Goal: Information Seeking & Learning: Learn about a topic

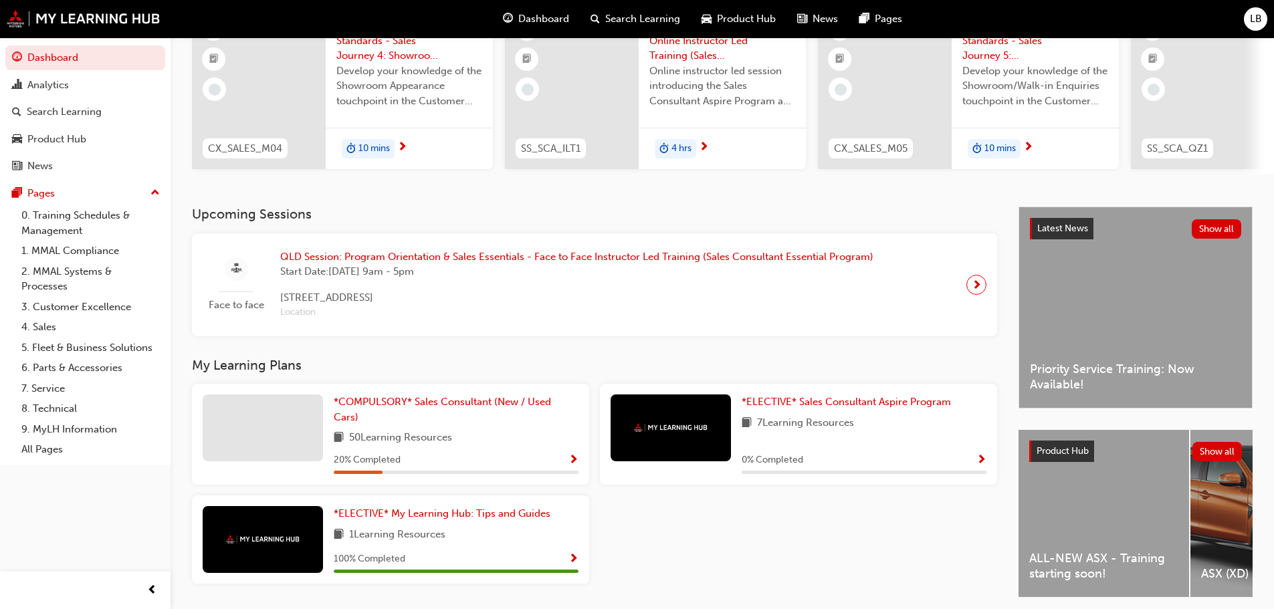
scroll to position [67, 0]
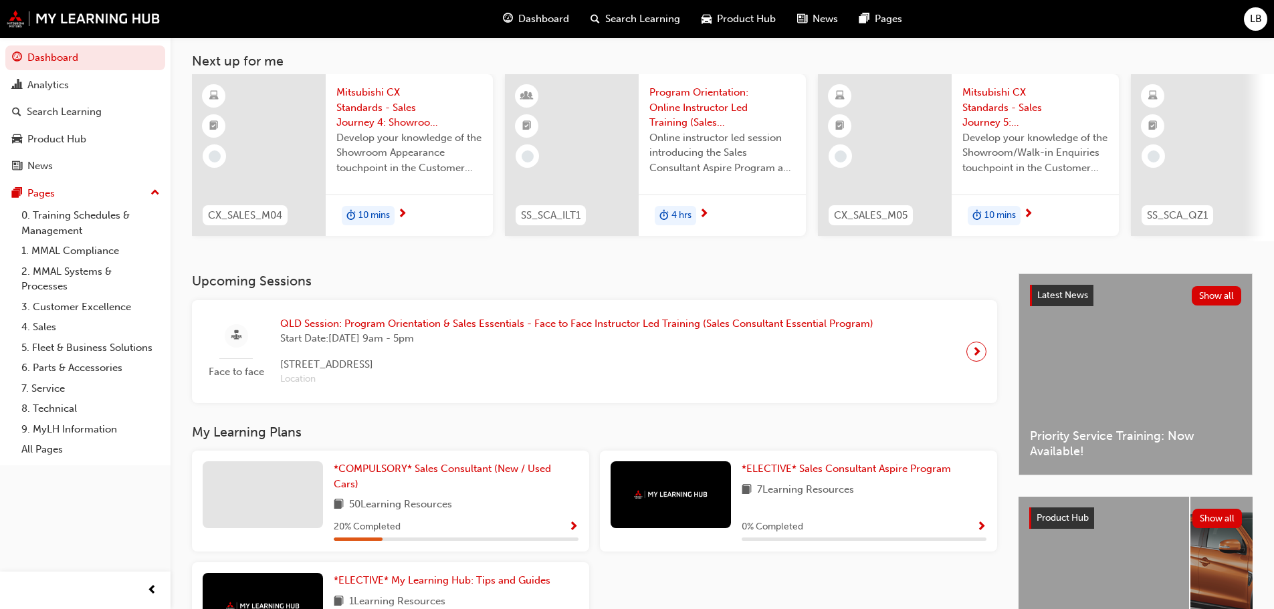
click at [364, 209] on span "10 mins" at bounding box center [373, 215] width 31 height 15
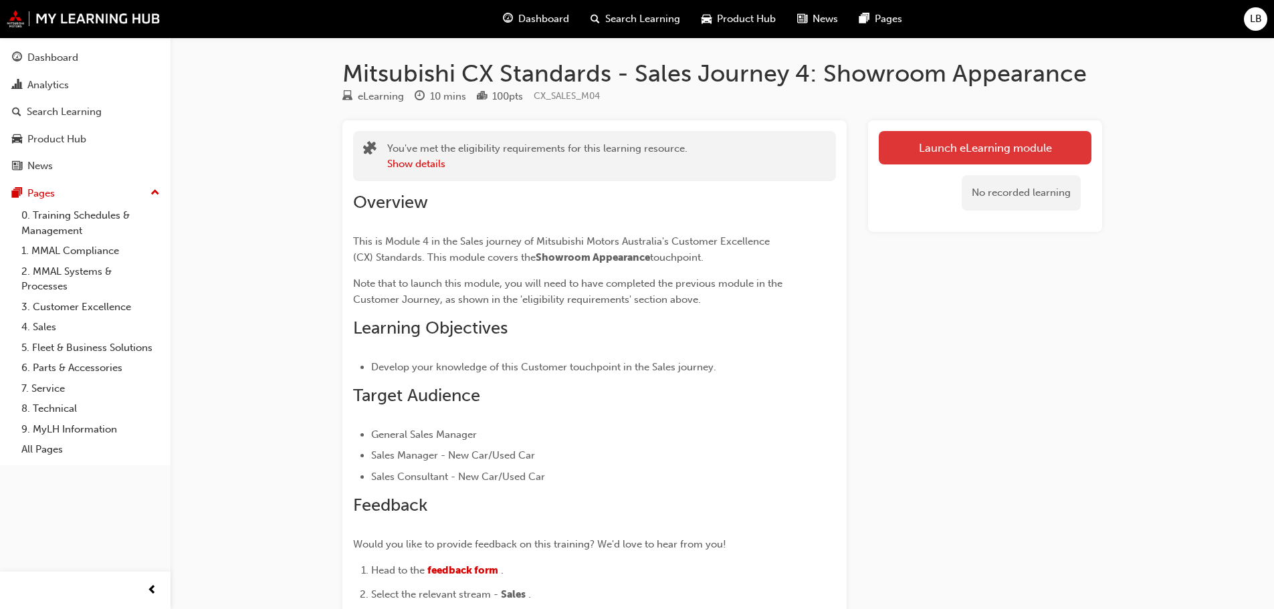
click at [993, 143] on link "Launch eLearning module" at bounding box center [984, 147] width 213 height 33
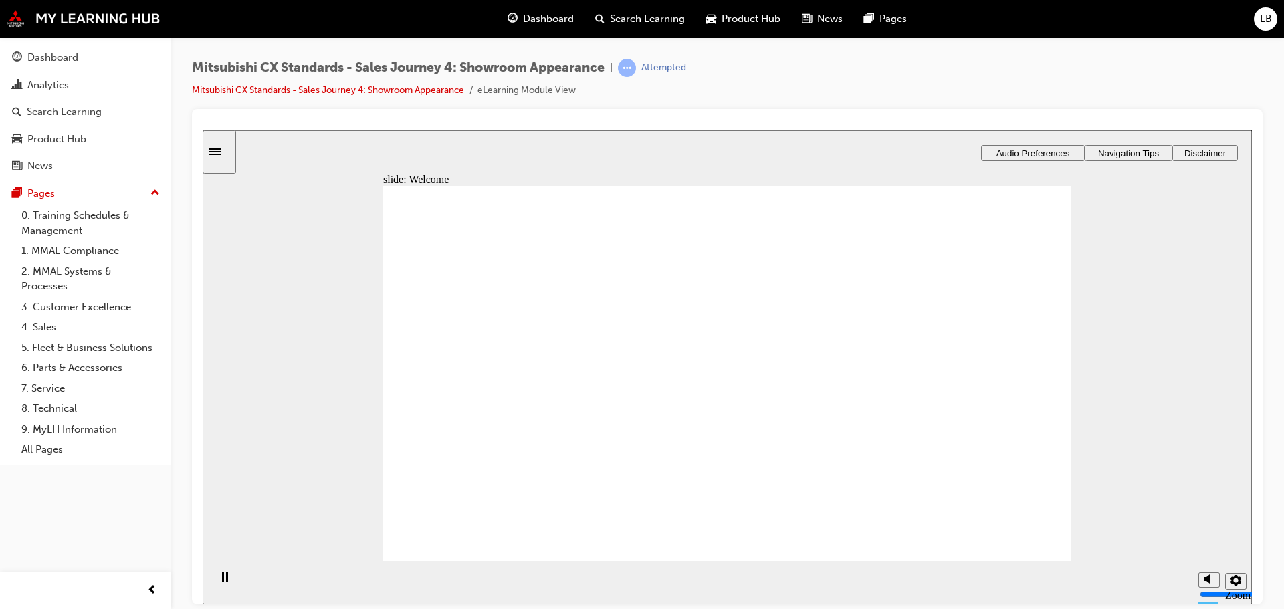
click at [1038, 148] on span "Audio Preferences" at bounding box center [1033, 153] width 74 height 10
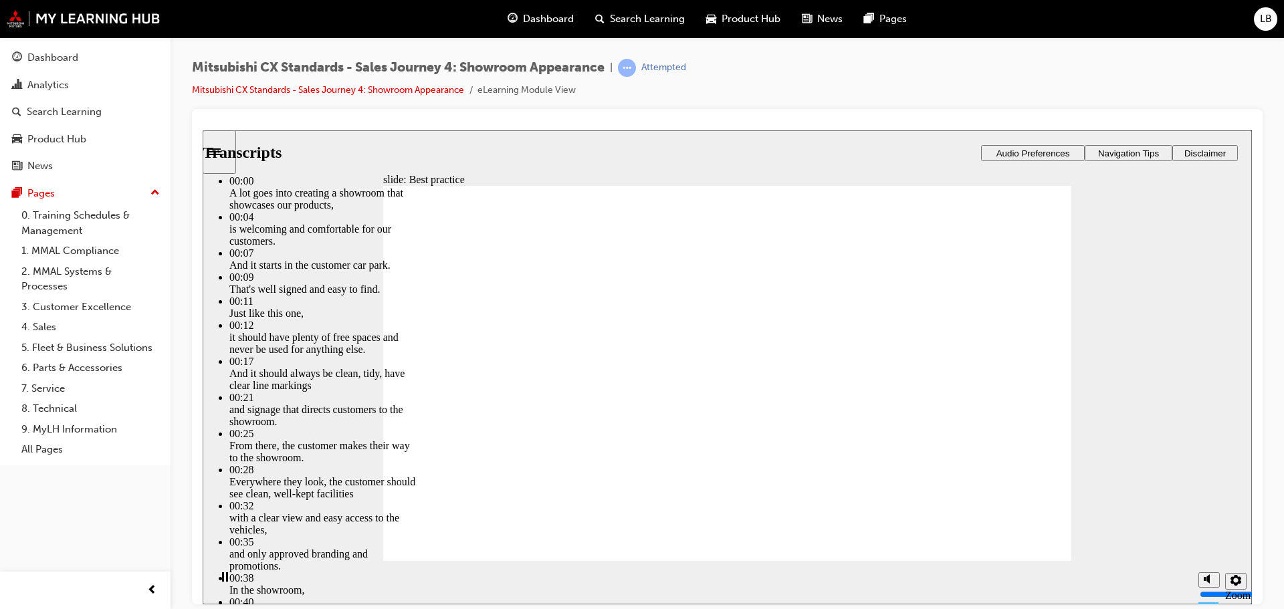
type input "109"
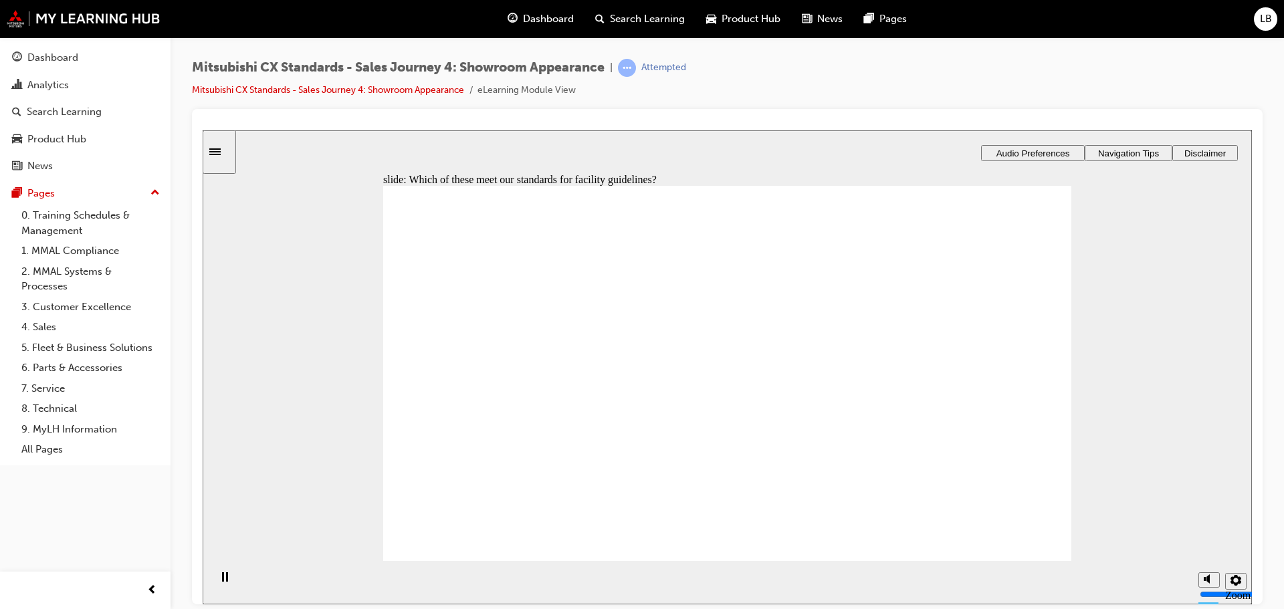
checkbox input "true"
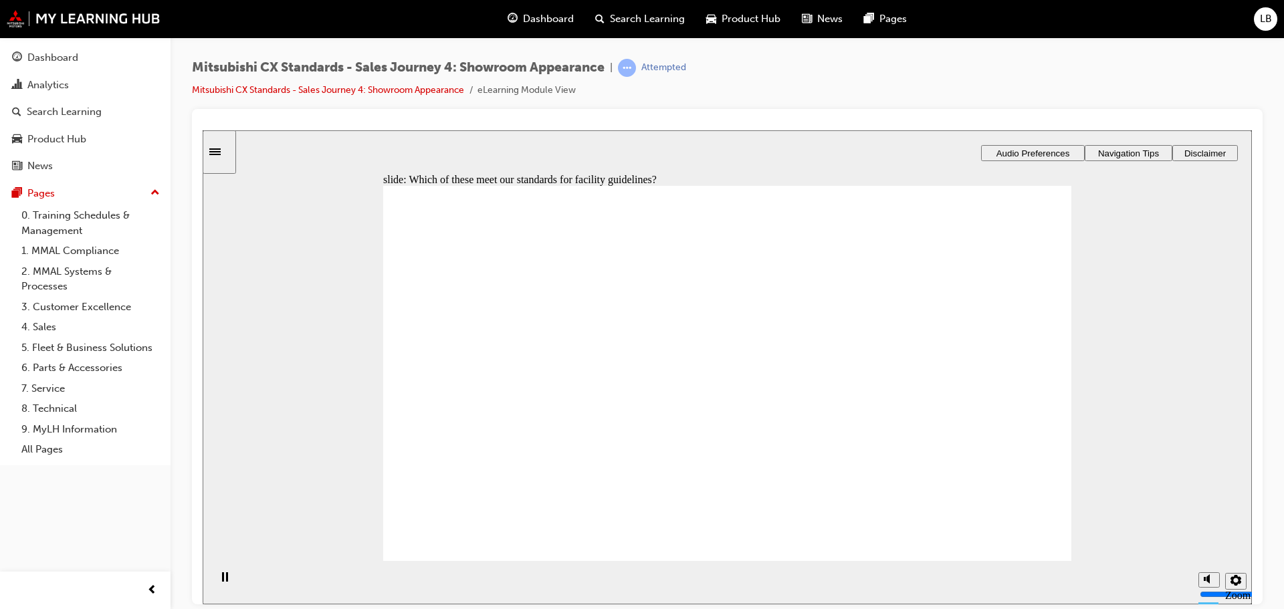
checkbox input "true"
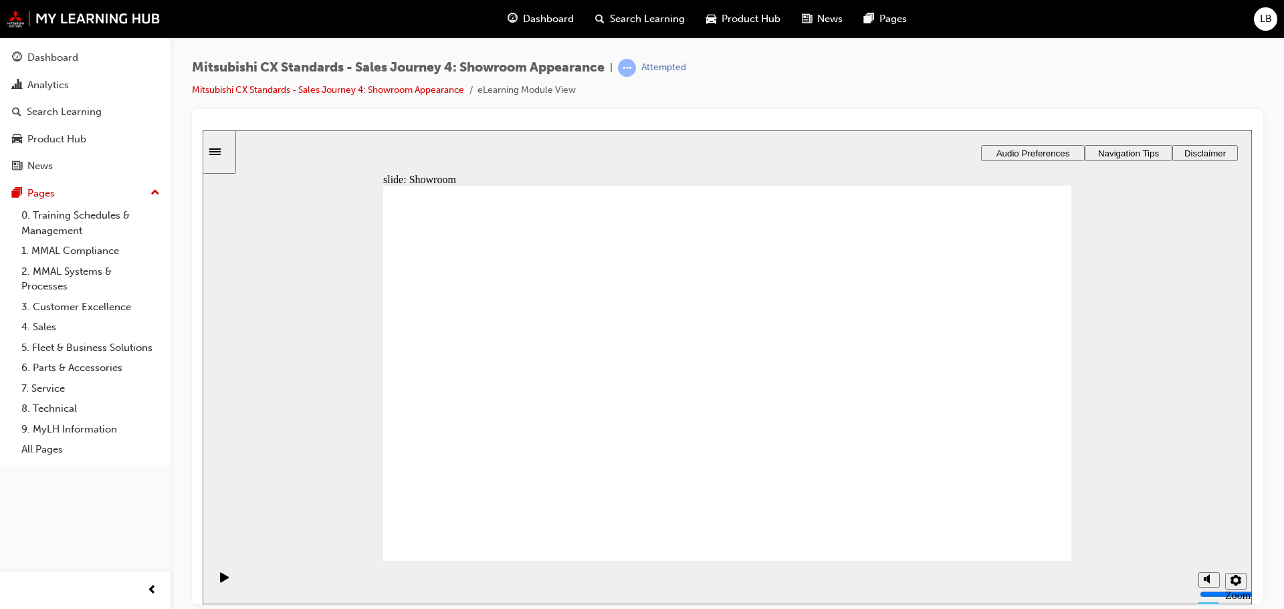
drag, startPoint x: 487, startPoint y: 396, endPoint x: 700, endPoint y: 285, distance: 240.4
drag, startPoint x: 491, startPoint y: 402, endPoint x: 935, endPoint y: 293, distance: 456.6
drag, startPoint x: 481, startPoint y: 394, endPoint x: 699, endPoint y: 344, distance: 223.8
drag, startPoint x: 491, startPoint y: 394, endPoint x: 711, endPoint y: 384, distance: 220.2
drag, startPoint x: 495, startPoint y: 392, endPoint x: 933, endPoint y: 339, distance: 441.8
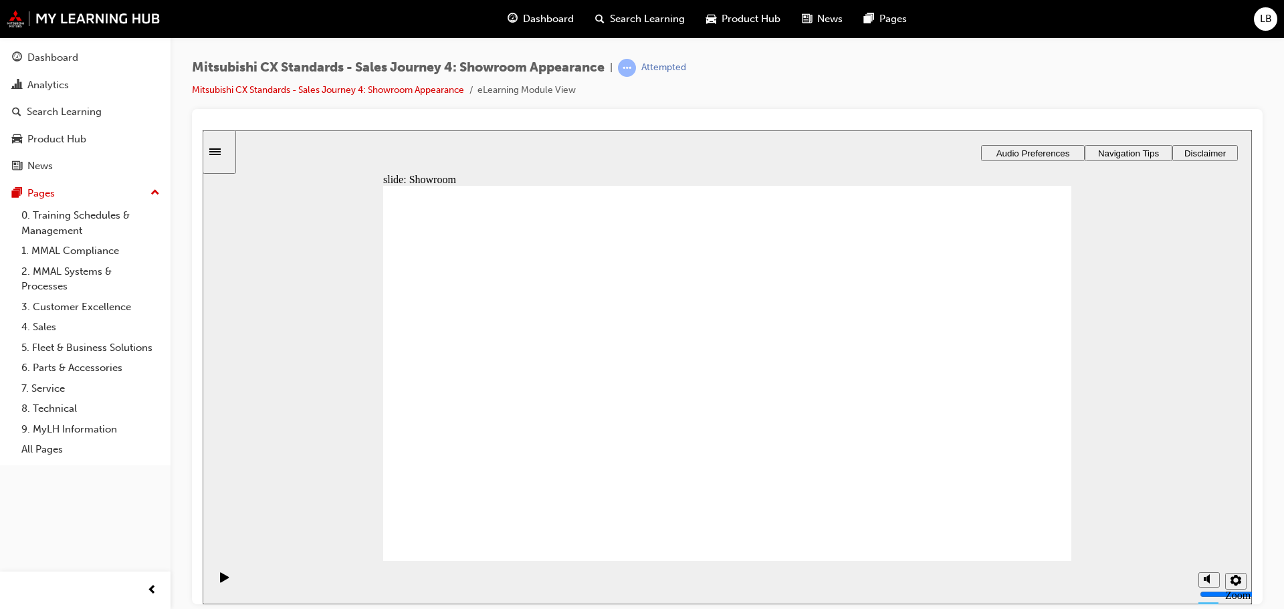
checkbox input "true"
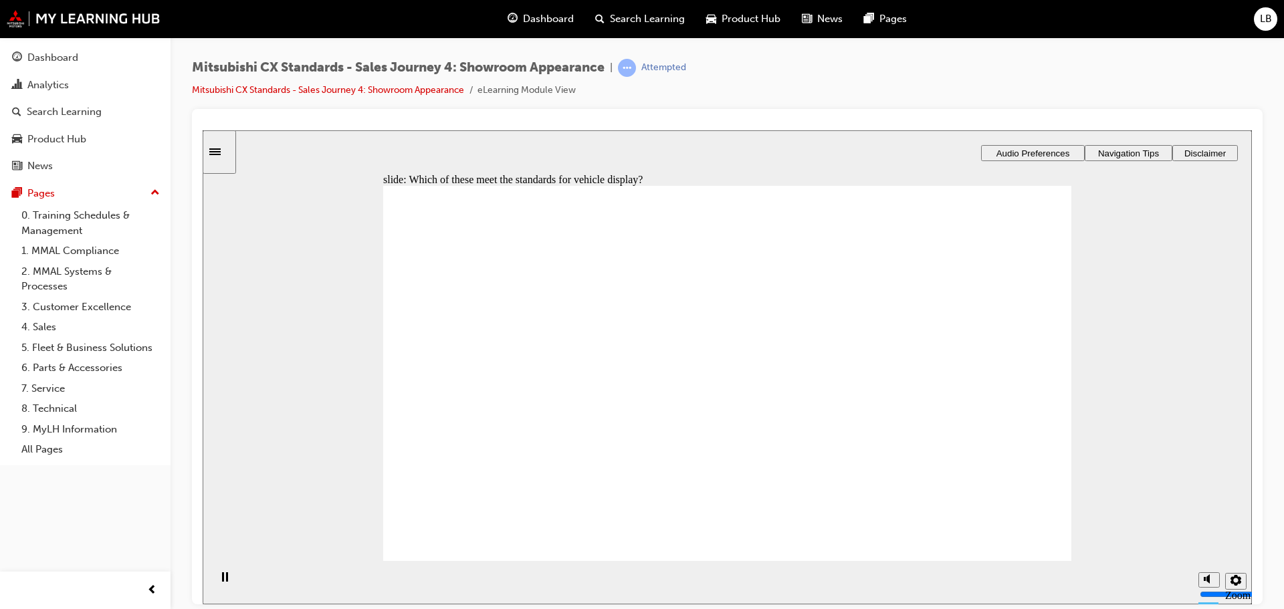
drag, startPoint x: 507, startPoint y: 396, endPoint x: 713, endPoint y: 271, distance: 240.9
drag, startPoint x: 493, startPoint y: 400, endPoint x: 711, endPoint y: 317, distance: 234.0
drag, startPoint x: 481, startPoint y: 399, endPoint x: 699, endPoint y: 362, distance: 220.4
drag, startPoint x: 501, startPoint y: 401, endPoint x: 715, endPoint y: 408, distance: 214.7
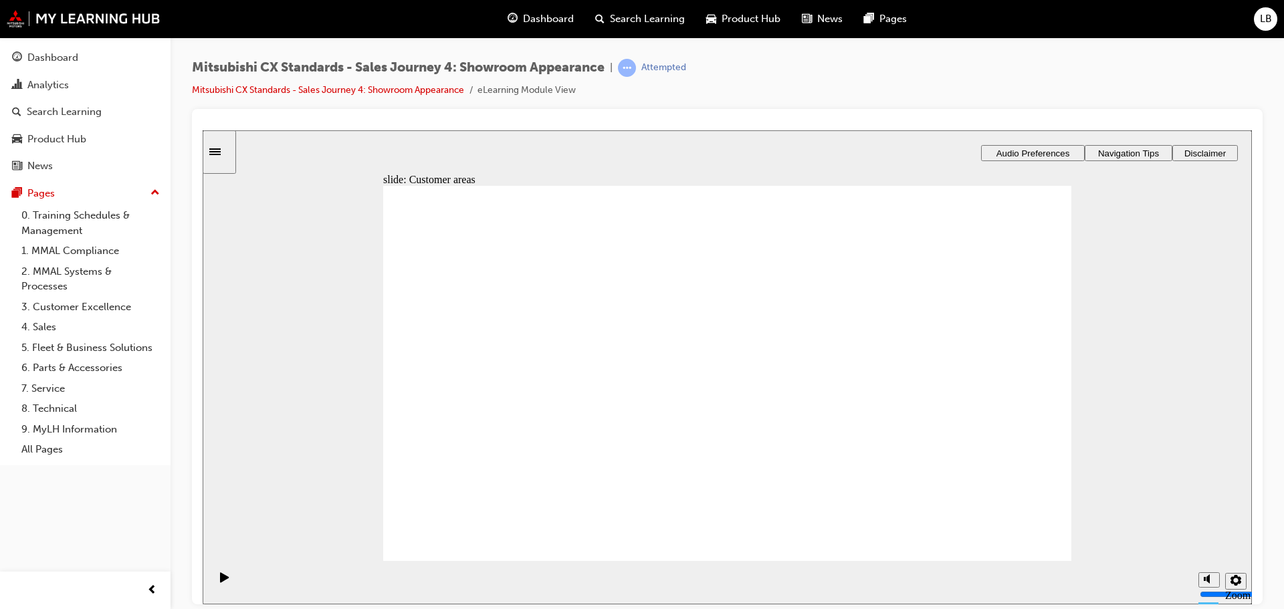
drag, startPoint x: 508, startPoint y: 400, endPoint x: 723, endPoint y: 455, distance: 222.1
drag, startPoint x: 487, startPoint y: 400, endPoint x: 924, endPoint y: 269, distance: 455.6
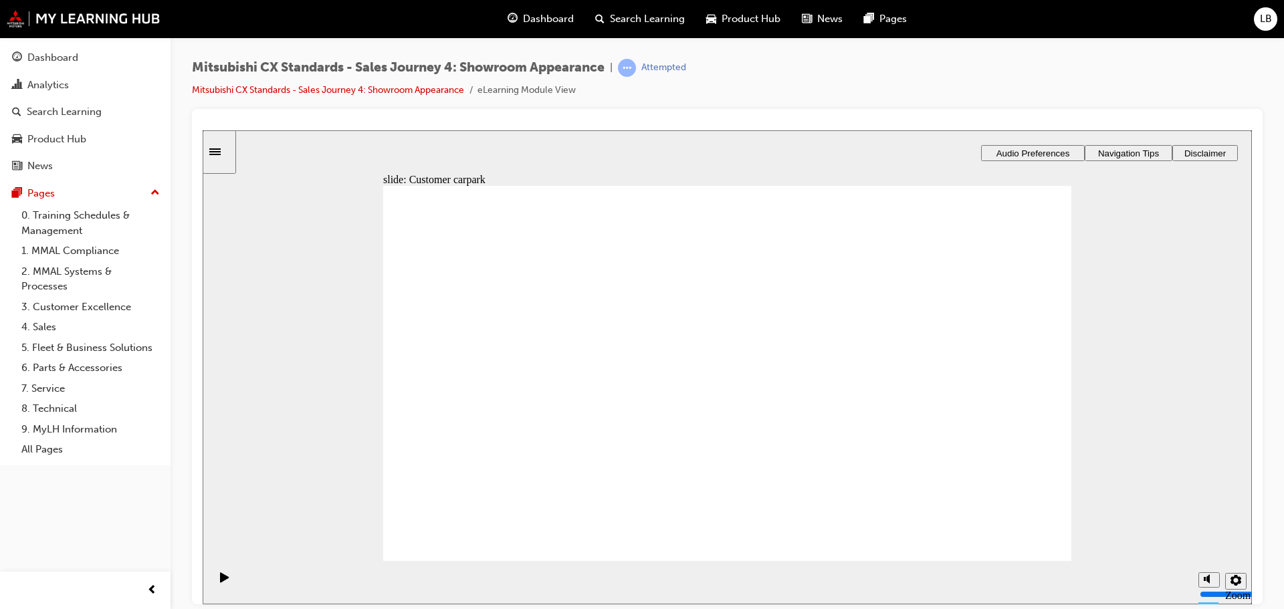
checkbox input "true"
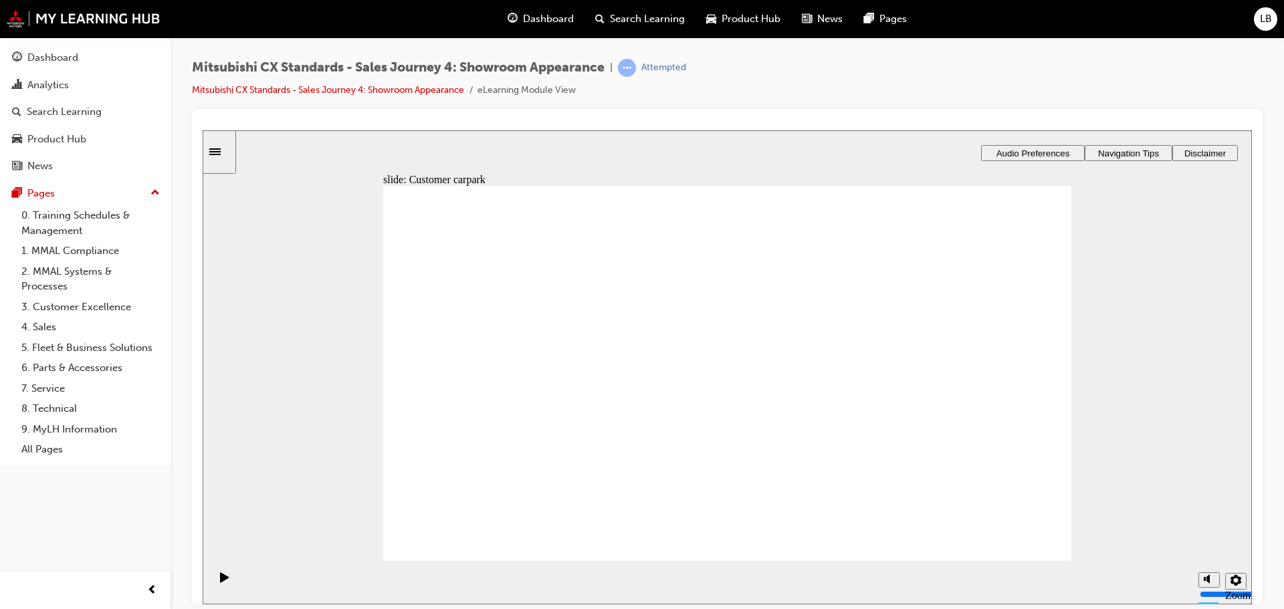
checkbox input "true"
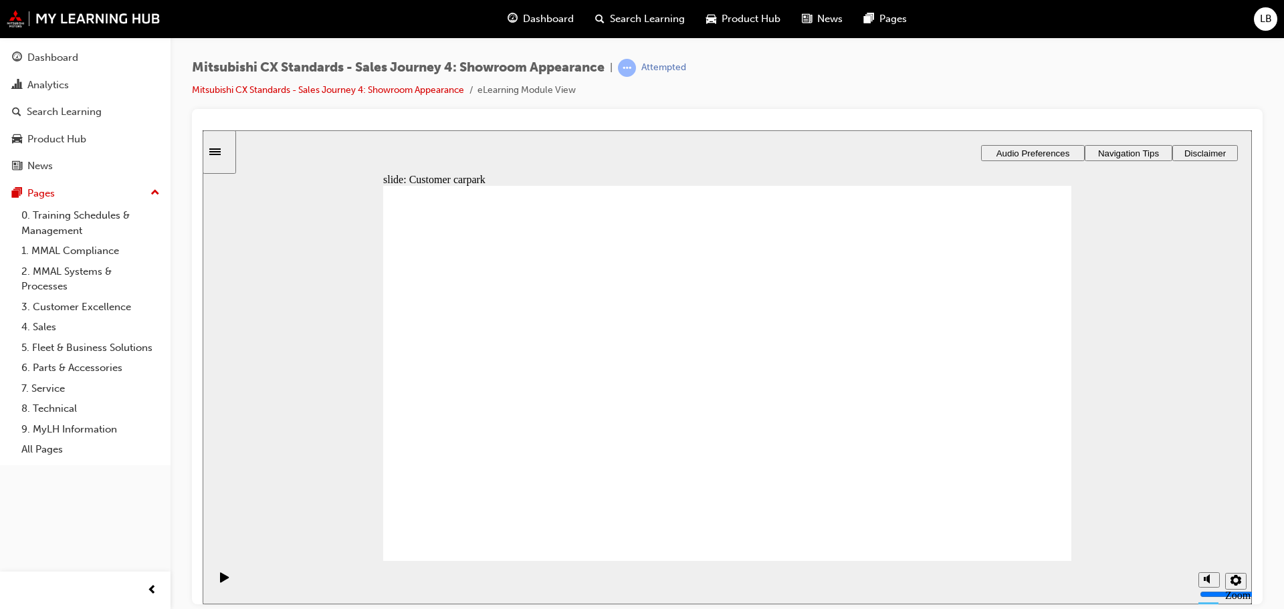
checkbox input "false"
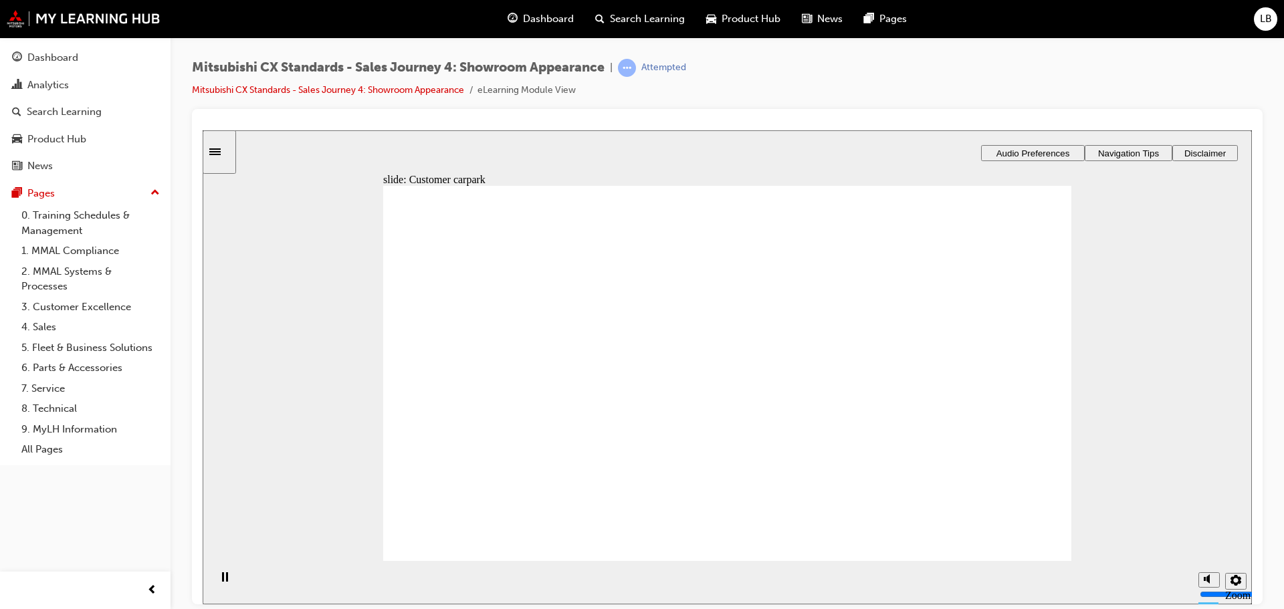
checkbox input "true"
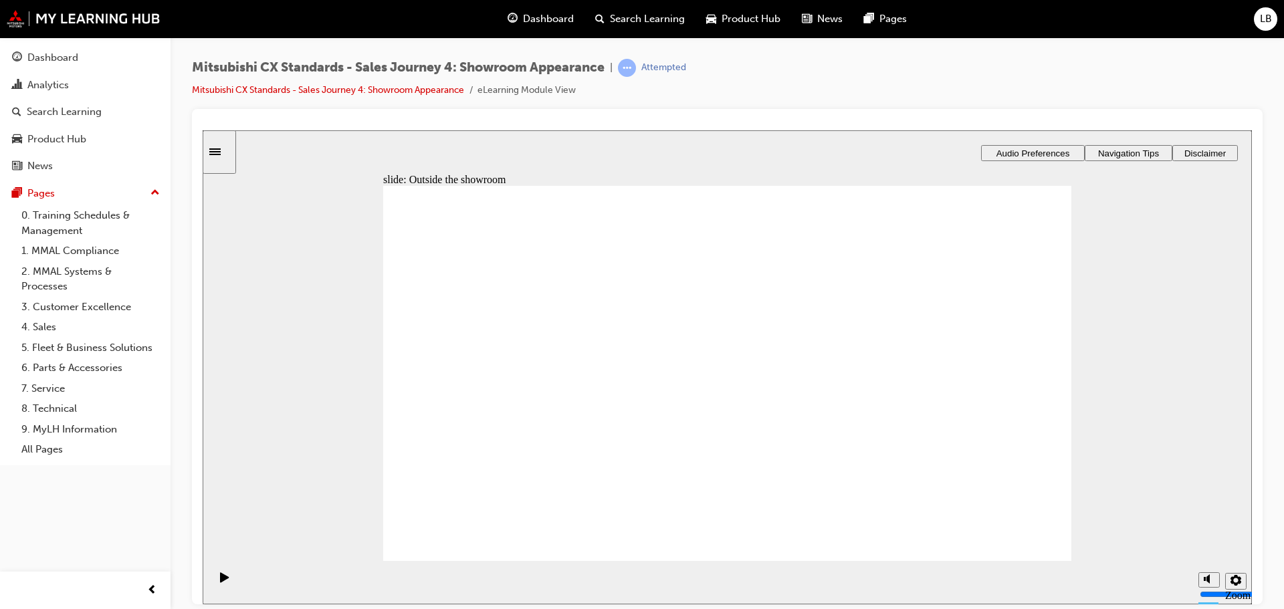
checkbox input "false"
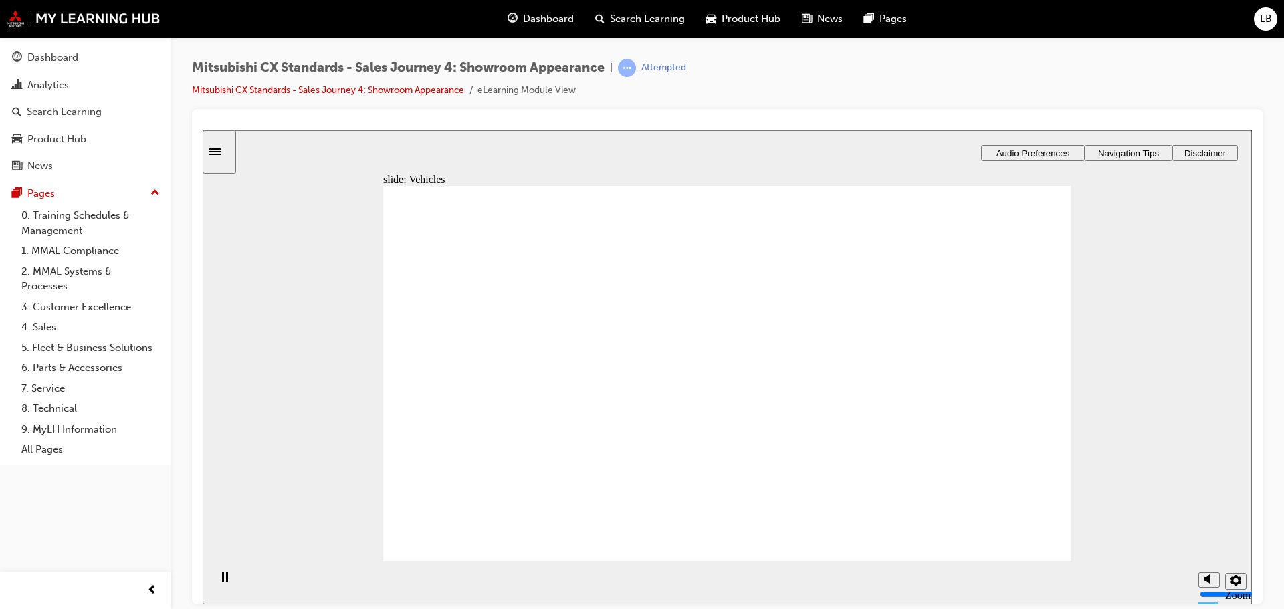
checkbox input "true"
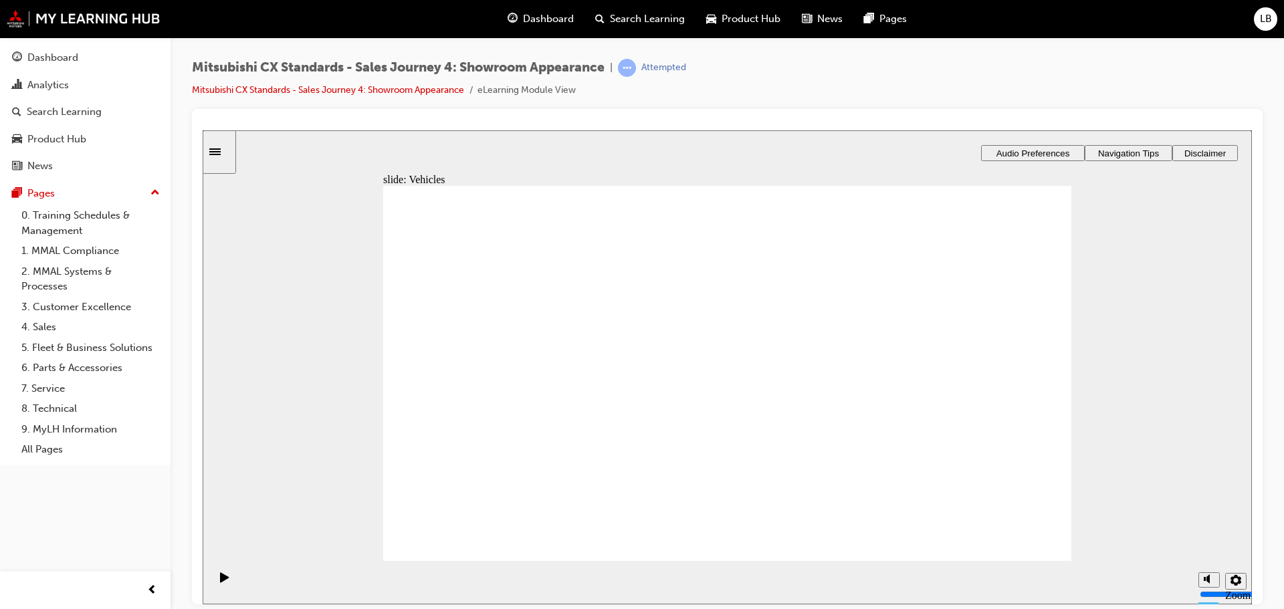
checkbox input "false"
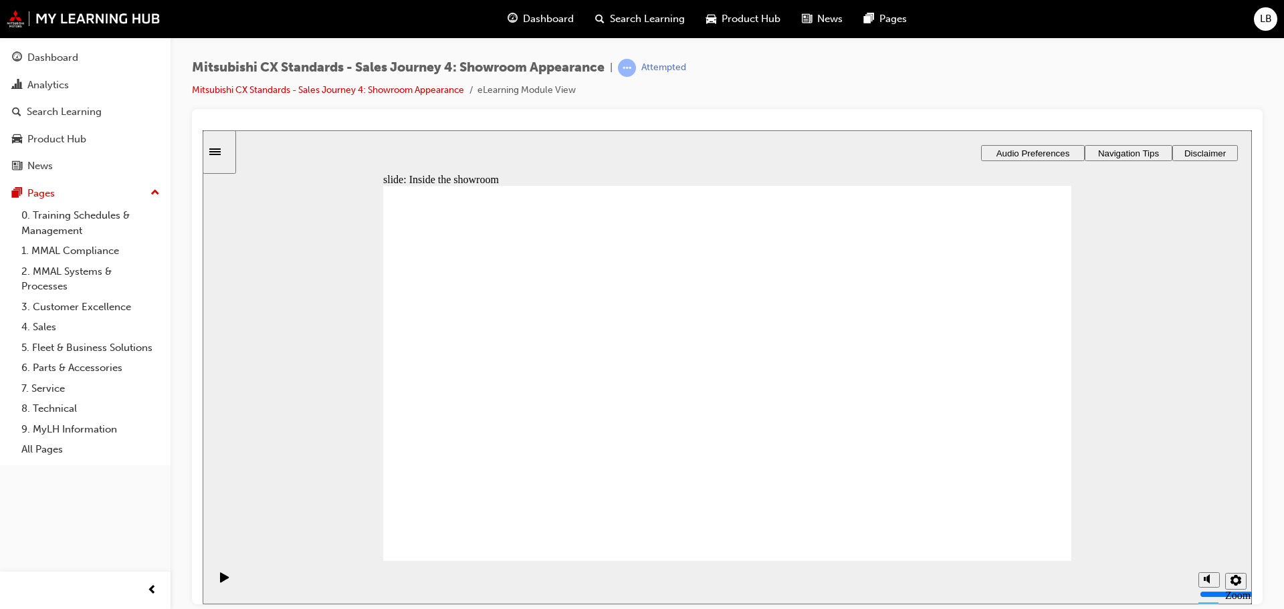
checkbox input "true"
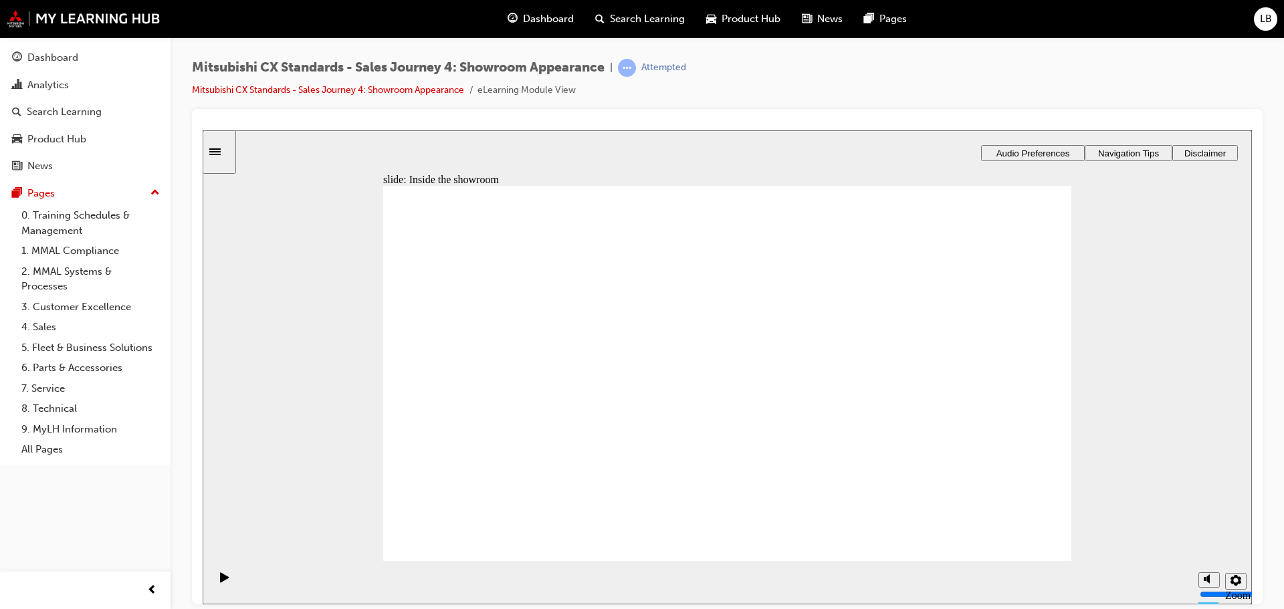
checkbox input "true"
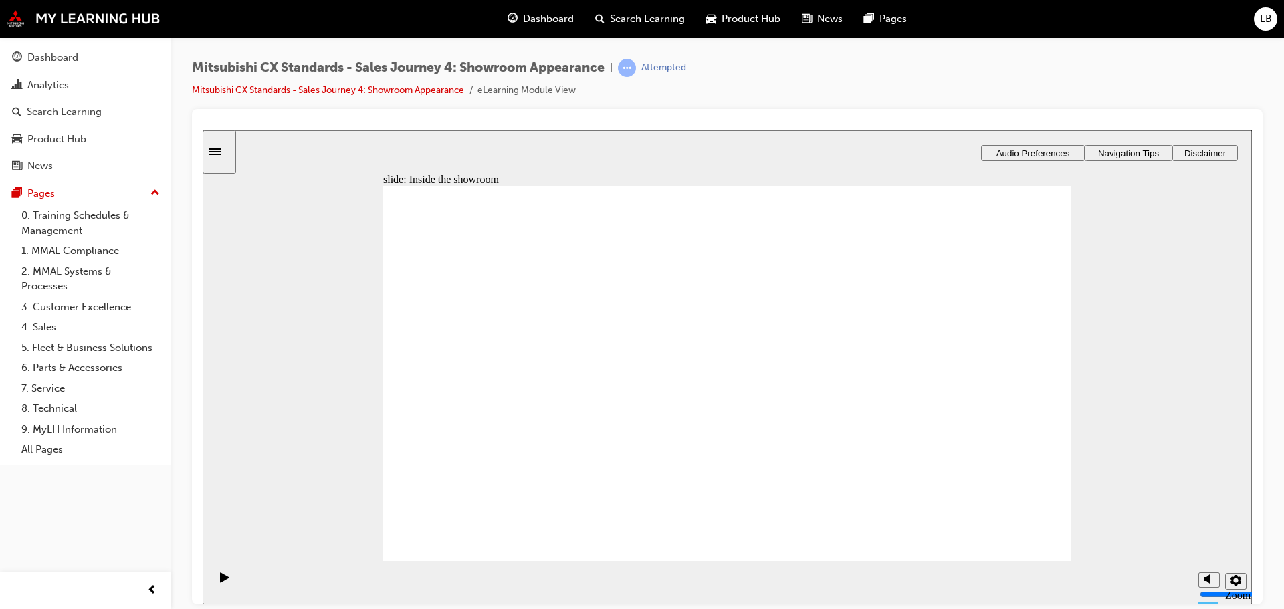
checkbox input "true"
checkbox input "false"
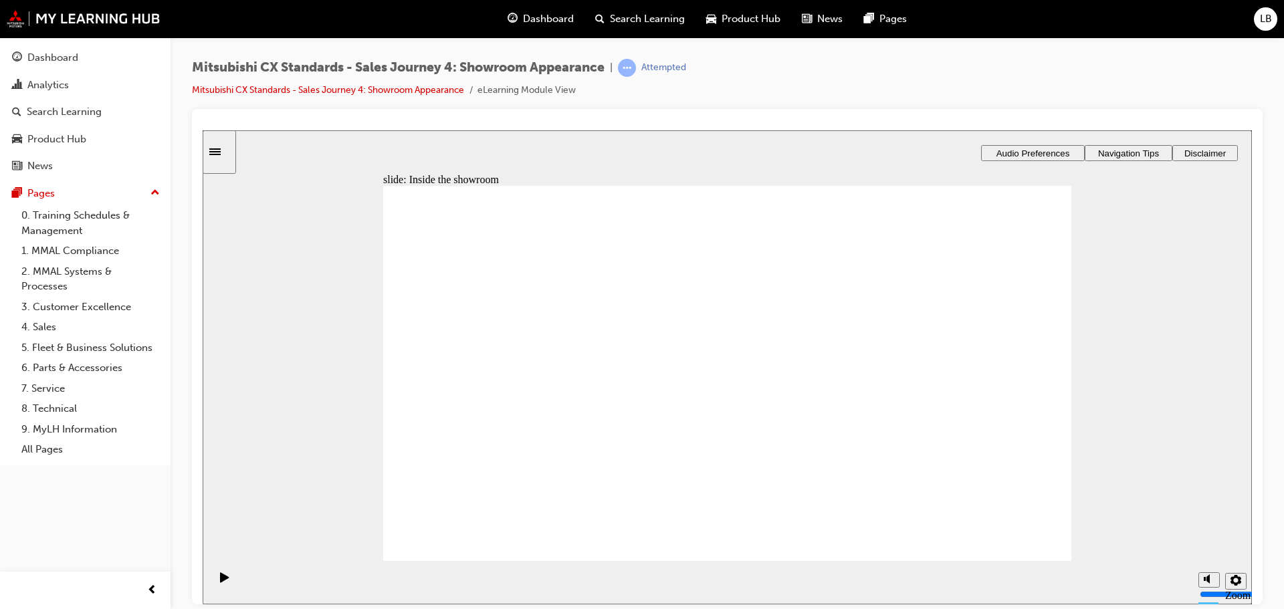
checkbox input "false"
checkbox input "true"
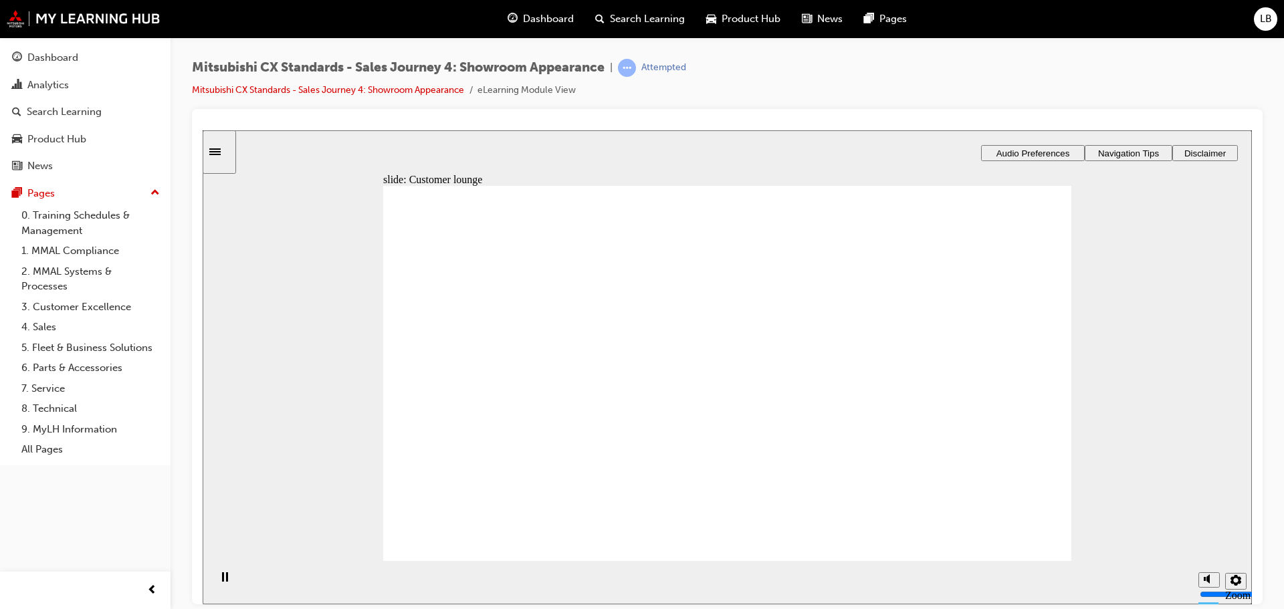
checkbox input "true"
checkbox input "false"
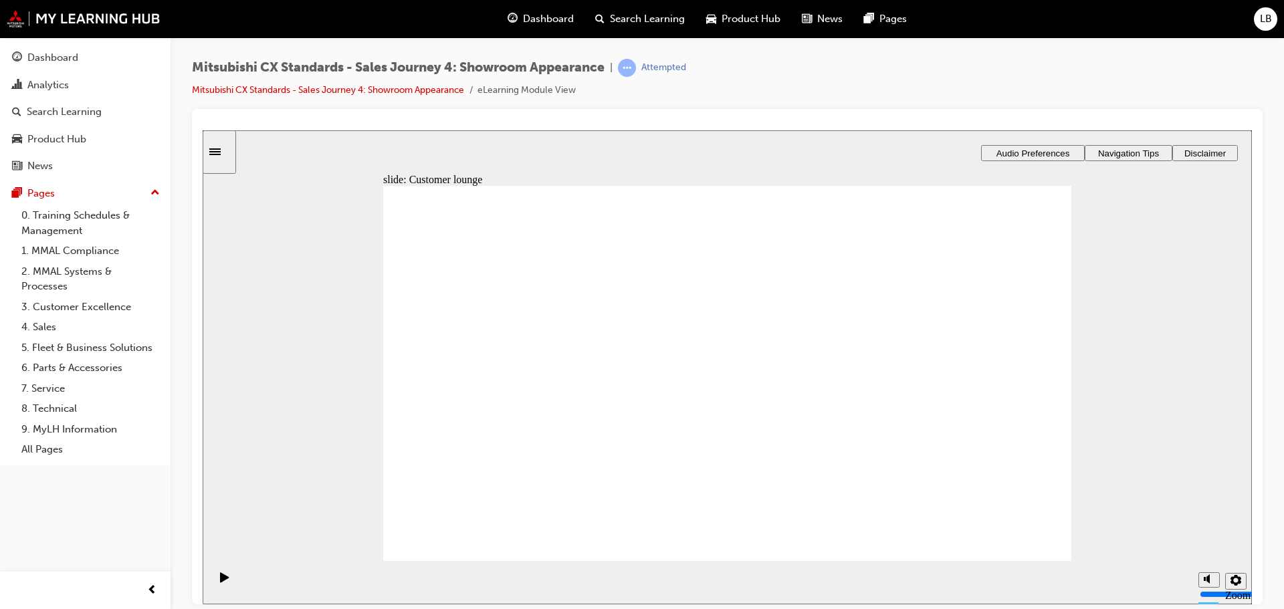
checkbox input "false"
drag, startPoint x: 474, startPoint y: 405, endPoint x: 915, endPoint y: 271, distance: 461.0
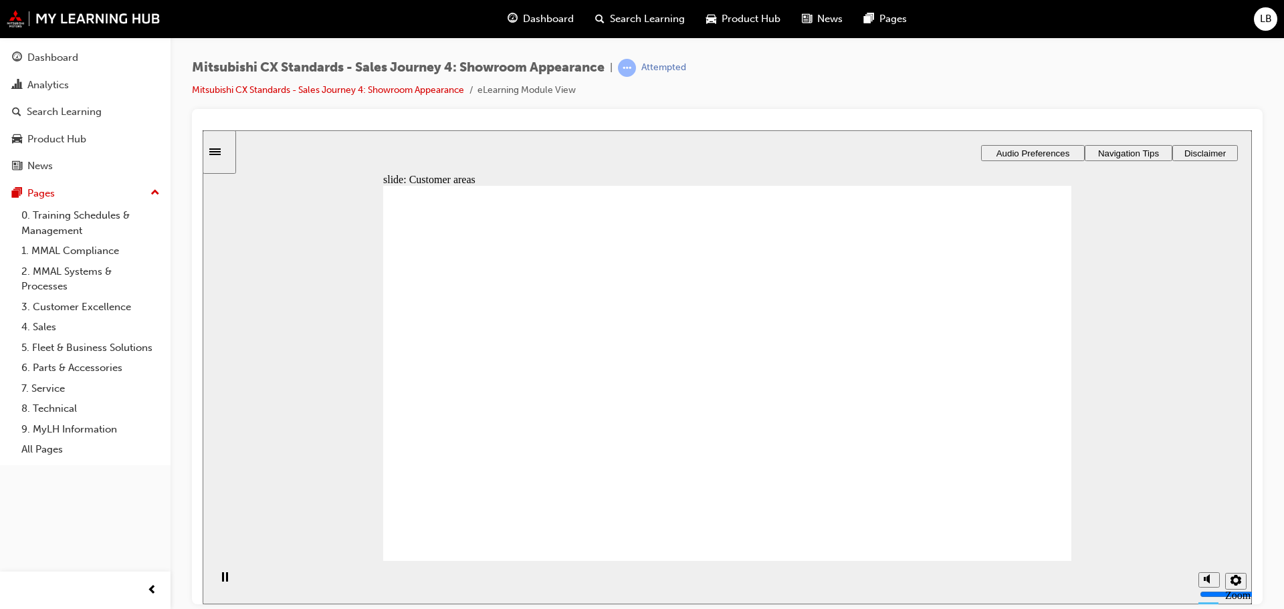
drag, startPoint x: 614, startPoint y: 359, endPoint x: 705, endPoint y: 281, distance: 119.5
drag, startPoint x: 479, startPoint y: 408, endPoint x: 681, endPoint y: 340, distance: 213.1
drag, startPoint x: 474, startPoint y: 401, endPoint x: 684, endPoint y: 367, distance: 212.7
drag, startPoint x: 555, startPoint y: 414, endPoint x: 723, endPoint y: 414, distance: 167.8
drag, startPoint x: 495, startPoint y: 403, endPoint x: 944, endPoint y: 313, distance: 458.2
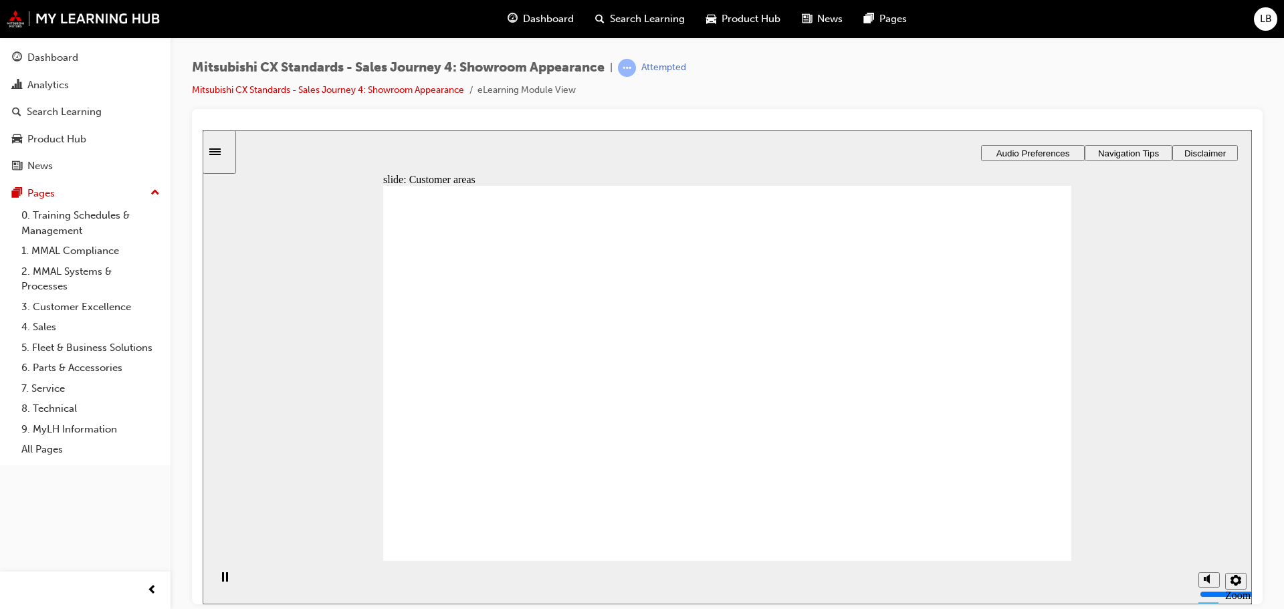
checkbox input "true"
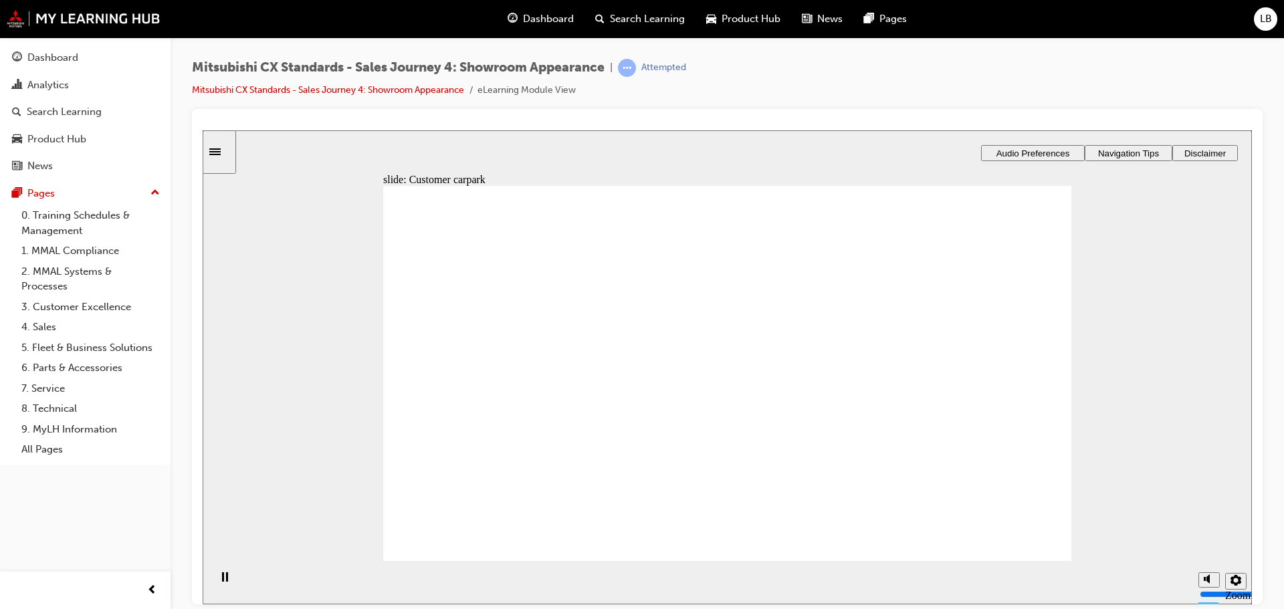
checkbox input "true"
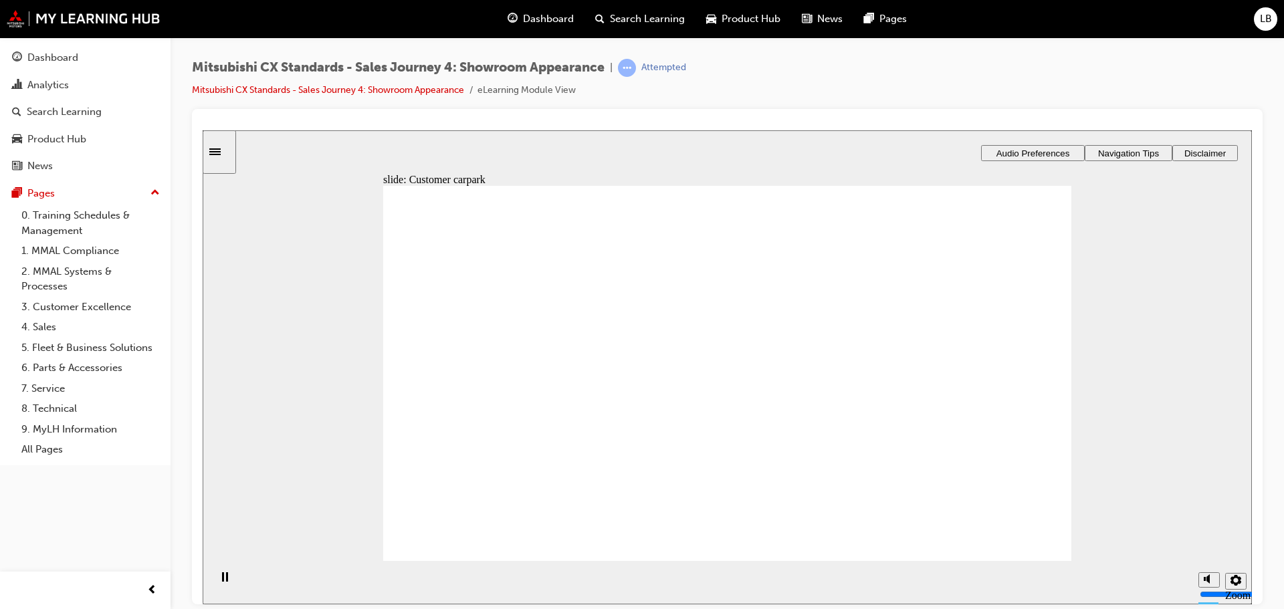
checkbox input "false"
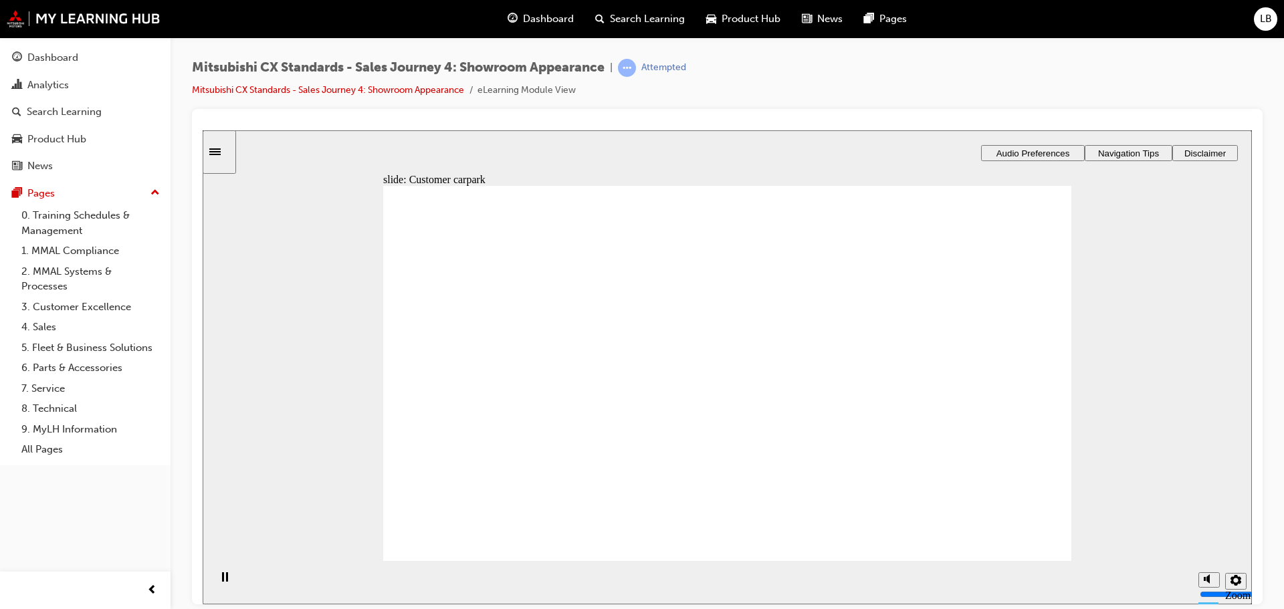
checkbox input "true"
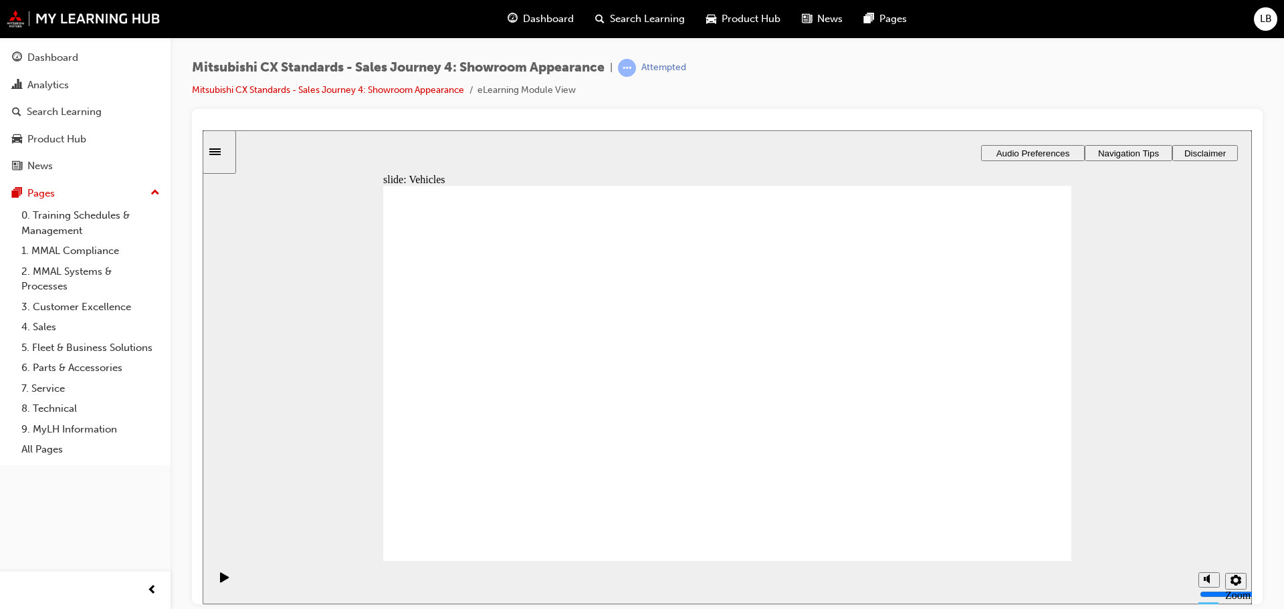
checkbox input "false"
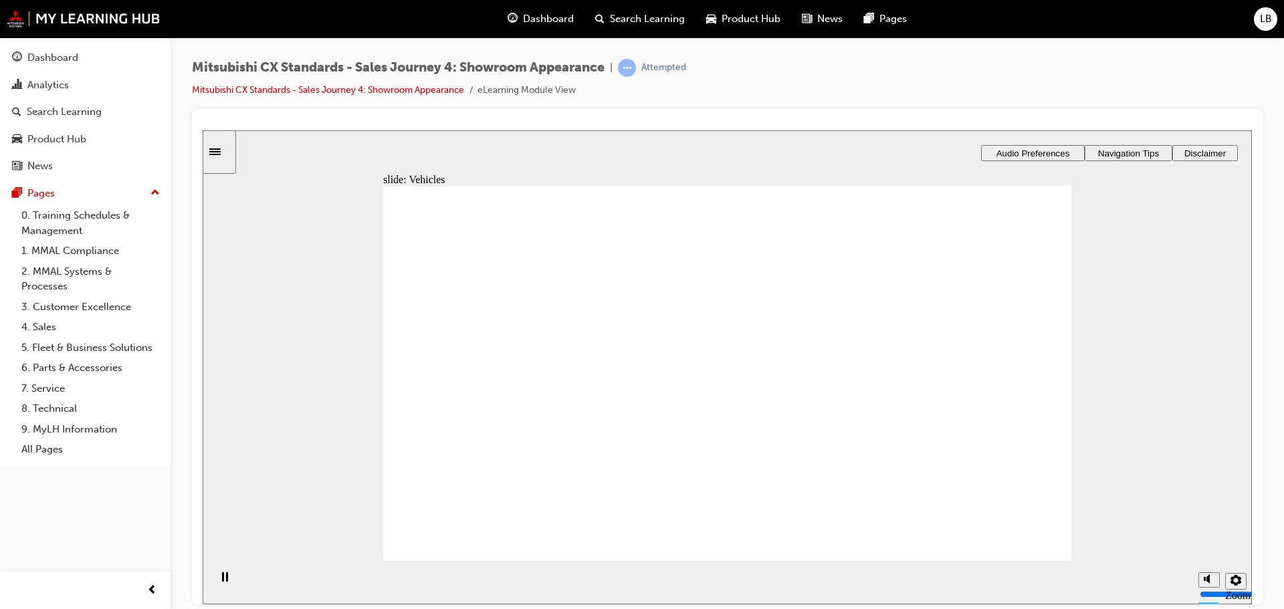
checkbox input "true"
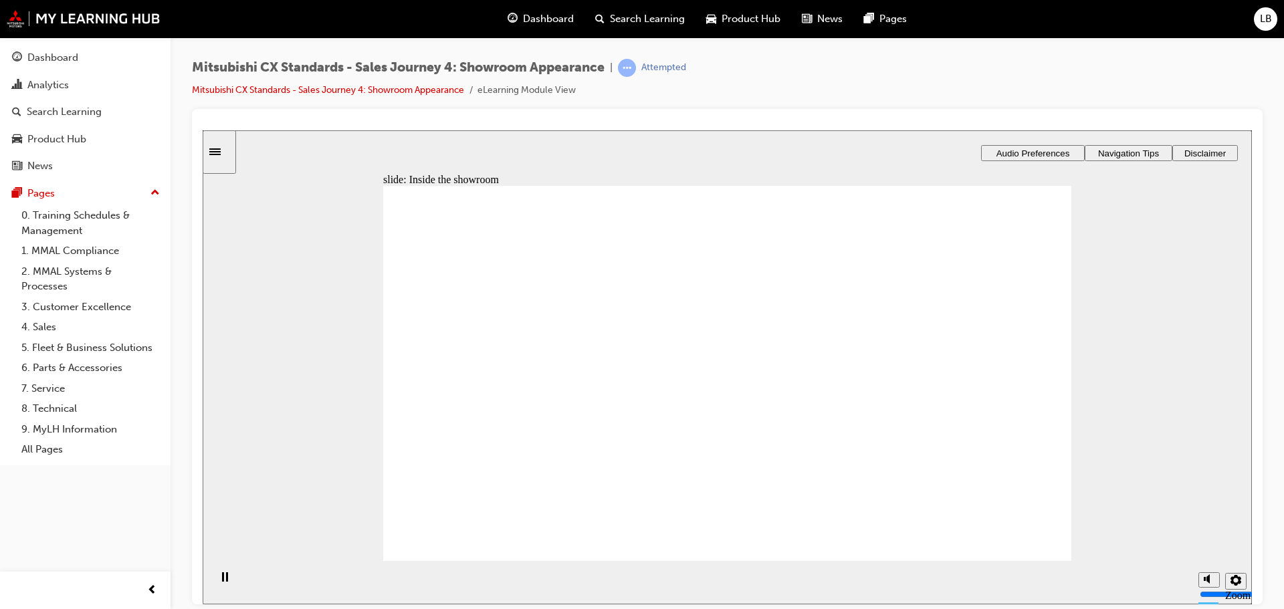
checkbox input "true"
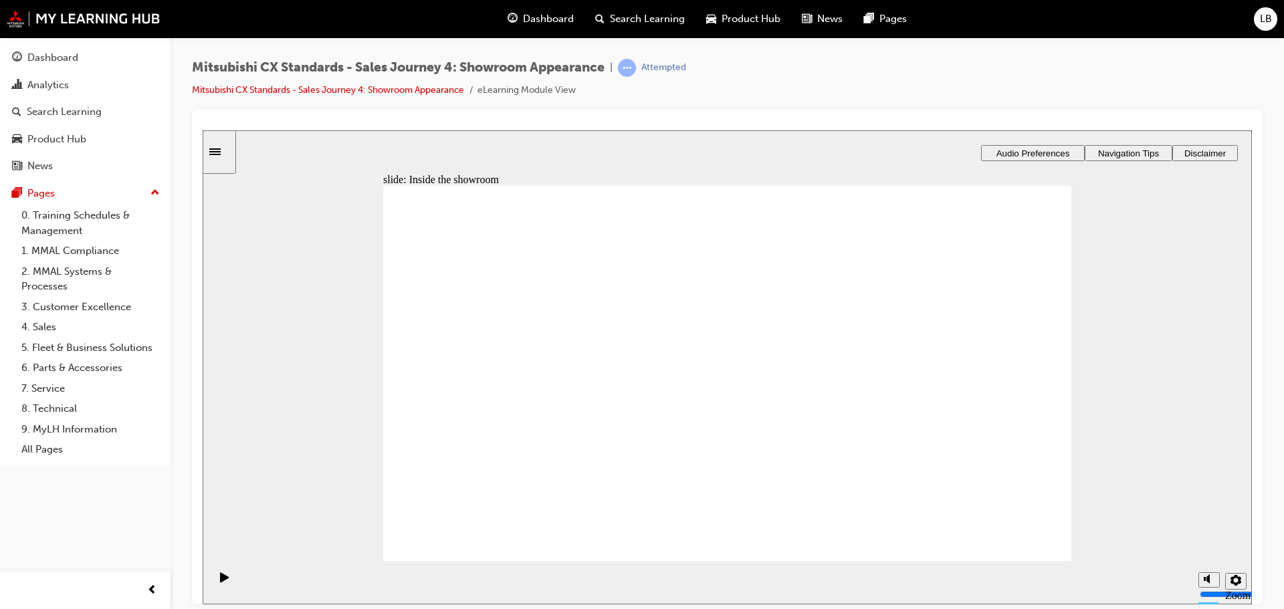
checkbox input "false"
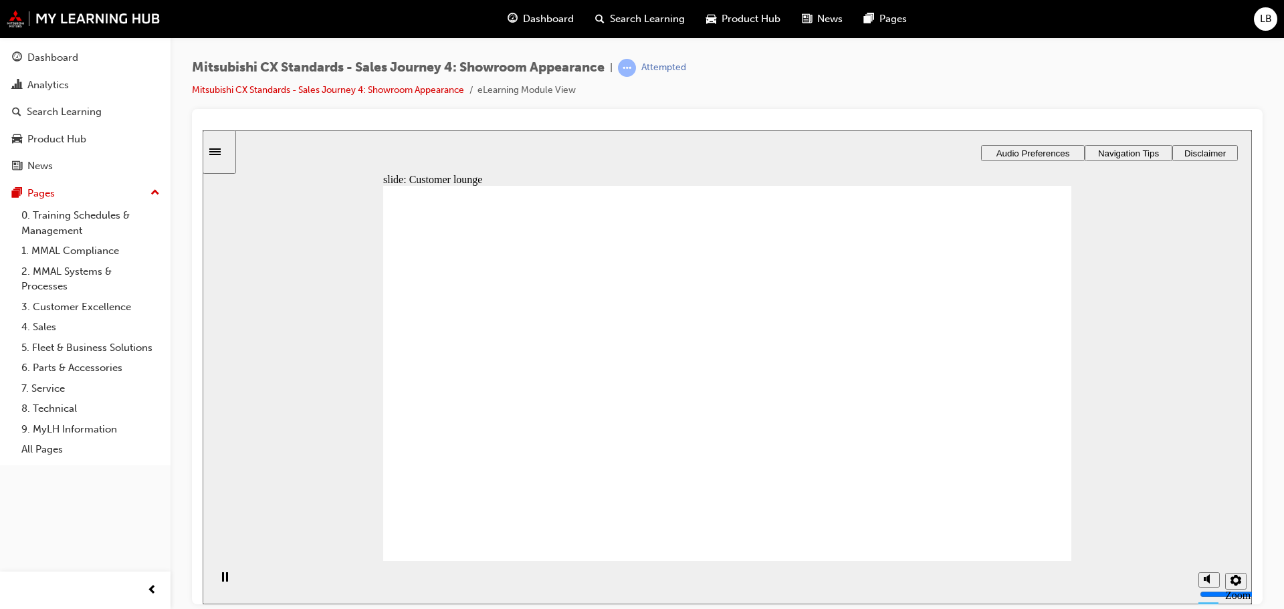
checkbox input "true"
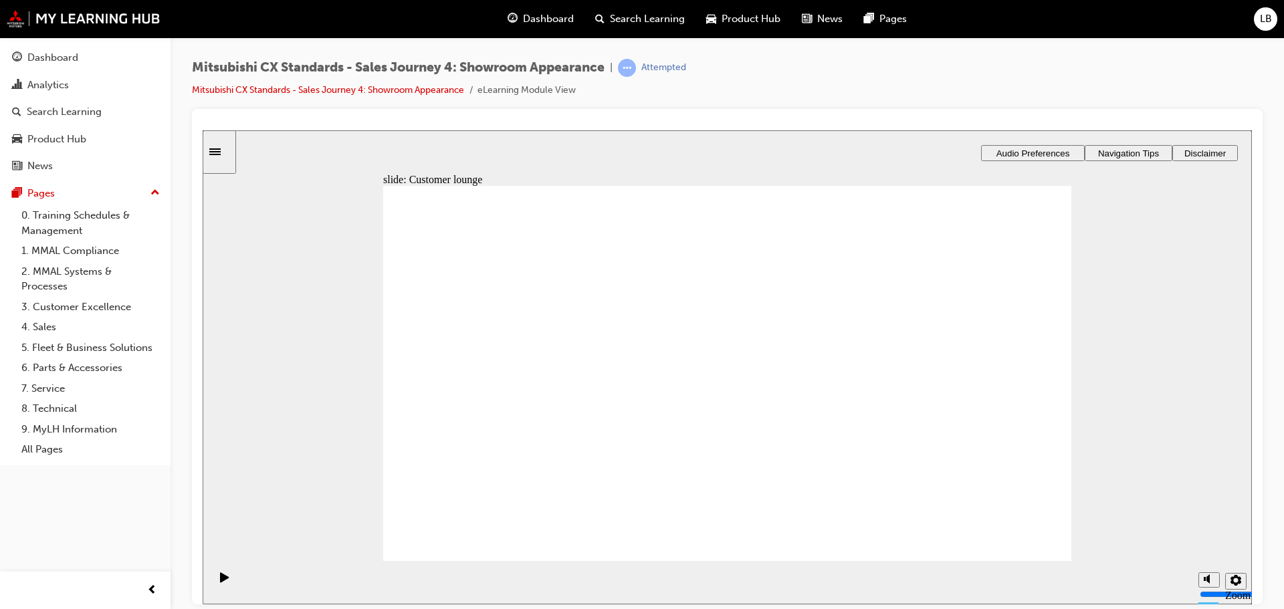
checkbox input "false"
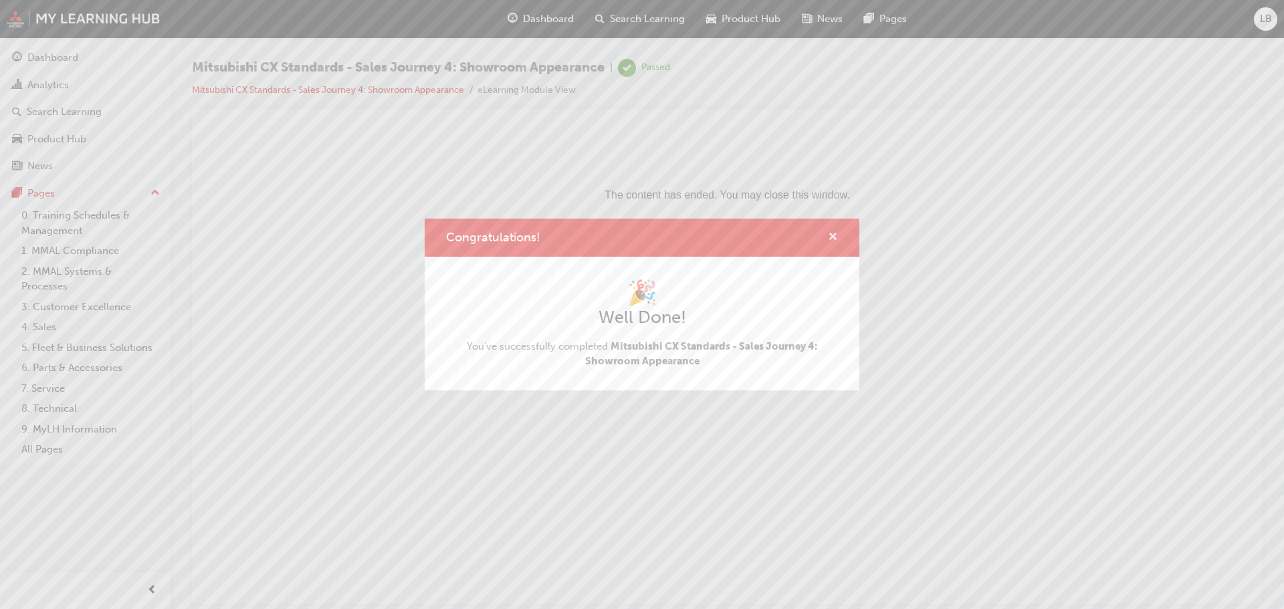
click at [834, 233] on span "cross-icon" at bounding box center [833, 238] width 10 height 12
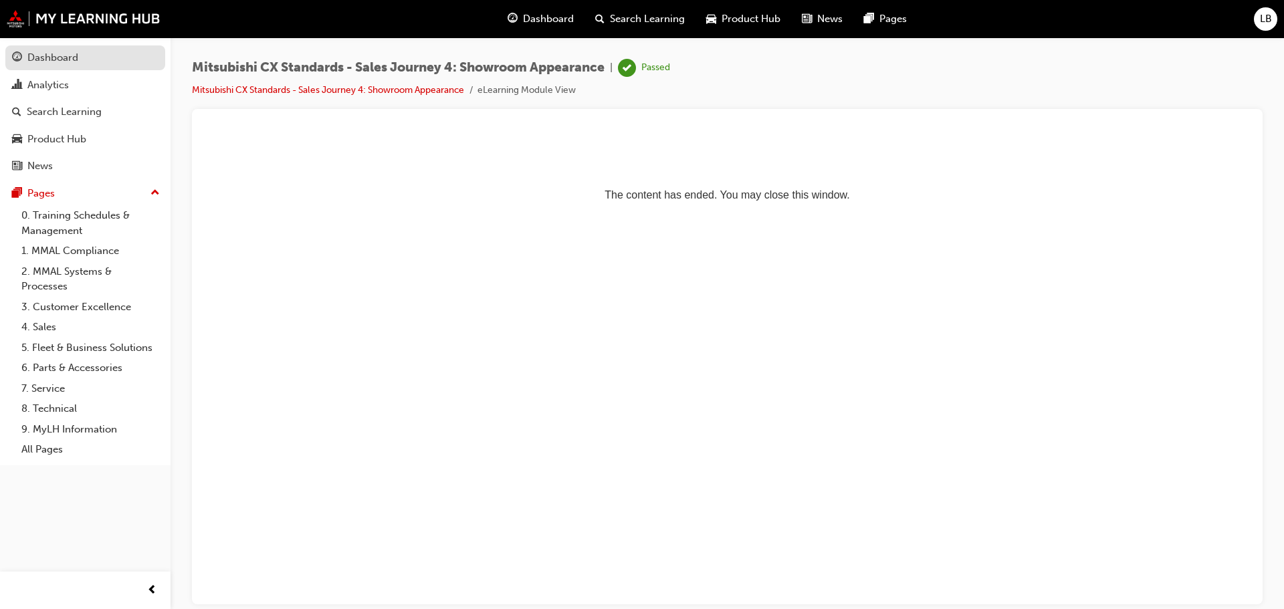
click at [53, 56] on div "Dashboard" at bounding box center [52, 57] width 51 height 15
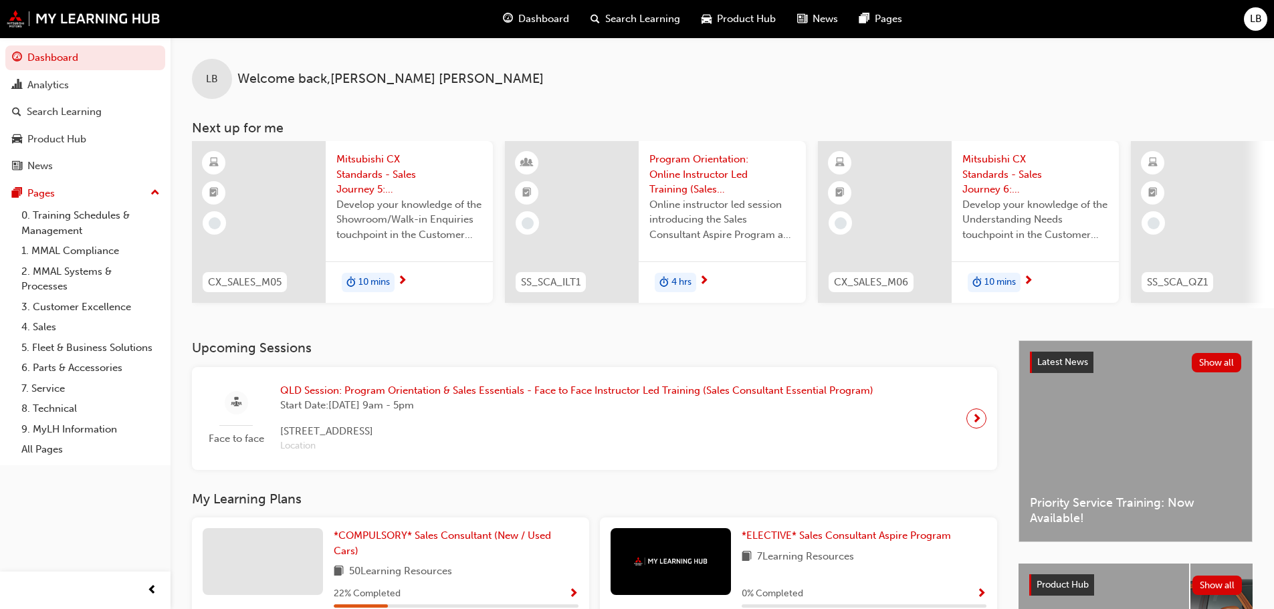
click at [367, 275] on span "10 mins" at bounding box center [373, 282] width 31 height 15
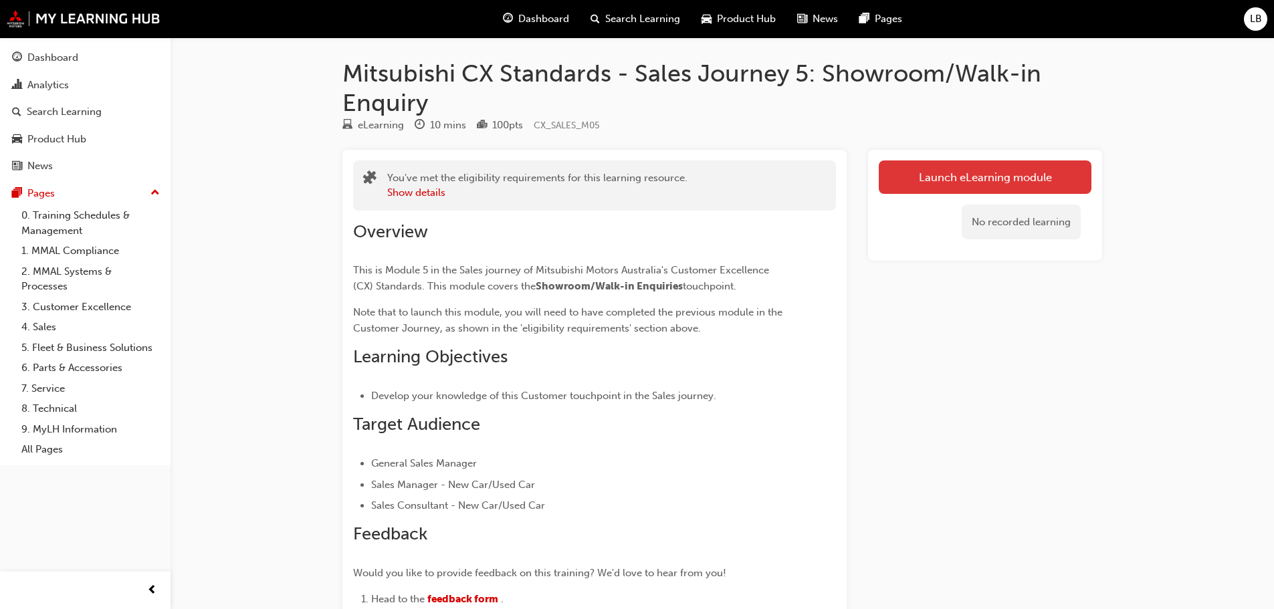
click at [925, 174] on link "Launch eLearning module" at bounding box center [984, 176] width 213 height 33
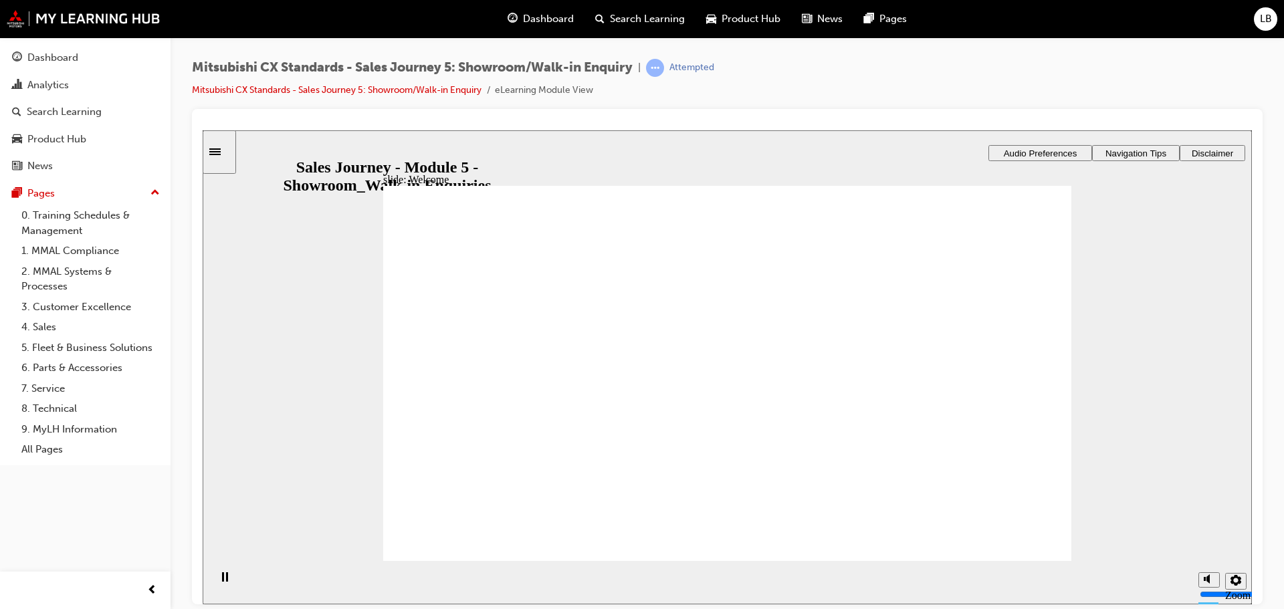
click at [1020, 150] on span "Audio Preferences" at bounding box center [1040, 153] width 74 height 10
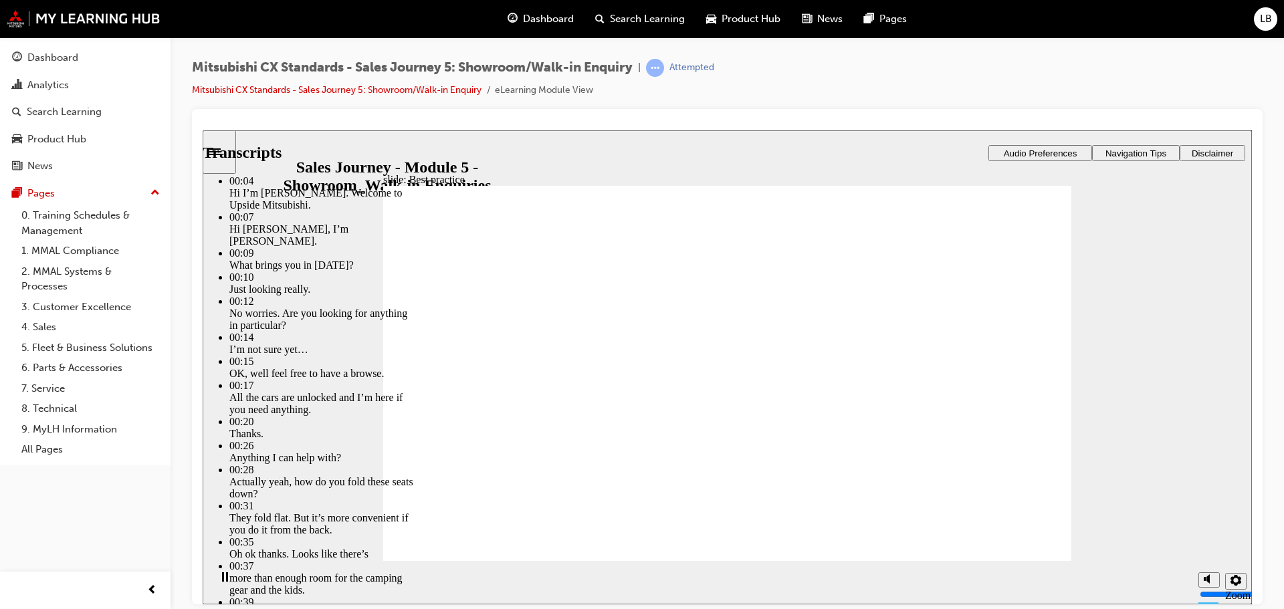
type input "84"
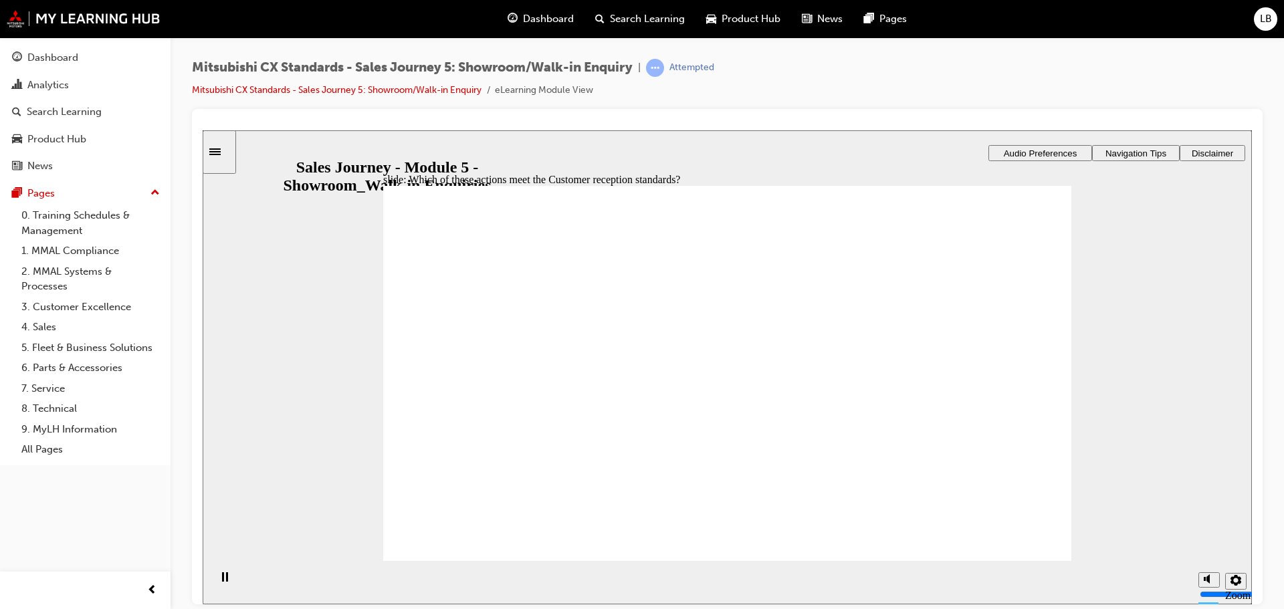
checkbox input "true"
drag, startPoint x: 497, startPoint y: 414, endPoint x: 936, endPoint y: 285, distance: 457.3
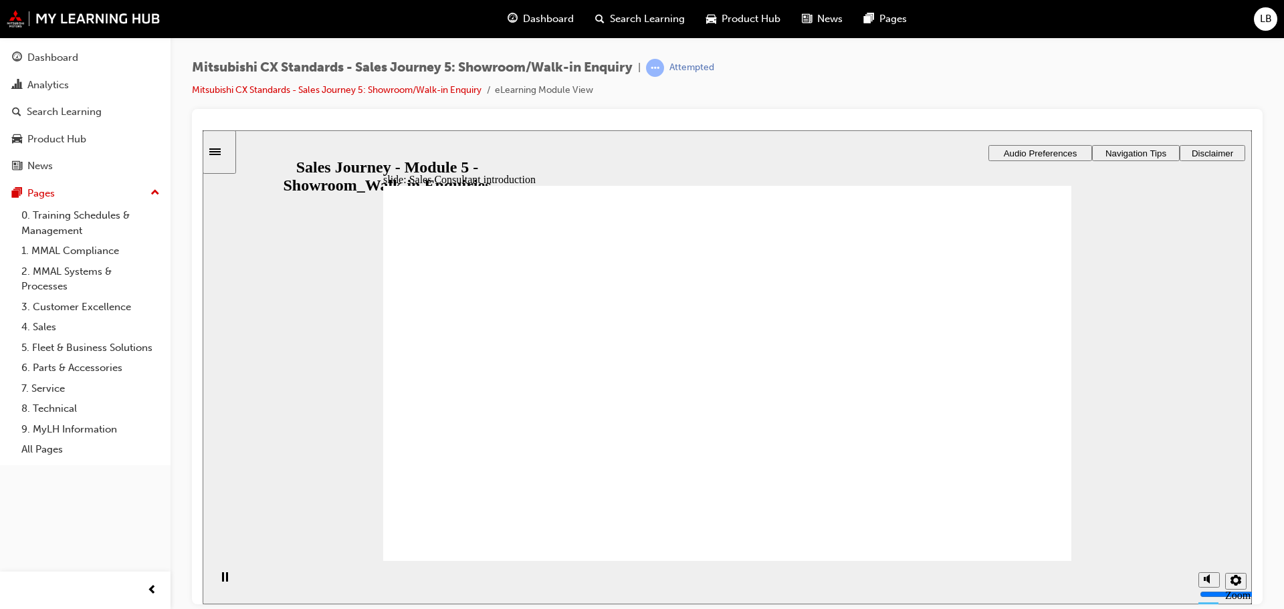
drag, startPoint x: 475, startPoint y: 415, endPoint x: 677, endPoint y: 288, distance: 239.1
drag, startPoint x: 507, startPoint y: 416, endPoint x: 717, endPoint y: 347, distance: 220.5
drag, startPoint x: 497, startPoint y: 416, endPoint x: 713, endPoint y: 390, distance: 218.2
drag, startPoint x: 478, startPoint y: 413, endPoint x: 921, endPoint y: 337, distance: 449.7
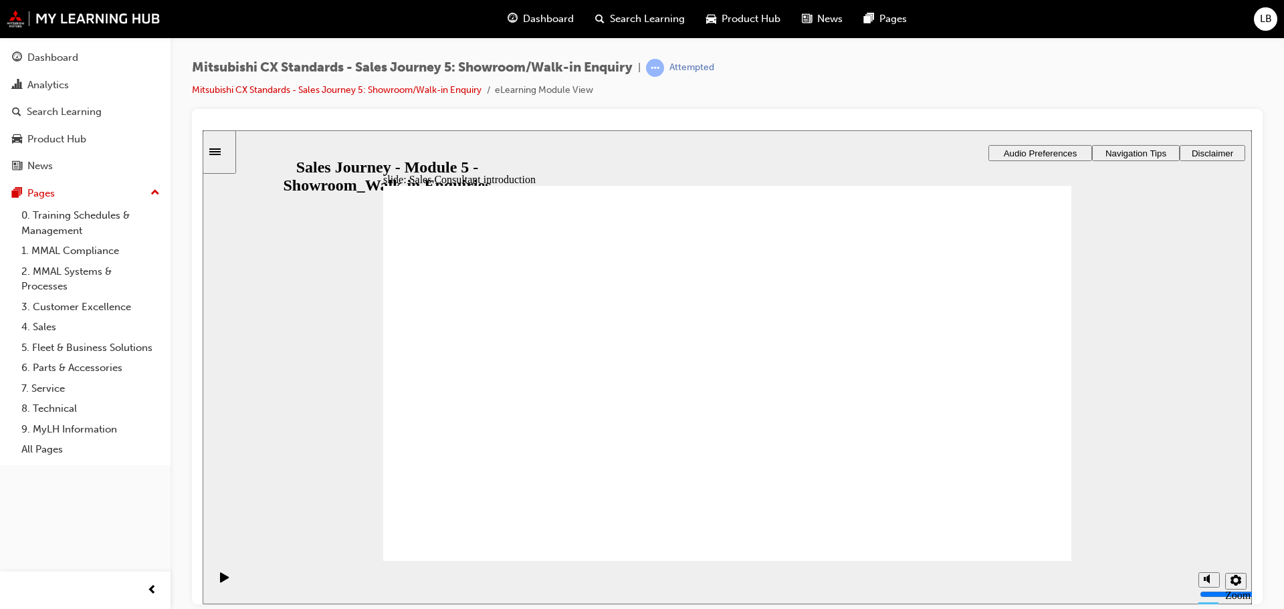
checkbox input "true"
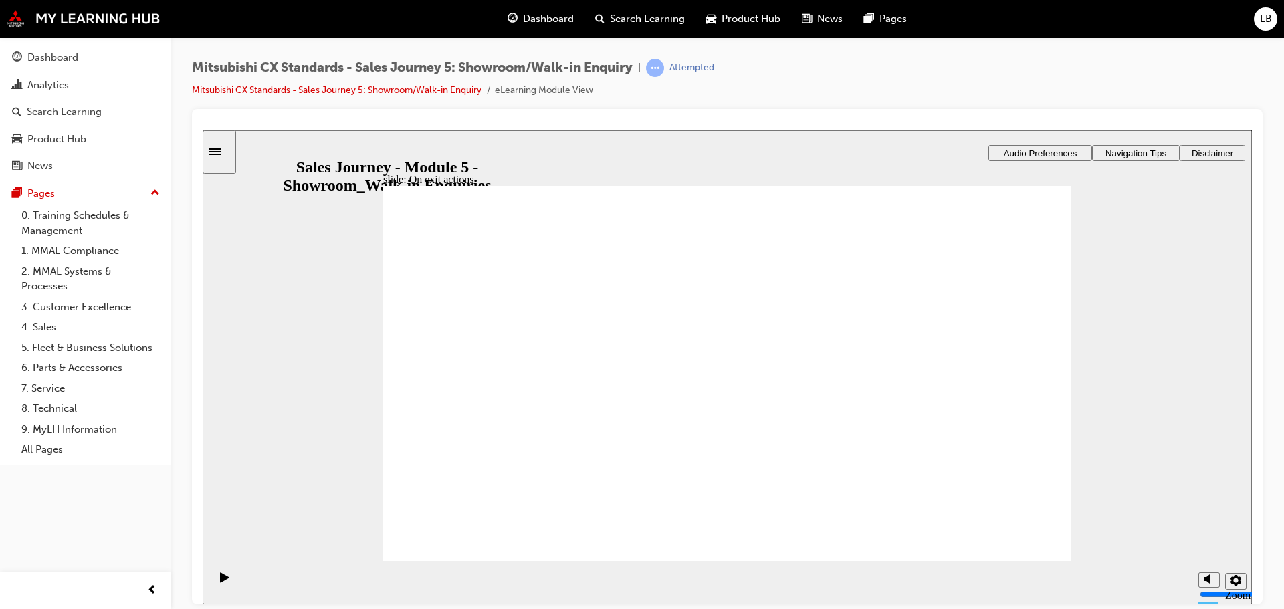
drag, startPoint x: 499, startPoint y: 404, endPoint x: 711, endPoint y: 317, distance: 229.1
drag, startPoint x: 499, startPoint y: 406, endPoint x: 715, endPoint y: 362, distance: 220.4
drag, startPoint x: 507, startPoint y: 408, endPoint x: 721, endPoint y: 416, distance: 214.1
drag, startPoint x: 510, startPoint y: 410, endPoint x: 729, endPoint y: 451, distance: 222.3
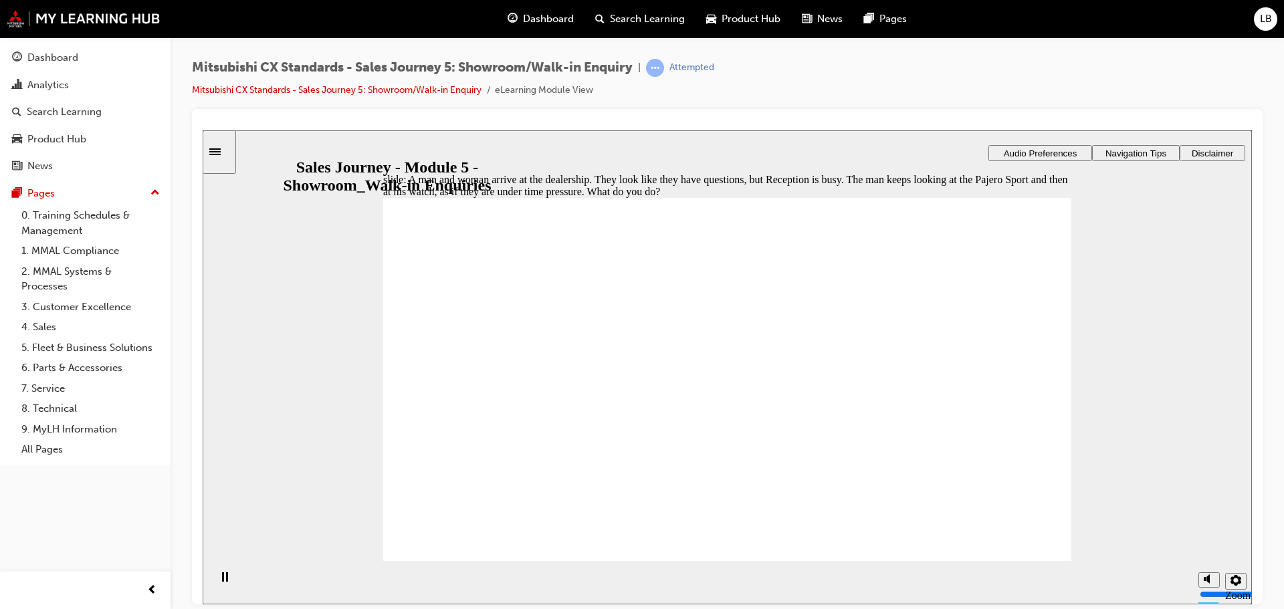
checkbox input "true"
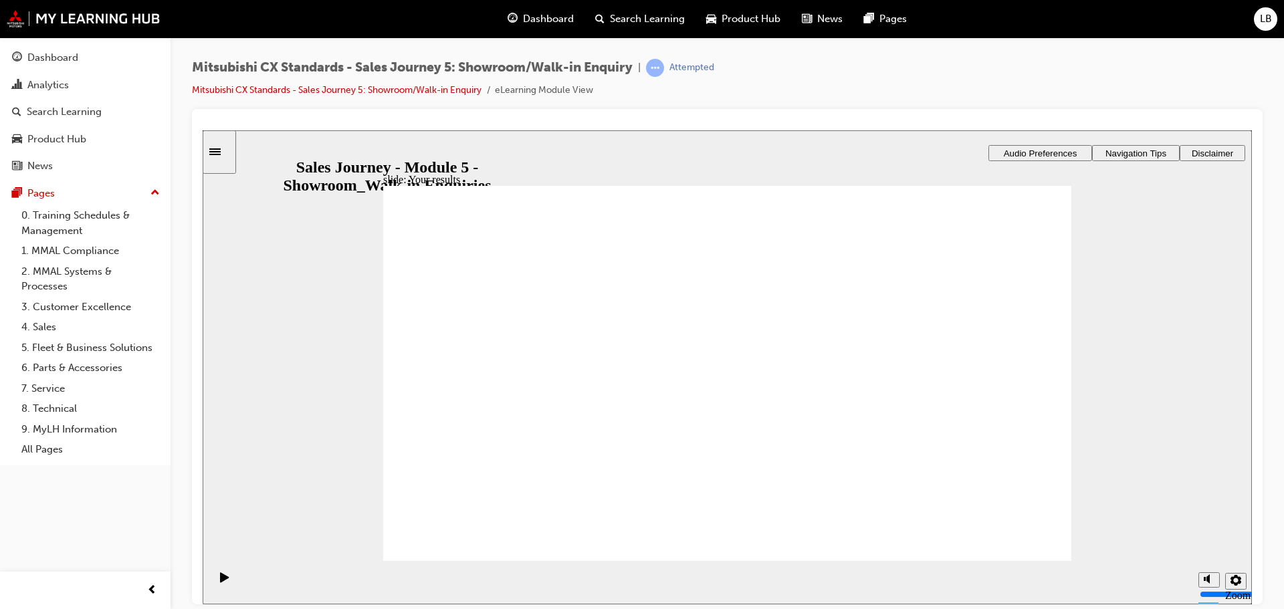
drag, startPoint x: 484, startPoint y: 415, endPoint x: 702, endPoint y: 328, distance: 234.6
drag, startPoint x: 469, startPoint y: 410, endPoint x: 681, endPoint y: 372, distance: 215.2
drag, startPoint x: 468, startPoint y: 408, endPoint x: 912, endPoint y: 318, distance: 452.9
drag, startPoint x: 479, startPoint y: 408, endPoint x: 685, endPoint y: 406, distance: 205.2
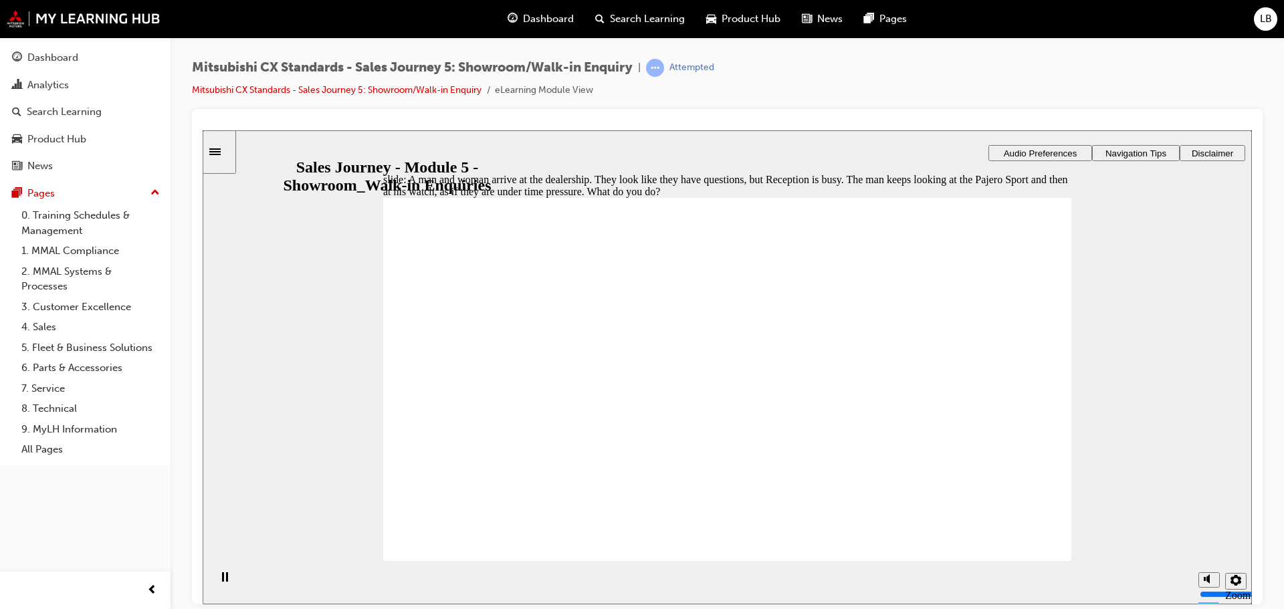
checkbox input "true"
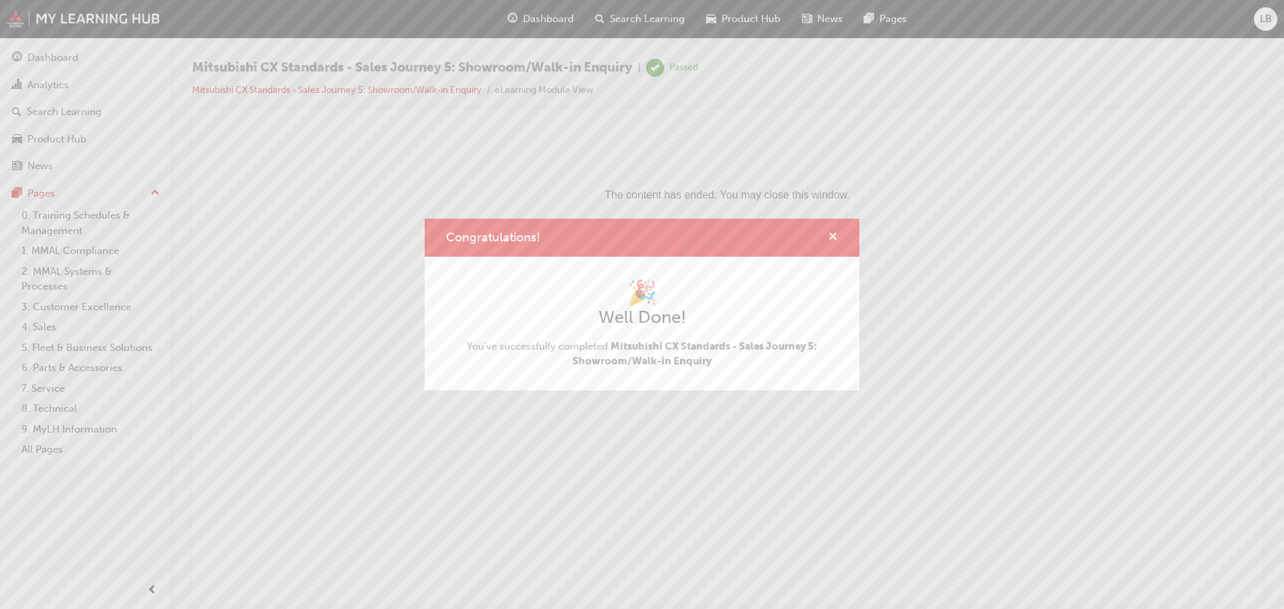
click at [833, 237] on span "cross-icon" at bounding box center [833, 238] width 10 height 12
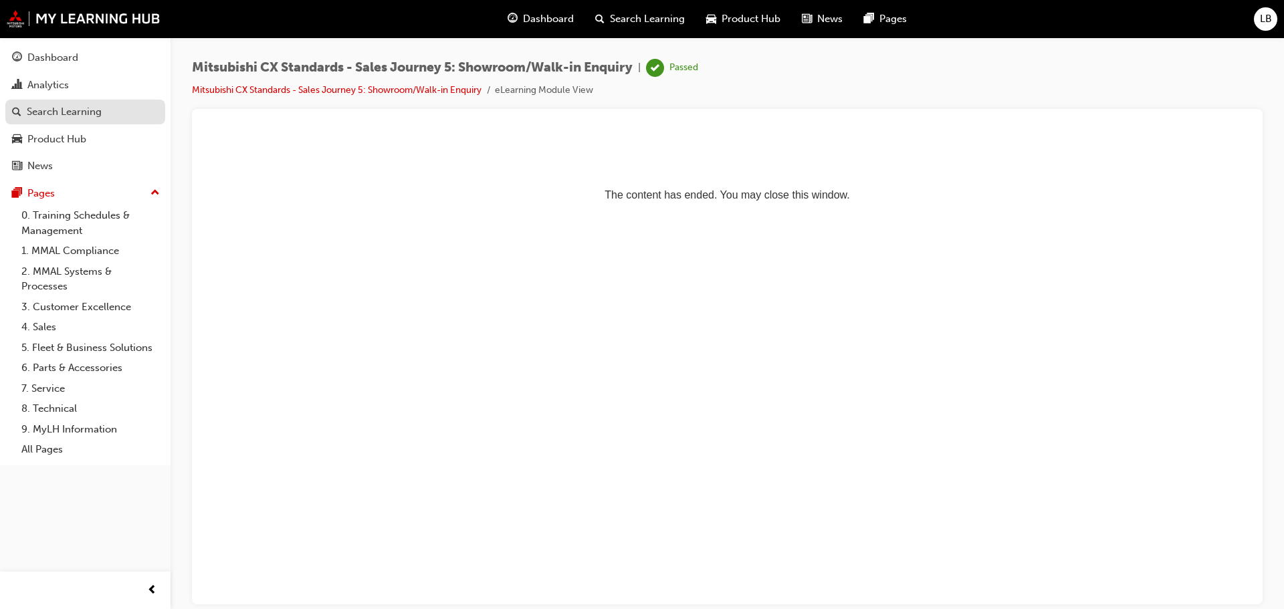
drag, startPoint x: 43, startPoint y: 53, endPoint x: 78, endPoint y: 120, distance: 75.4
click at [43, 53] on div "Dashboard" at bounding box center [52, 57] width 51 height 15
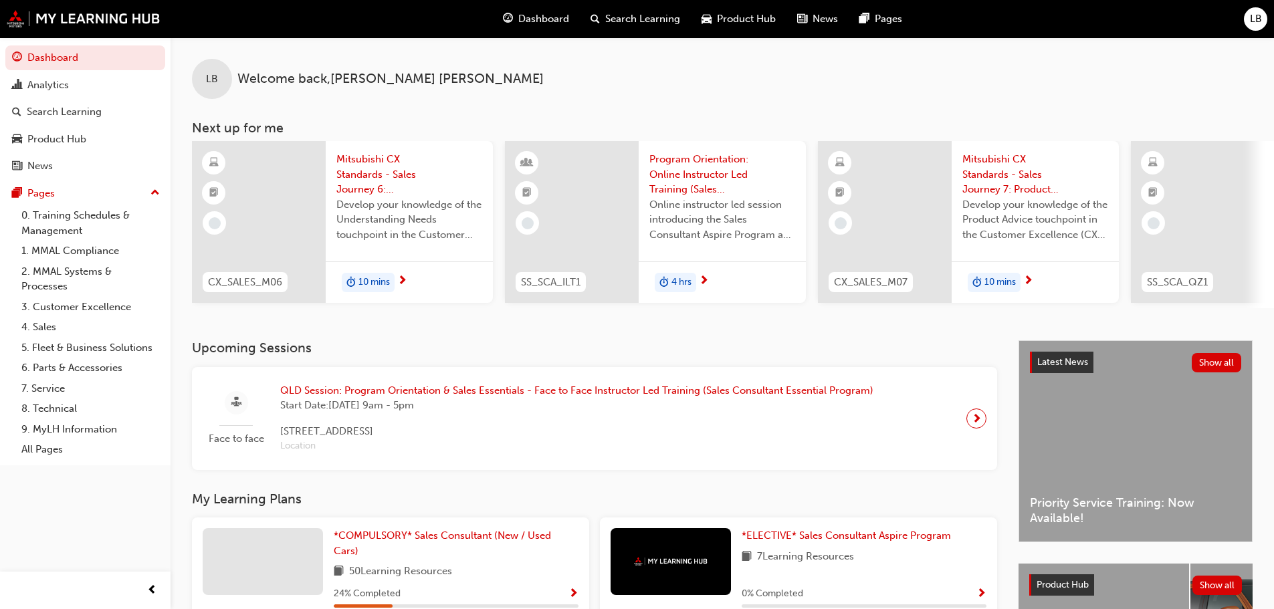
click at [370, 278] on span "10 mins" at bounding box center [373, 282] width 31 height 15
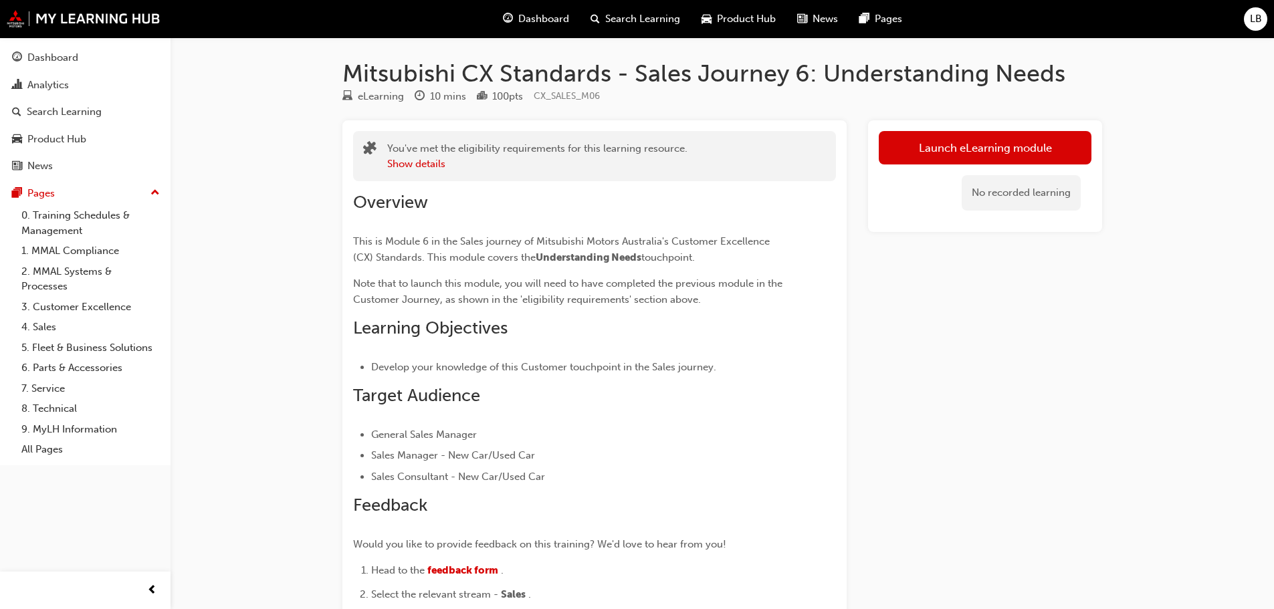
click at [1005, 144] on link "Launch eLearning module" at bounding box center [984, 147] width 213 height 33
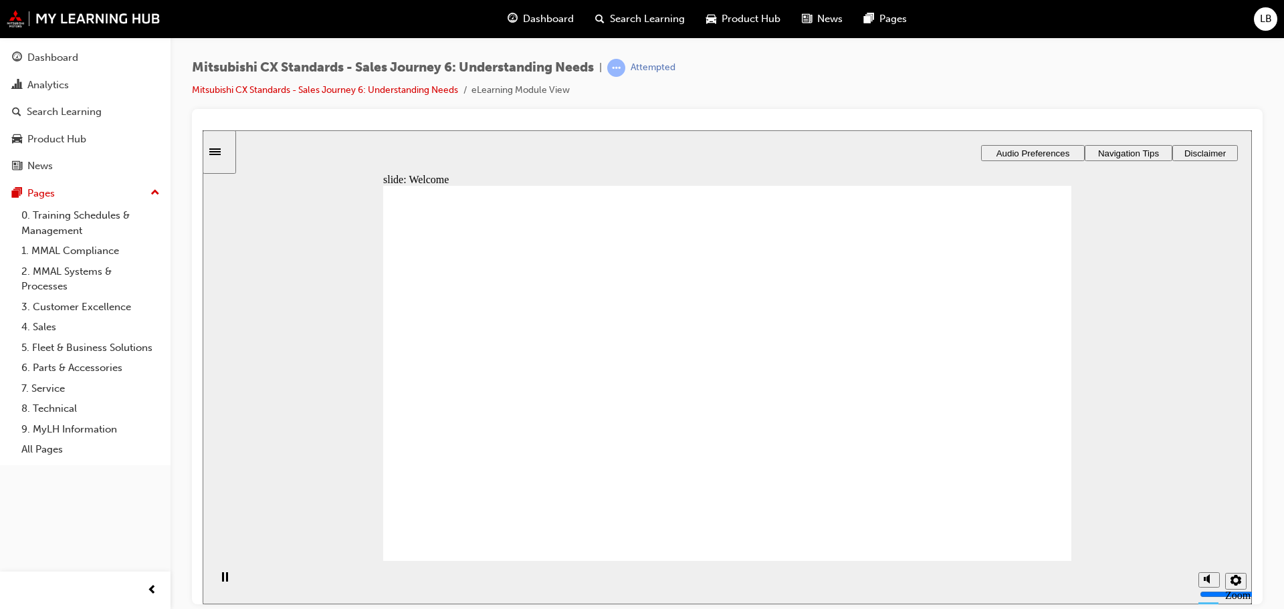
click at [1014, 148] on span "Audio Preferences" at bounding box center [1033, 153] width 74 height 10
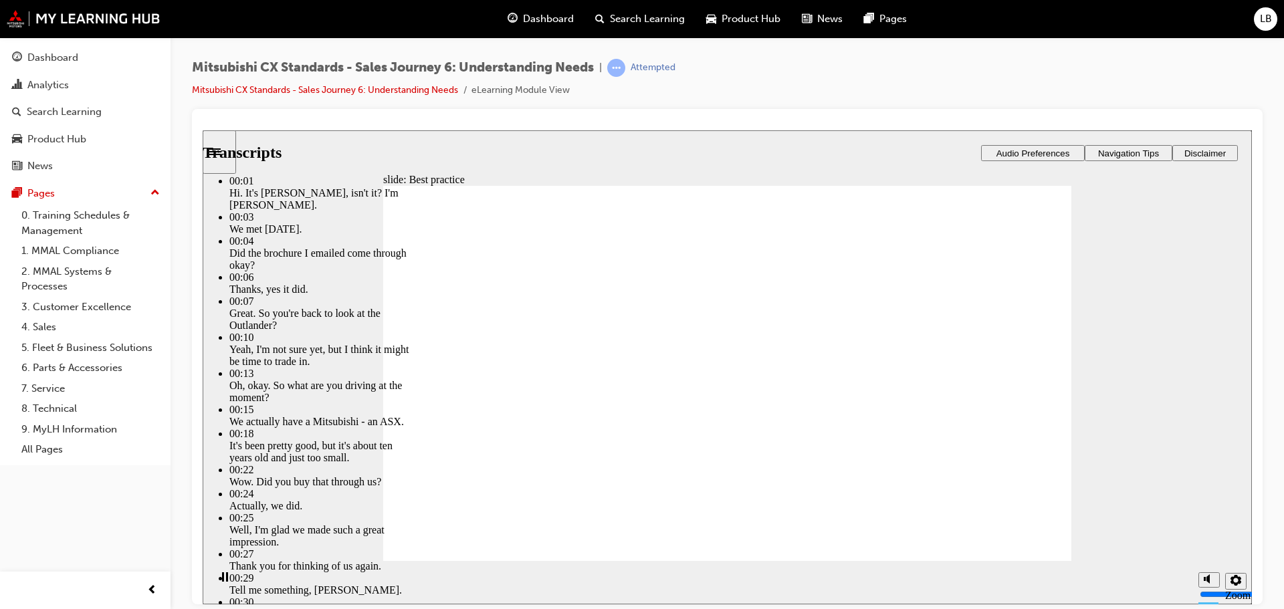
type input "4"
type input "148"
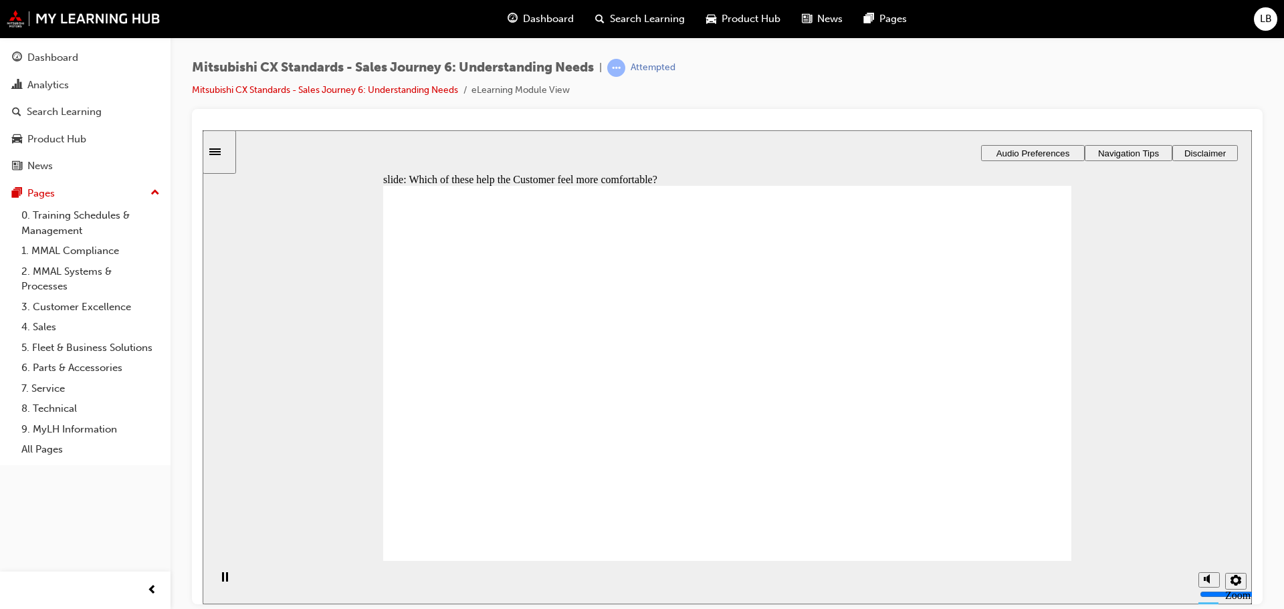
checkbox input "true"
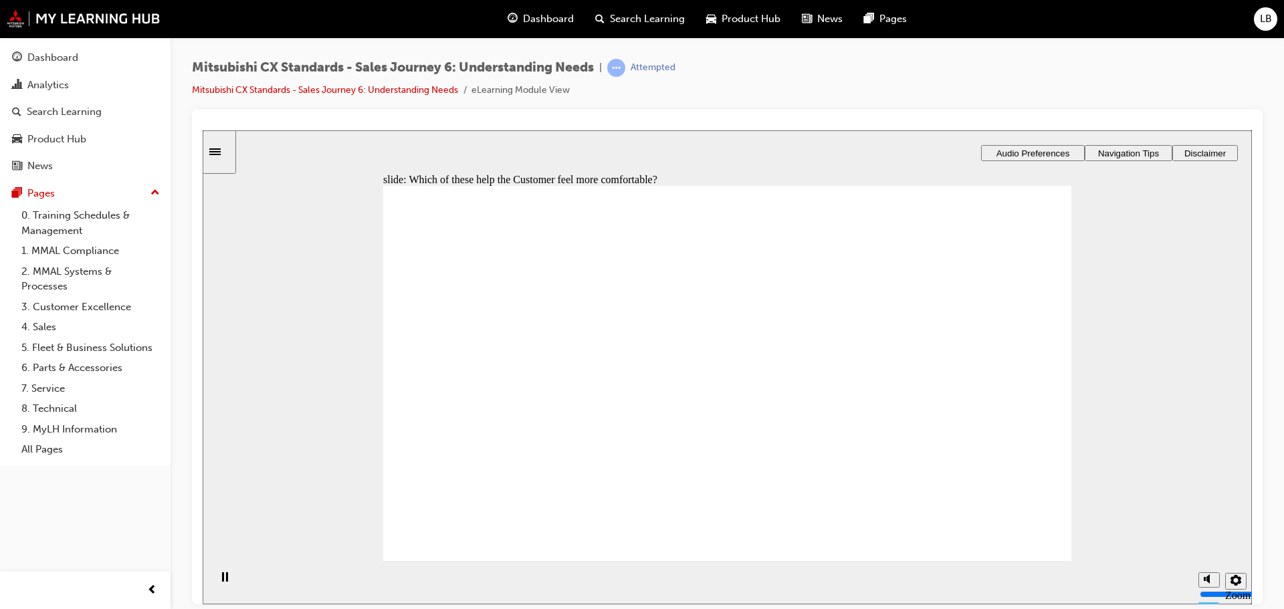
checkbox input "true"
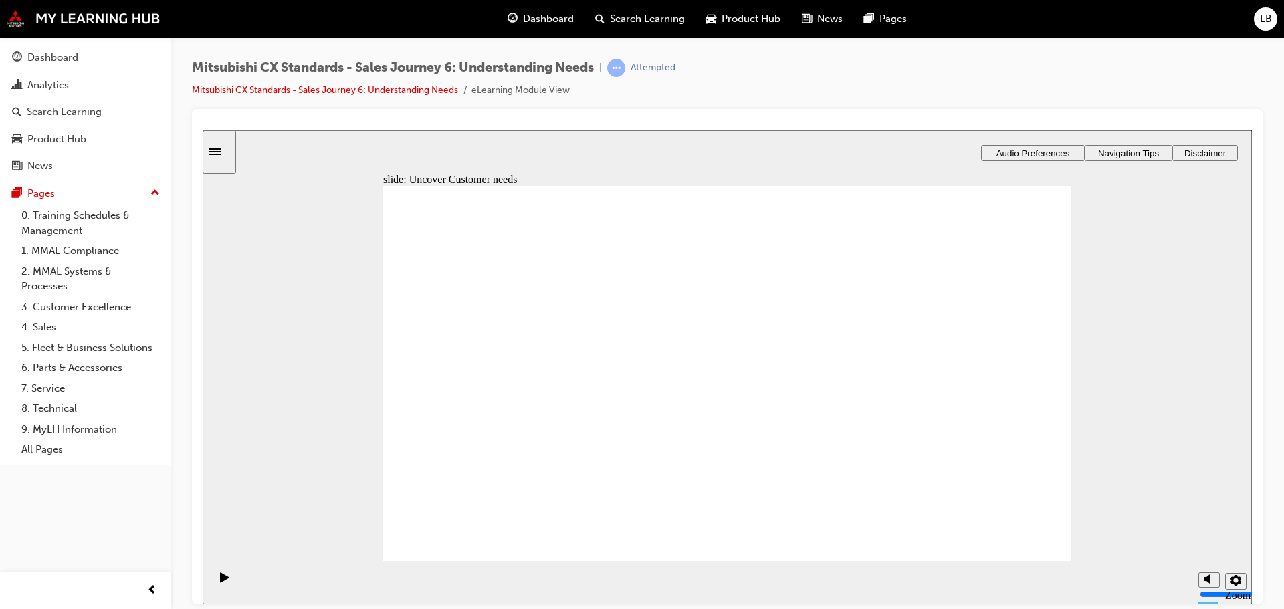
drag, startPoint x: 488, startPoint y: 392, endPoint x: 705, endPoint y: 275, distance: 246.2
drag, startPoint x: 497, startPoint y: 391, endPoint x: 706, endPoint y: 312, distance: 223.6
drag, startPoint x: 486, startPoint y: 386, endPoint x: 691, endPoint y: 348, distance: 208.7
drag, startPoint x: 477, startPoint y: 390, endPoint x: 688, endPoint y: 384, distance: 211.3
drag, startPoint x: 482, startPoint y: 386, endPoint x: 695, endPoint y: 415, distance: 215.3
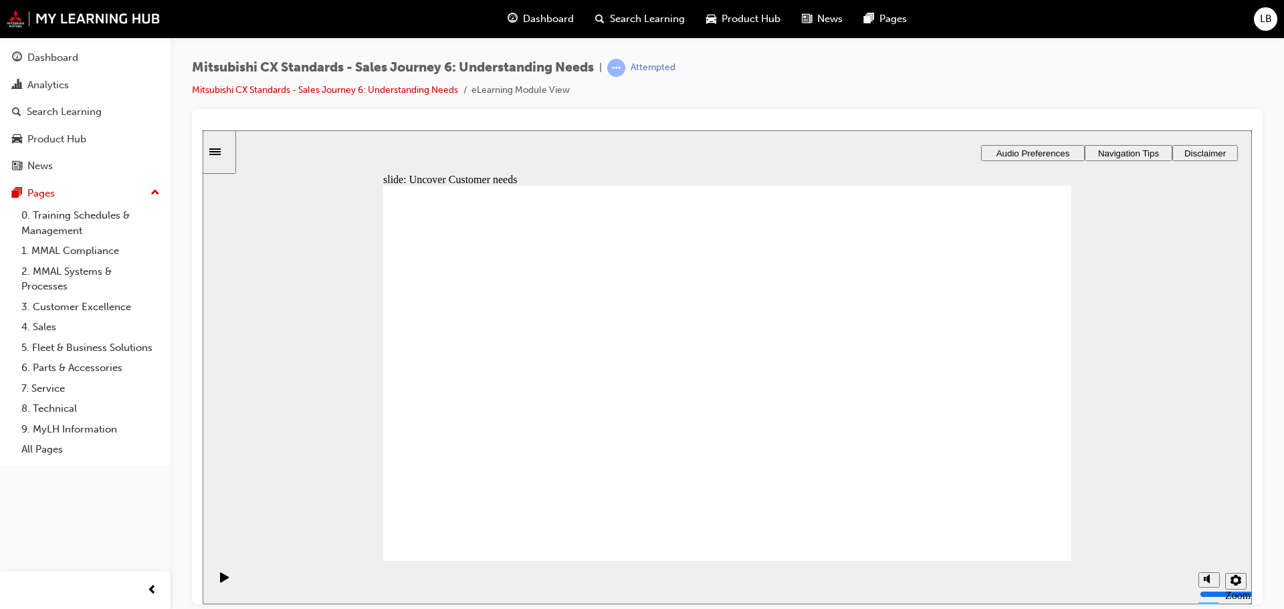
drag, startPoint x: 459, startPoint y: 390, endPoint x: 671, endPoint y: 462, distance: 223.9
drag, startPoint x: 470, startPoint y: 388, endPoint x: 683, endPoint y: 494, distance: 237.4
checkbox input "true"
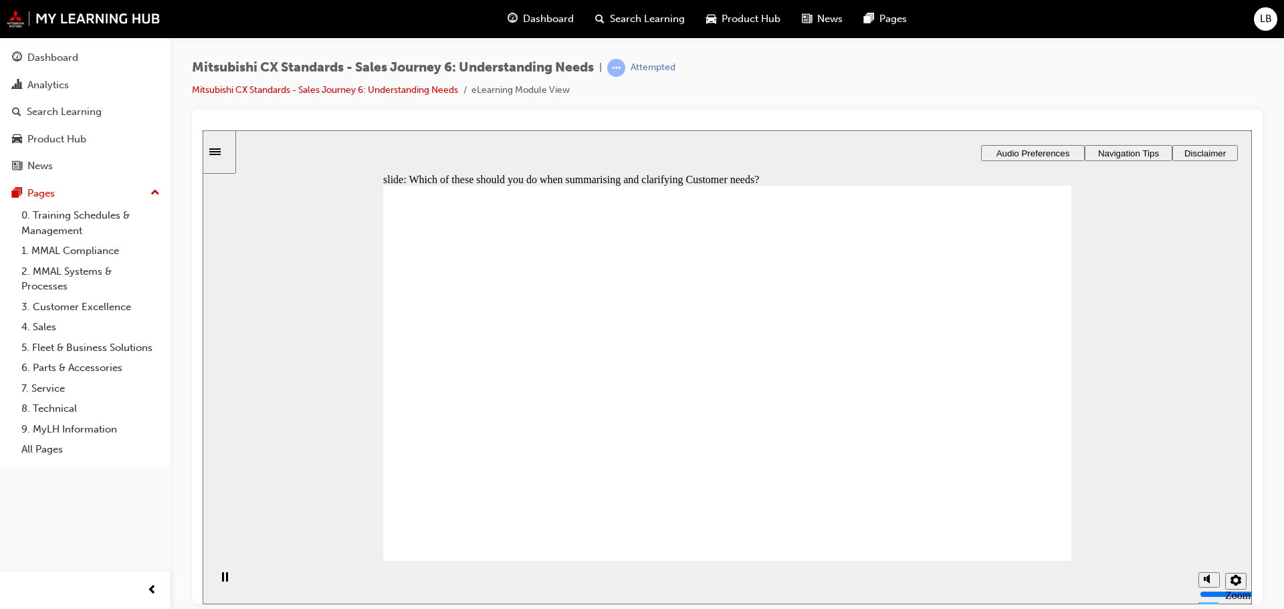
checkbox input "true"
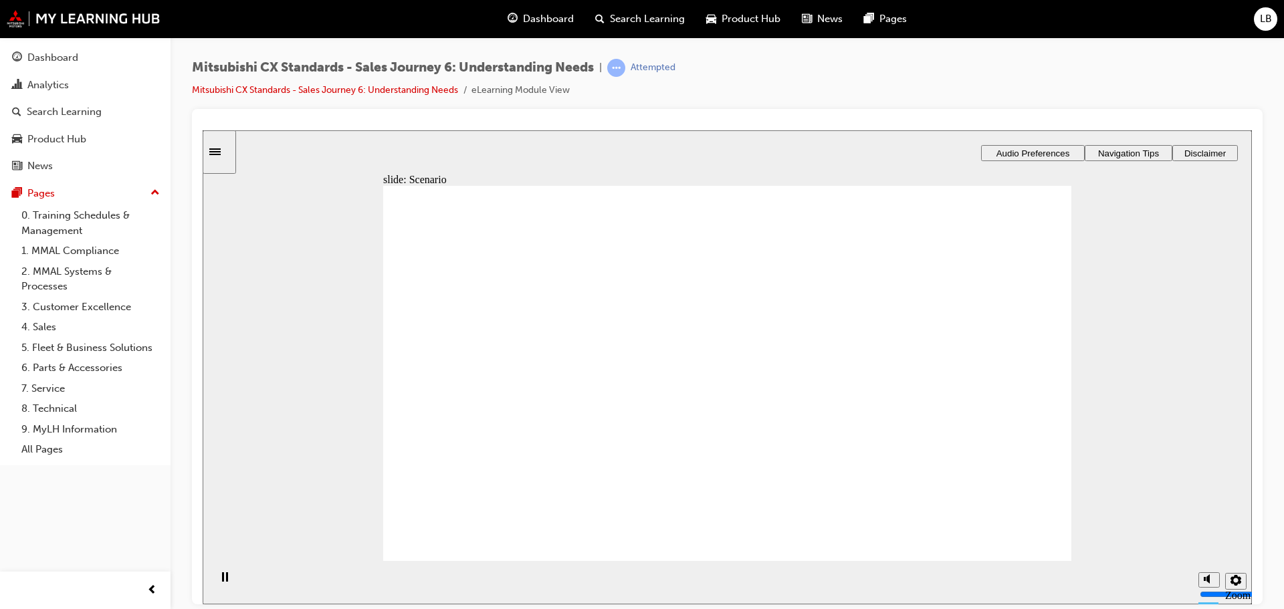
checkbox input "true"
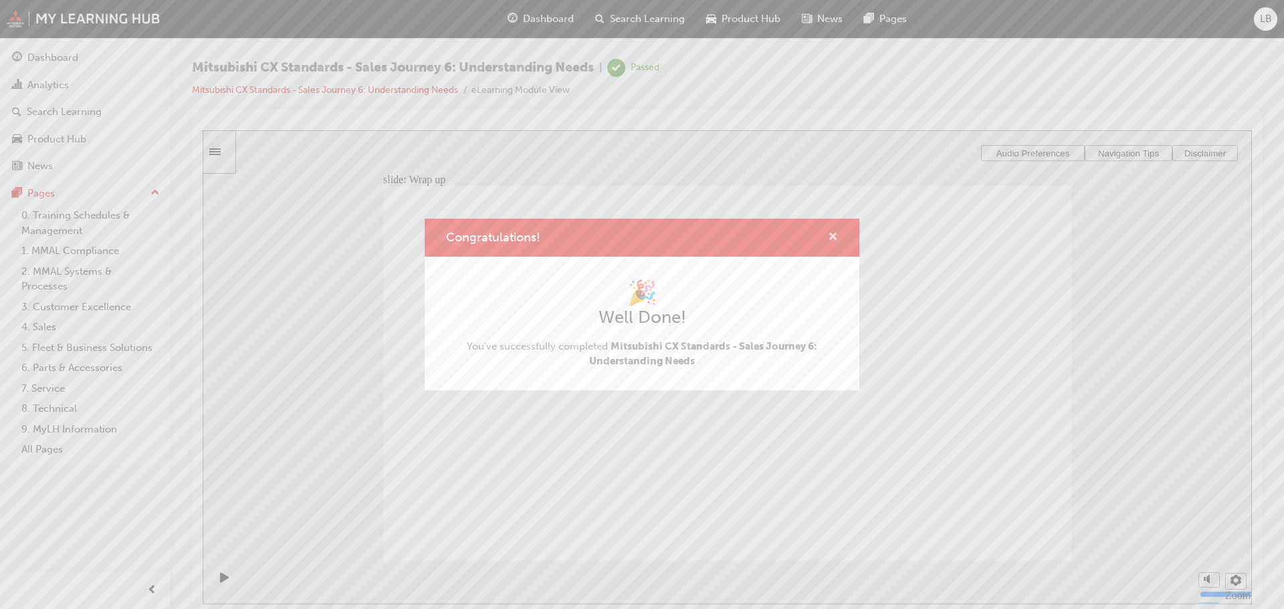
click at [831, 235] on span "cross-icon" at bounding box center [833, 238] width 10 height 12
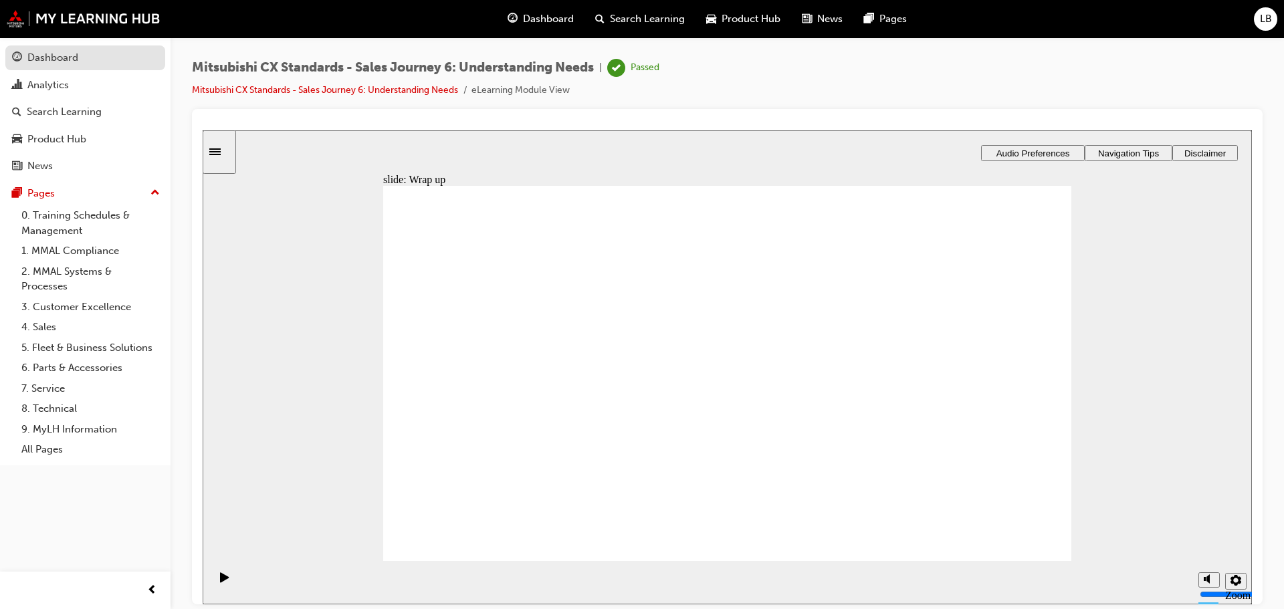
click at [41, 50] on div "Dashboard" at bounding box center [52, 57] width 51 height 15
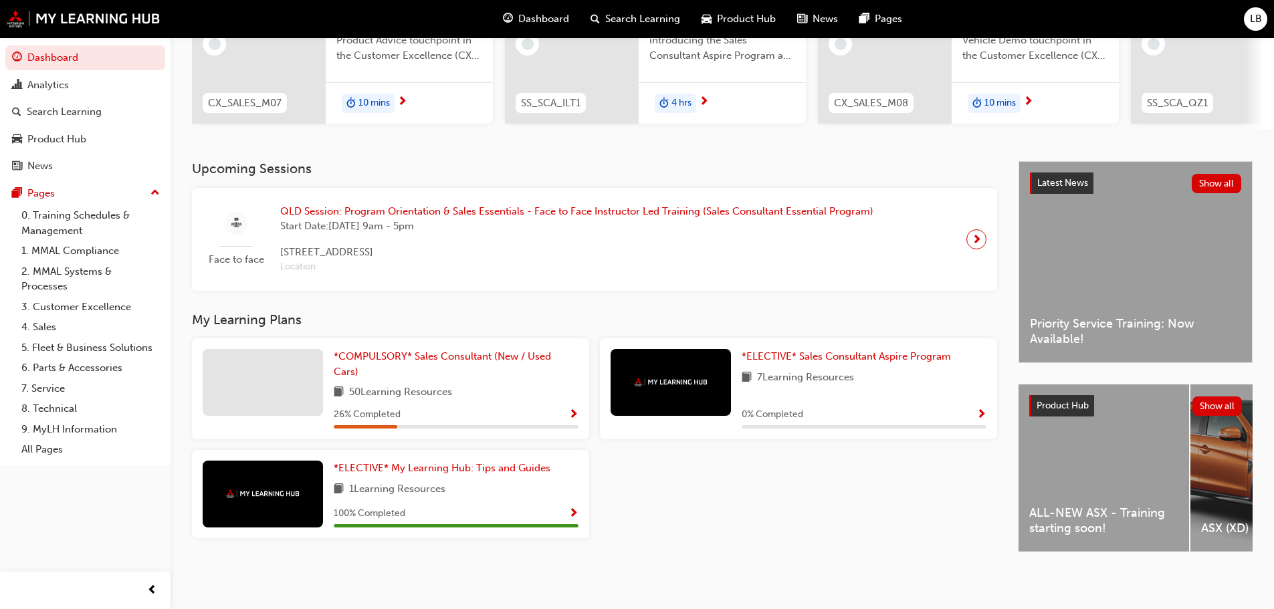
scroll to position [56, 0]
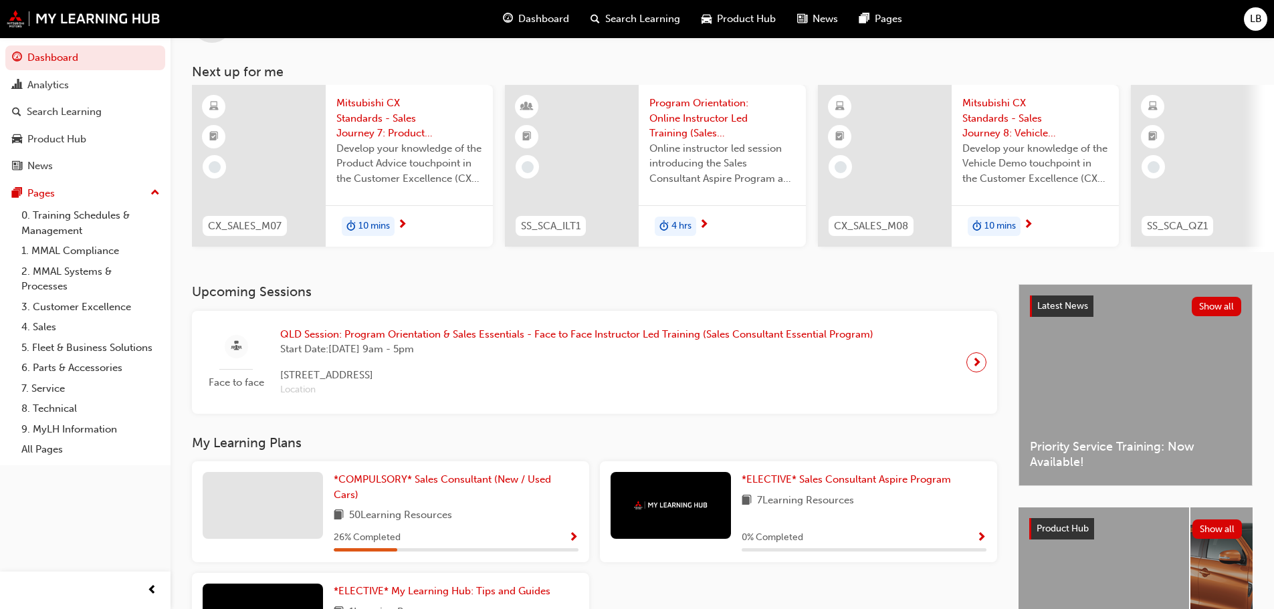
click at [364, 225] on span "10 mins" at bounding box center [373, 226] width 31 height 15
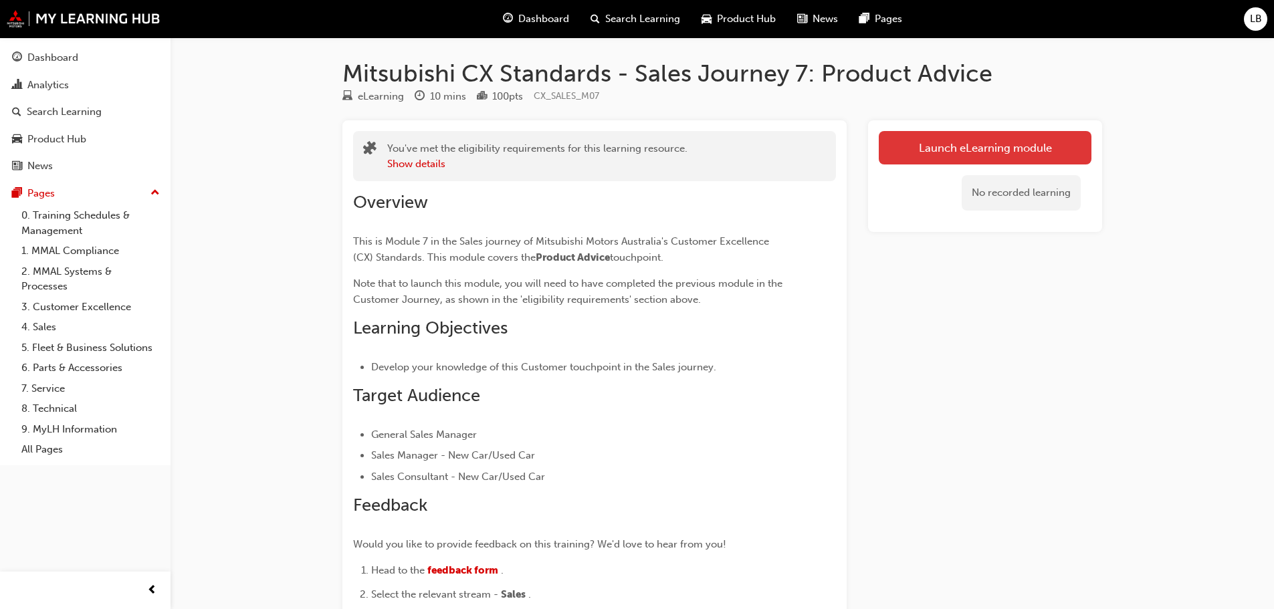
click at [965, 144] on link "Launch eLearning module" at bounding box center [984, 147] width 213 height 33
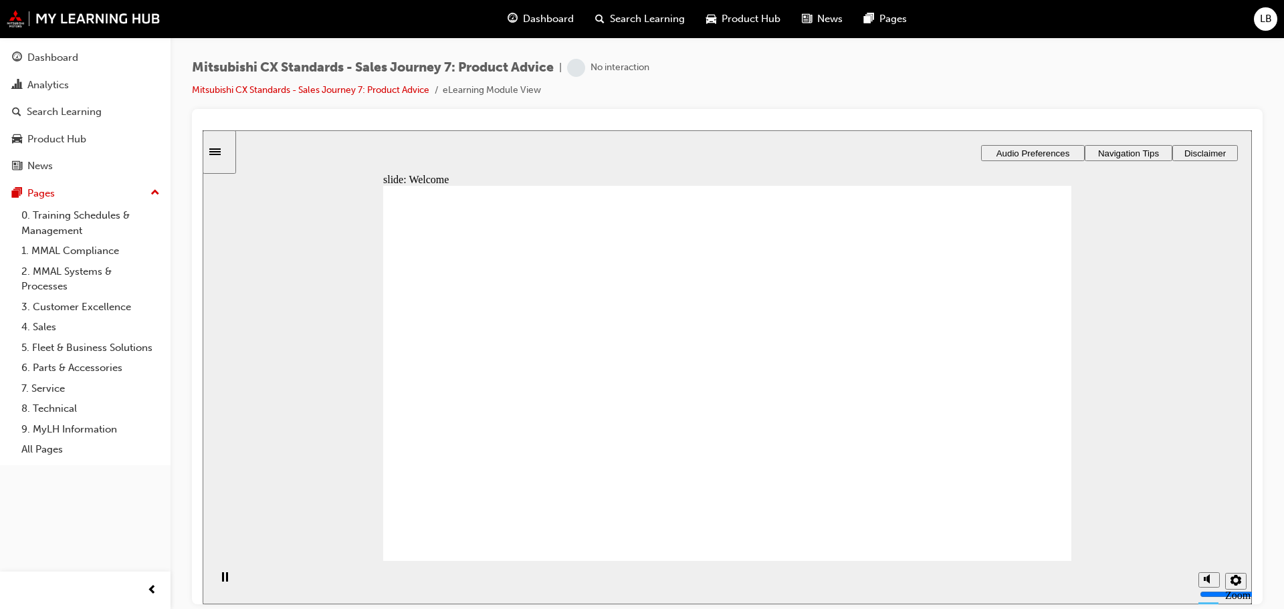
click at [1038, 149] on span "Audio Preferences" at bounding box center [1033, 153] width 74 height 10
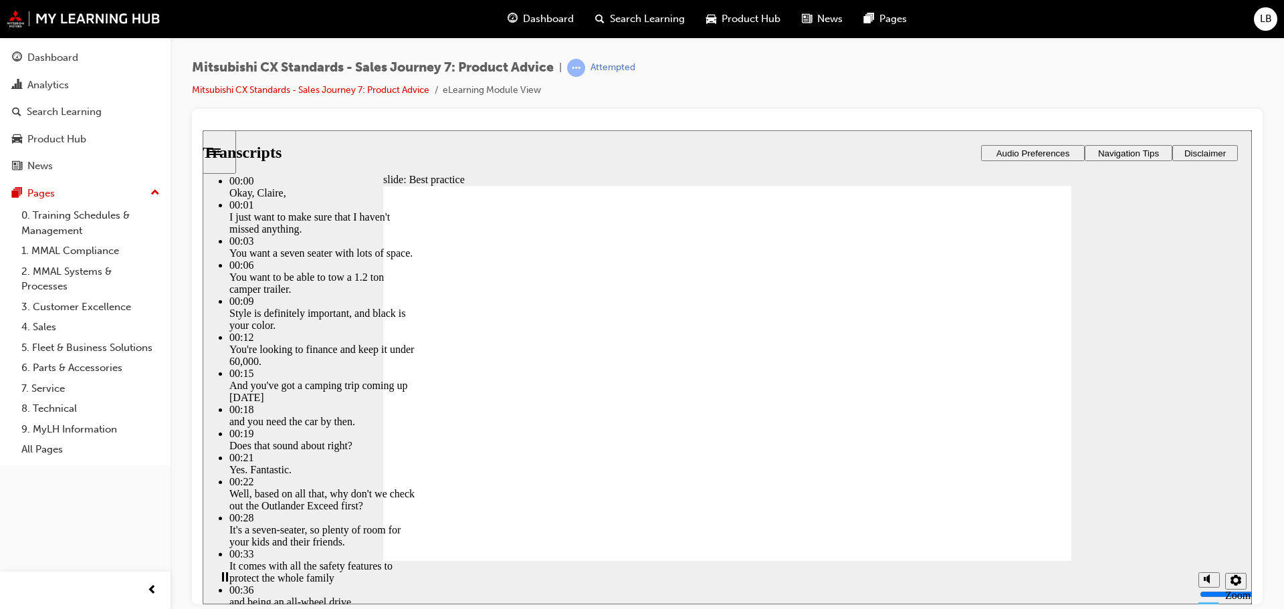
type input "89"
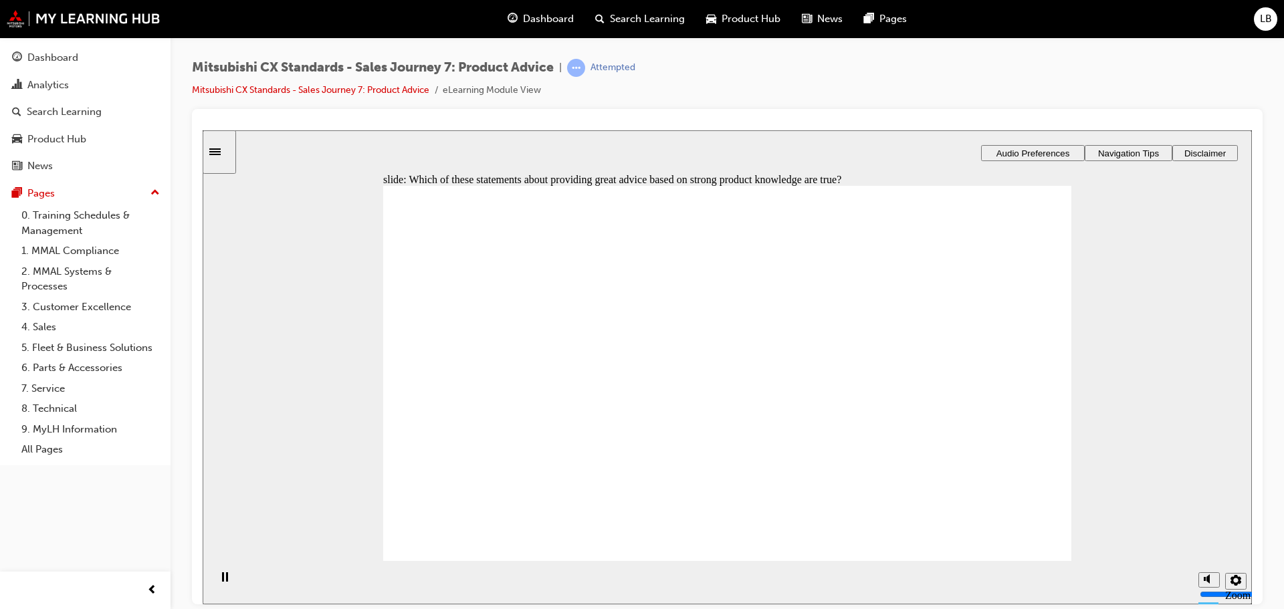
checkbox input "true"
drag, startPoint x: 516, startPoint y: 410, endPoint x: 726, endPoint y: 286, distance: 243.6
drag, startPoint x: 490, startPoint y: 408, endPoint x: 925, endPoint y: 275, distance: 454.3
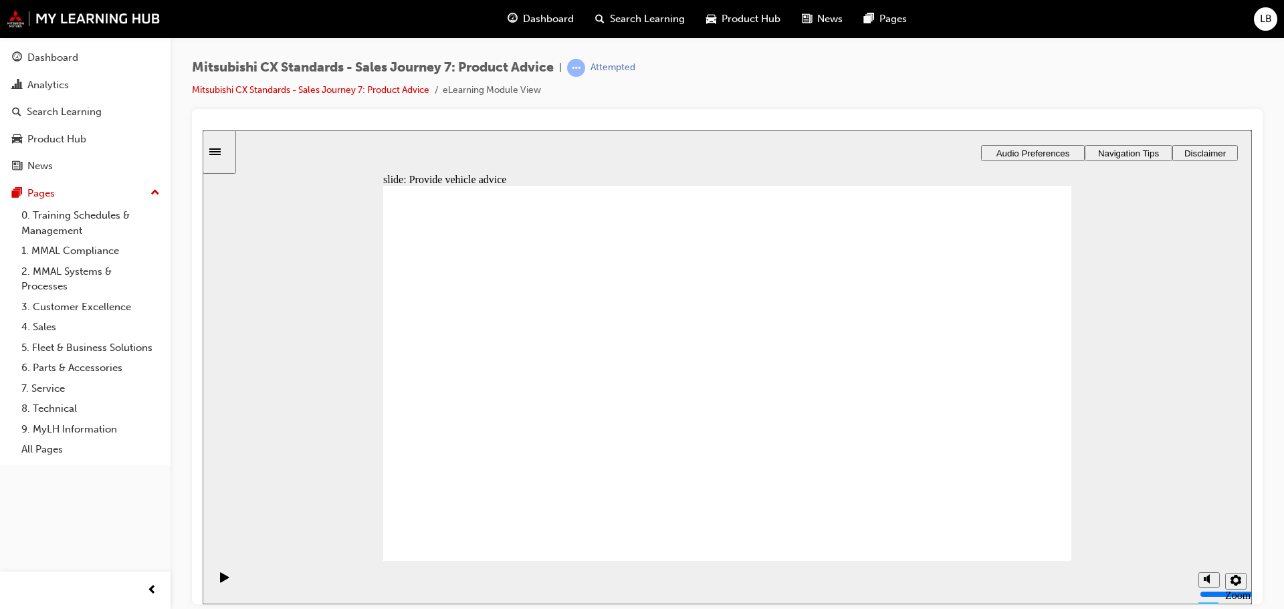
drag, startPoint x: 480, startPoint y: 406, endPoint x: 693, endPoint y: 340, distance: 222.7
drag, startPoint x: 498, startPoint y: 416, endPoint x: 712, endPoint y: 396, distance: 214.9
drag, startPoint x: 491, startPoint y: 419, endPoint x: 930, endPoint y: 339, distance: 446.4
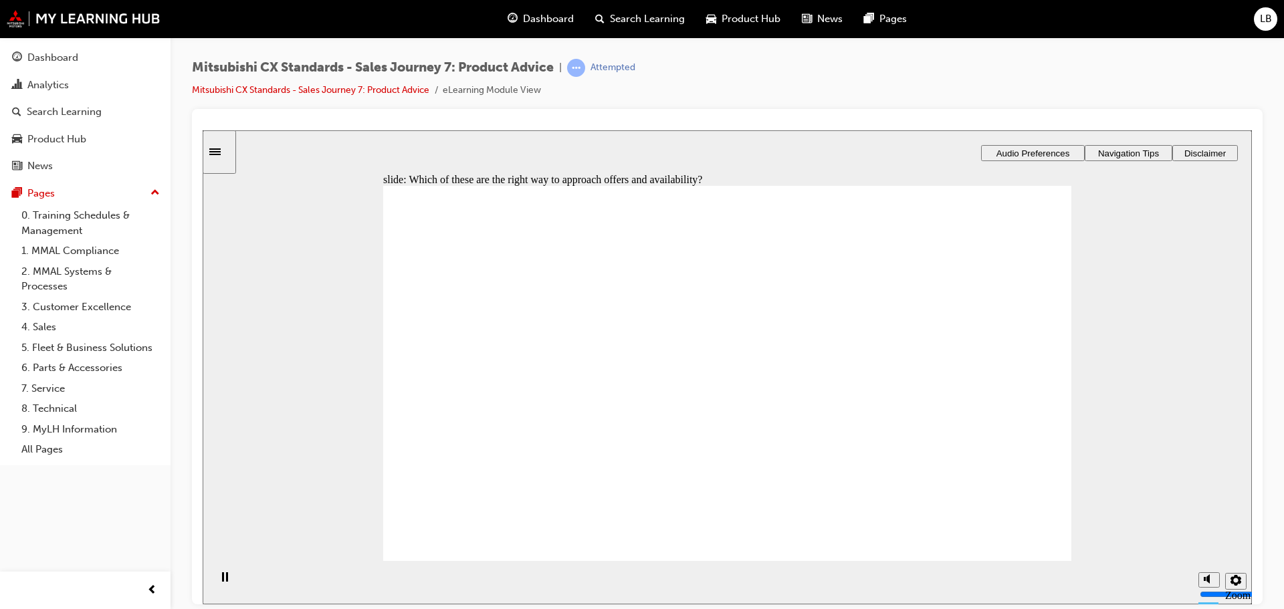
checkbox input "true"
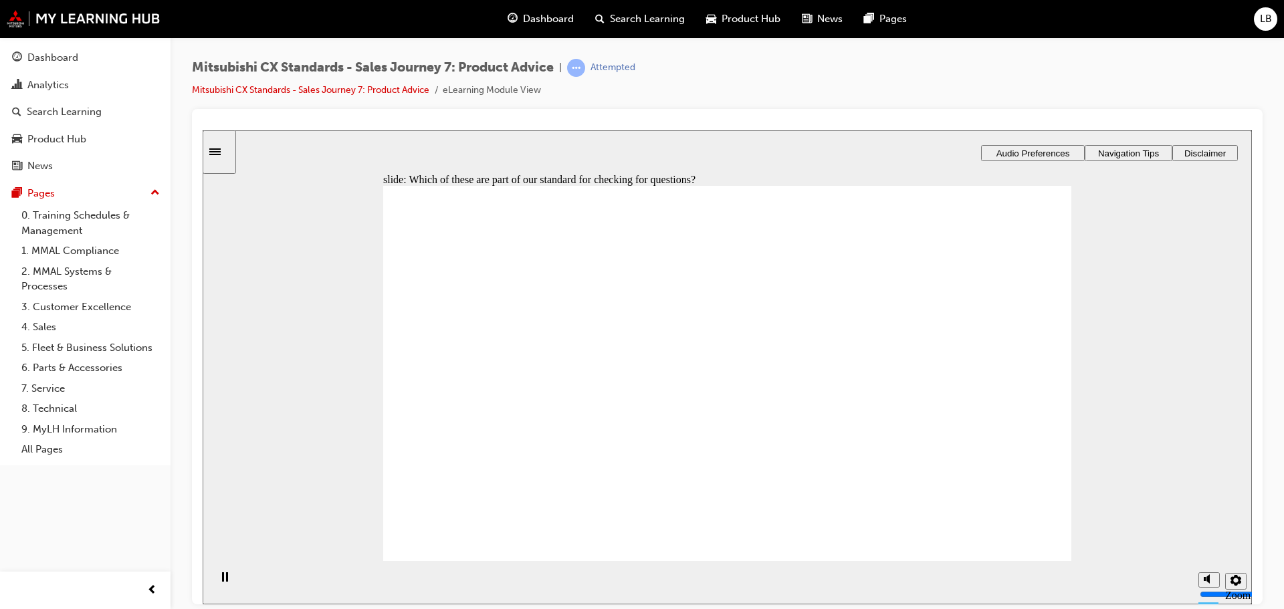
checkbox input "true"
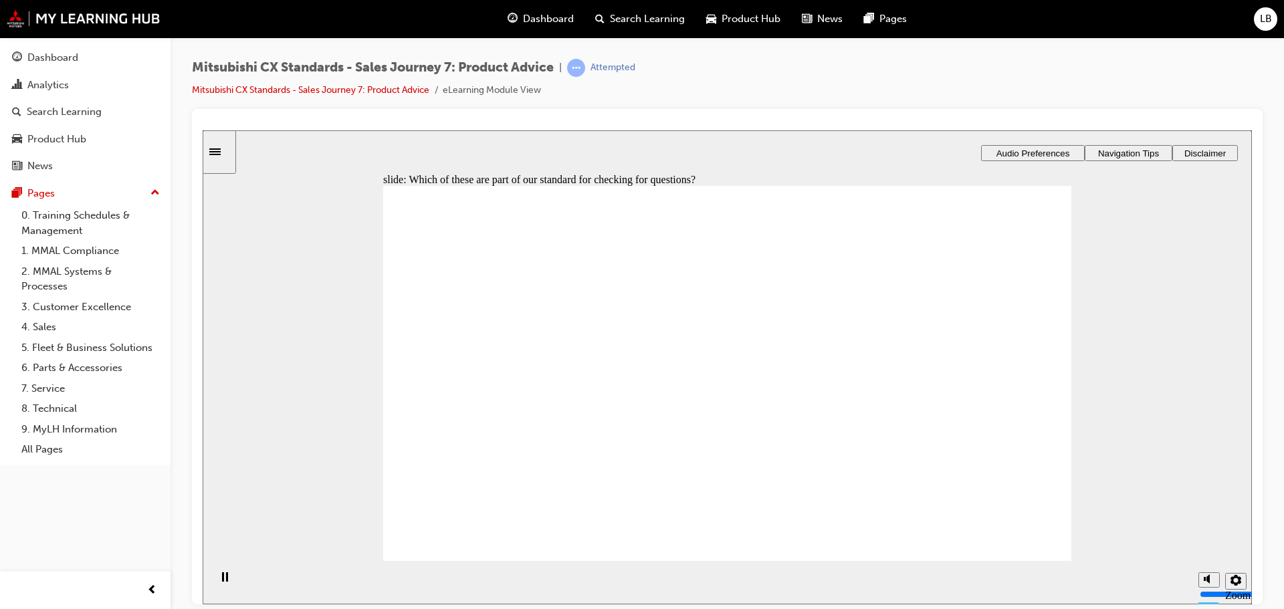
checkbox input "true"
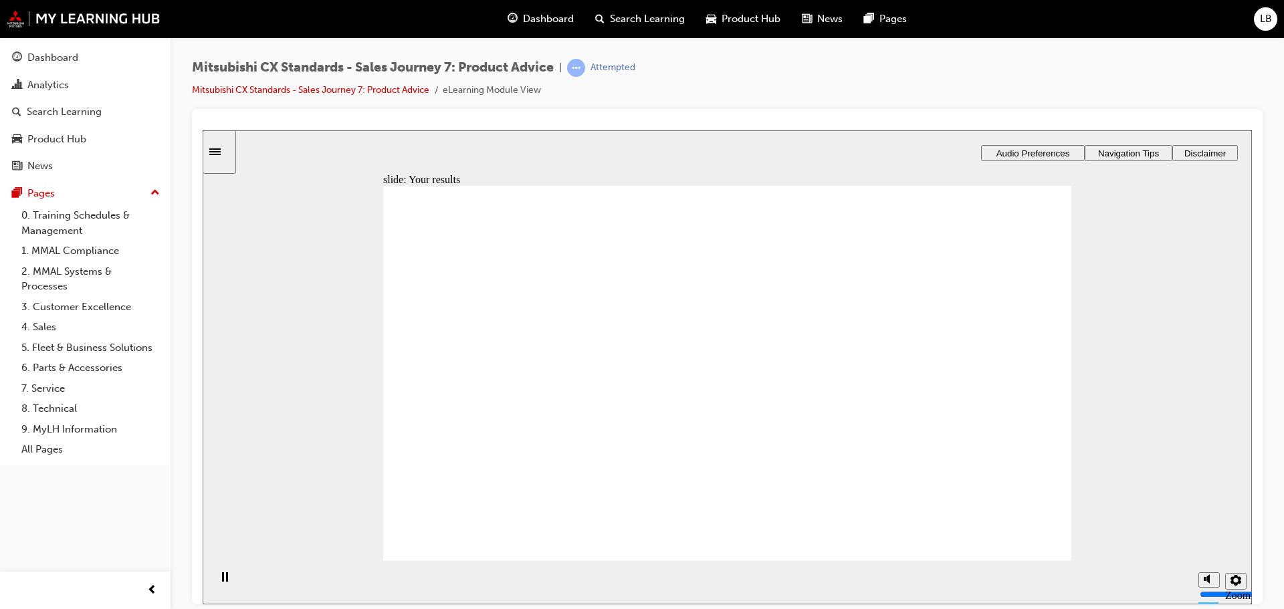
checkbox input "true"
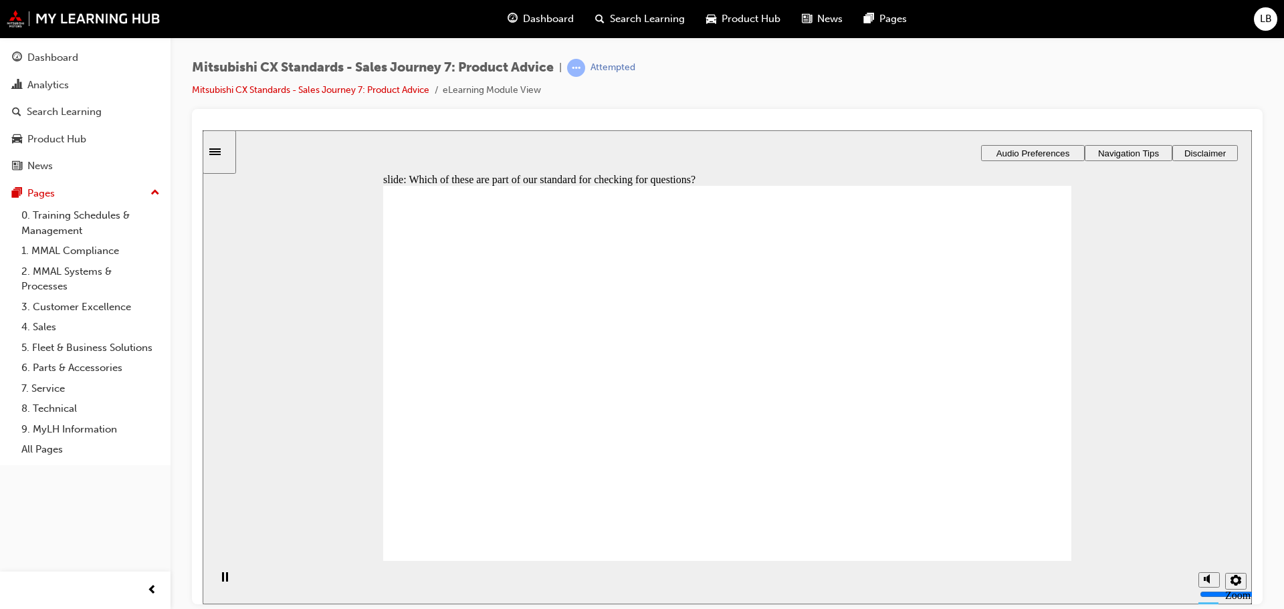
checkbox input "true"
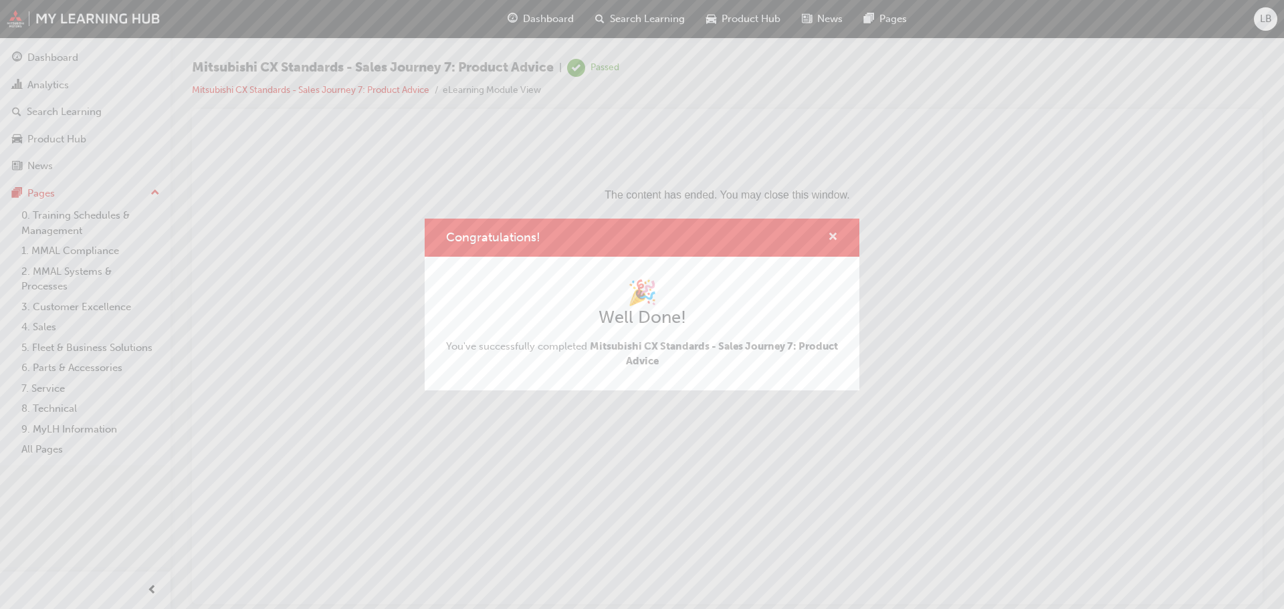
click at [830, 233] on span "cross-icon" at bounding box center [833, 238] width 10 height 12
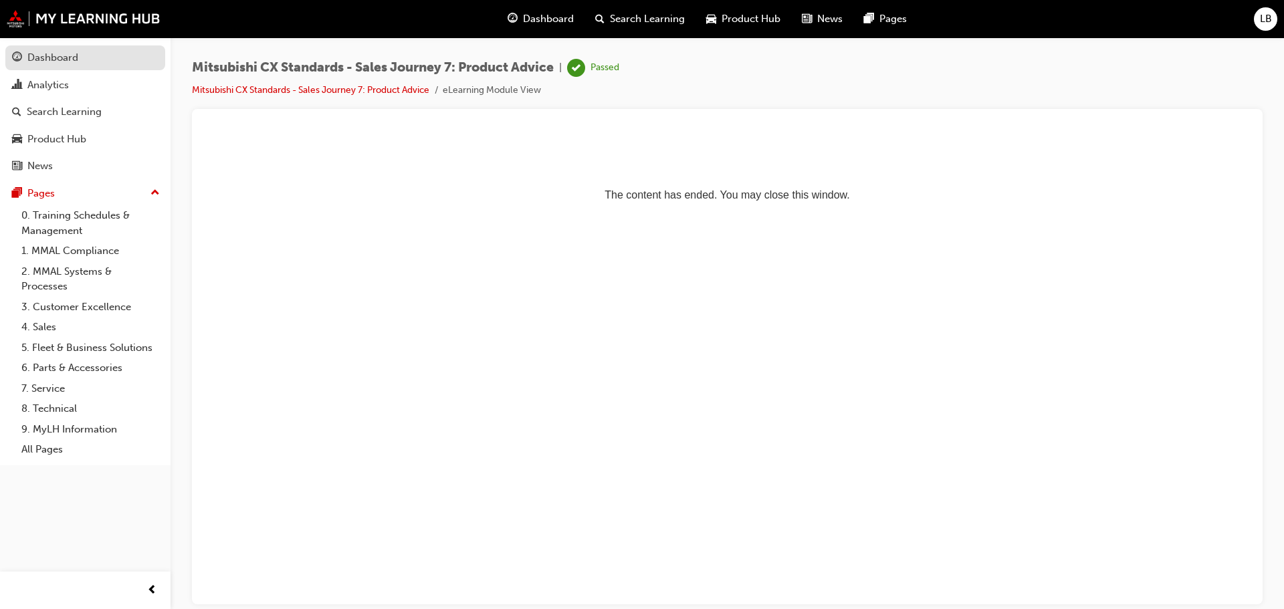
click at [45, 55] on div "Dashboard" at bounding box center [52, 57] width 51 height 15
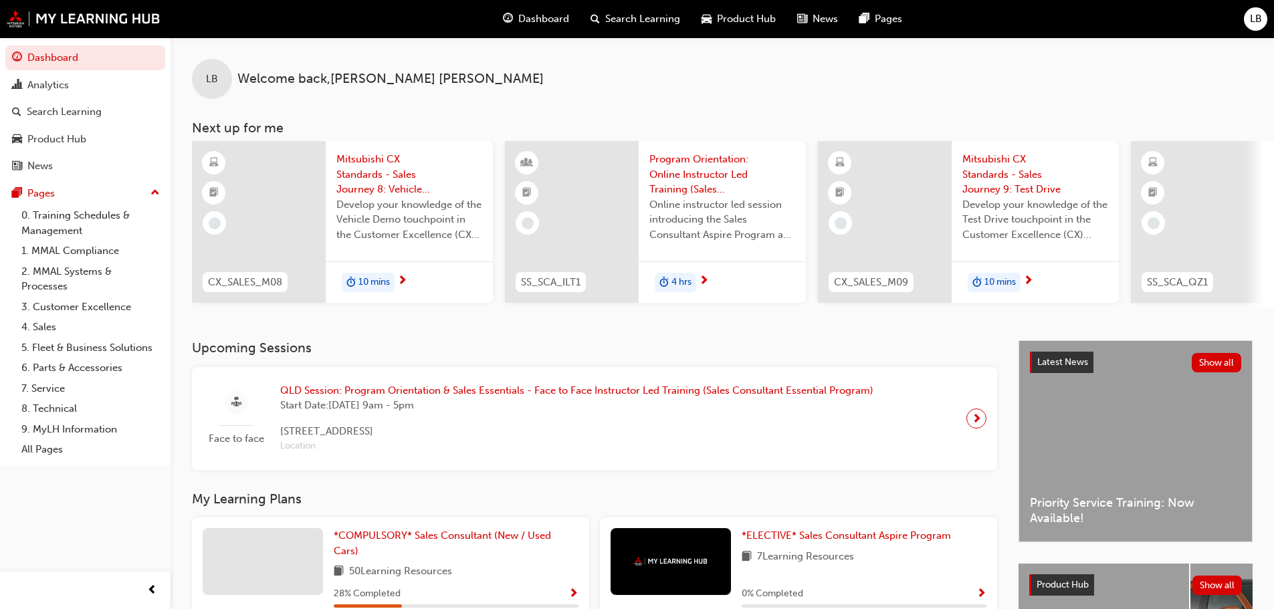
click at [365, 279] on span "10 mins" at bounding box center [373, 282] width 31 height 15
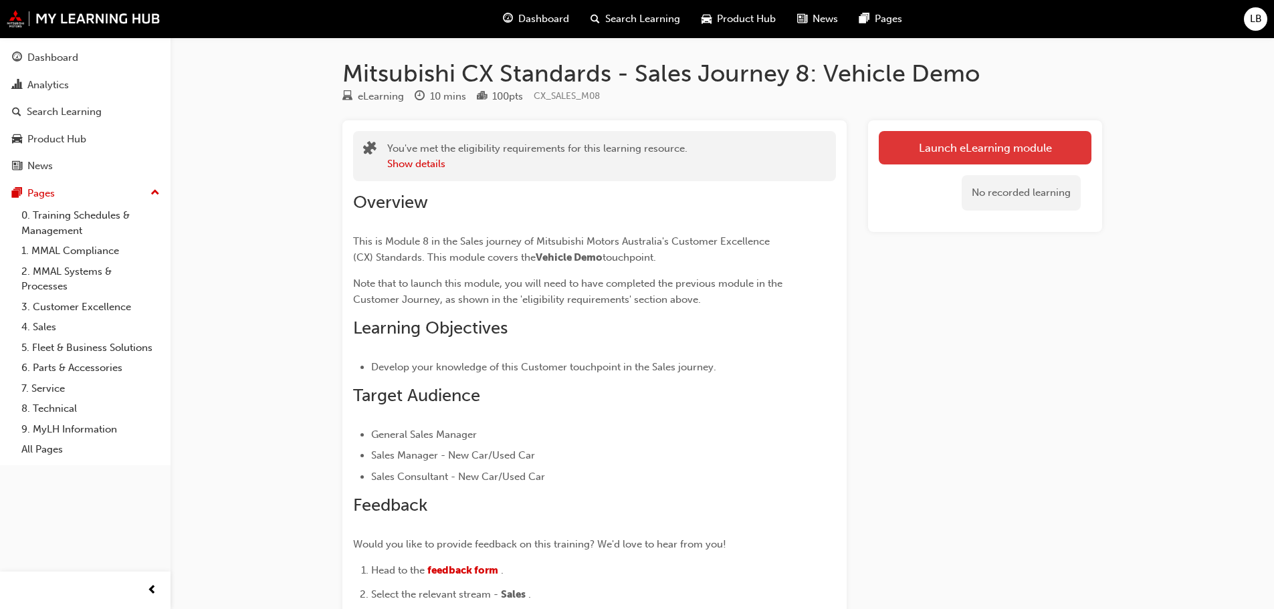
click at [1007, 142] on link "Launch eLearning module" at bounding box center [984, 147] width 213 height 33
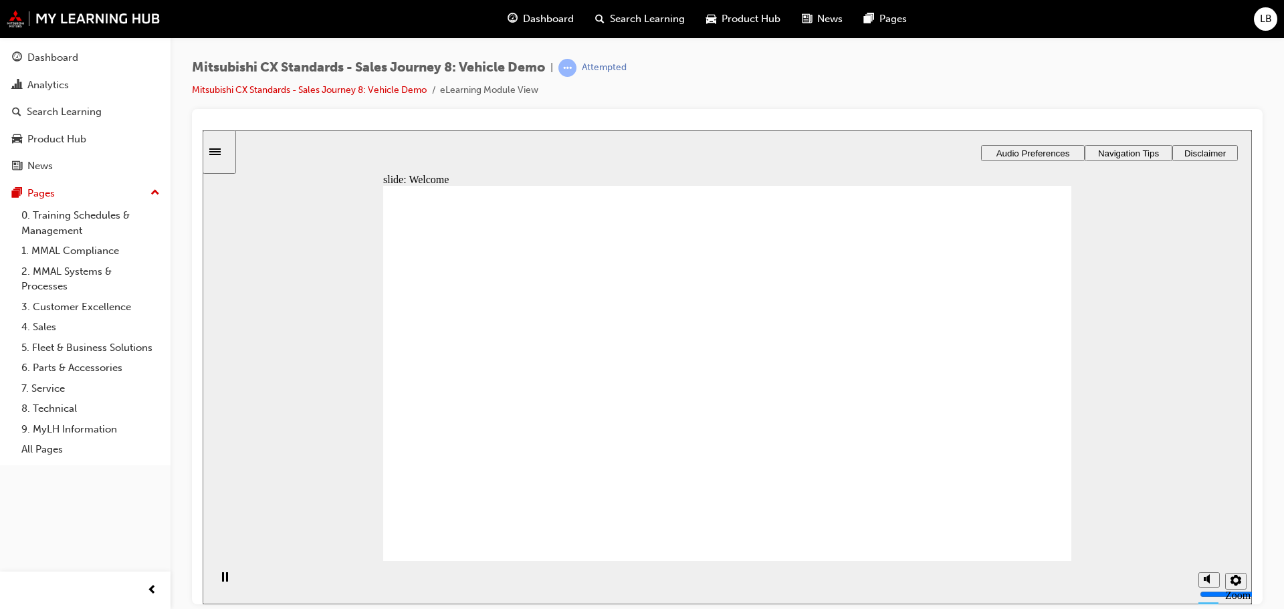
click at [1020, 148] on span "Audio Preferences" at bounding box center [1033, 153] width 74 height 10
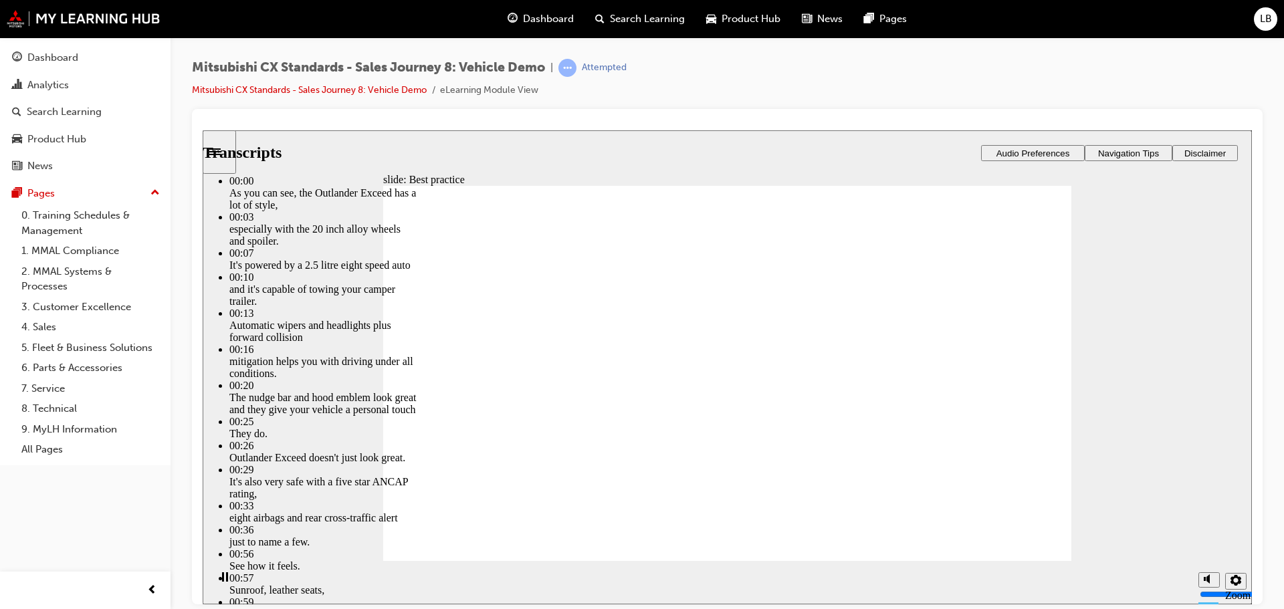
type input "89"
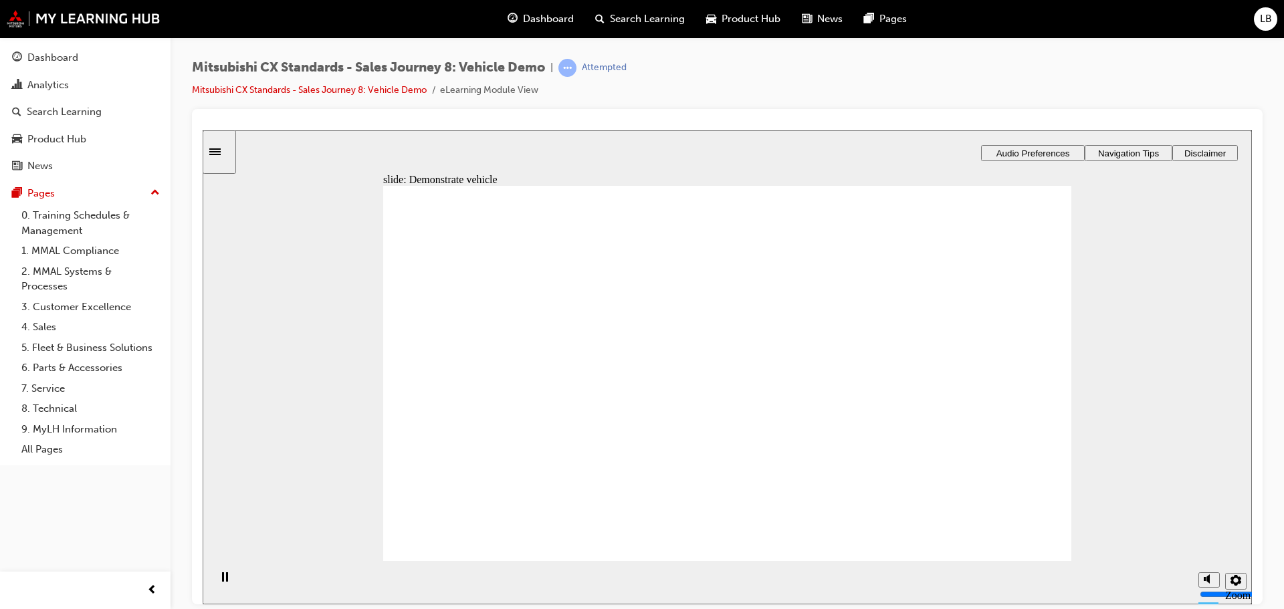
checkbox input "true"
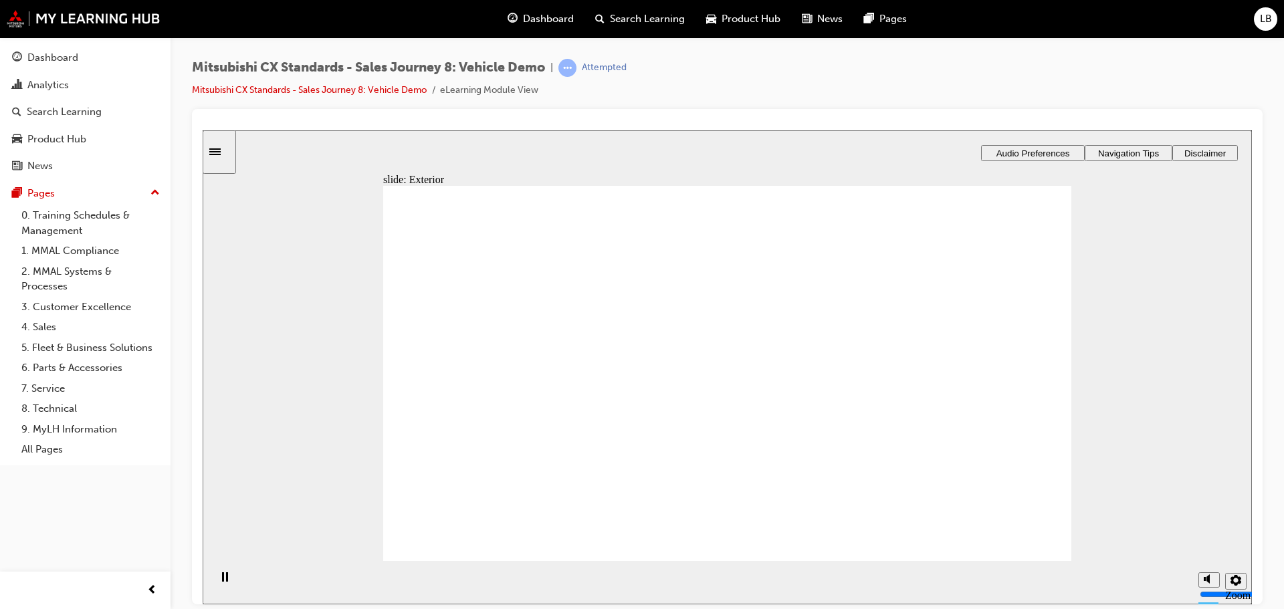
checkbox input "true"
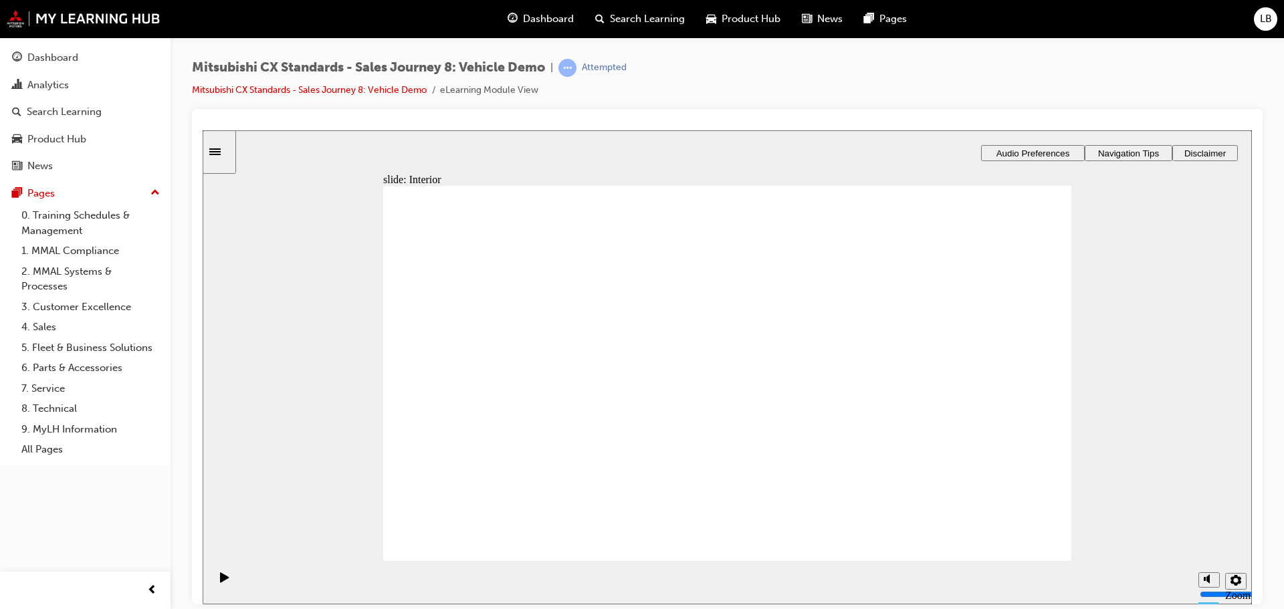
drag, startPoint x: 500, startPoint y: 405, endPoint x: 713, endPoint y: 308, distance: 234.3
drag, startPoint x: 488, startPoint y: 396, endPoint x: 925, endPoint y: 297, distance: 447.6
drag, startPoint x: 473, startPoint y: 402, endPoint x: 688, endPoint y: 366, distance: 217.6
drag, startPoint x: 521, startPoint y: 413, endPoint x: 697, endPoint y: 413, distance: 175.8
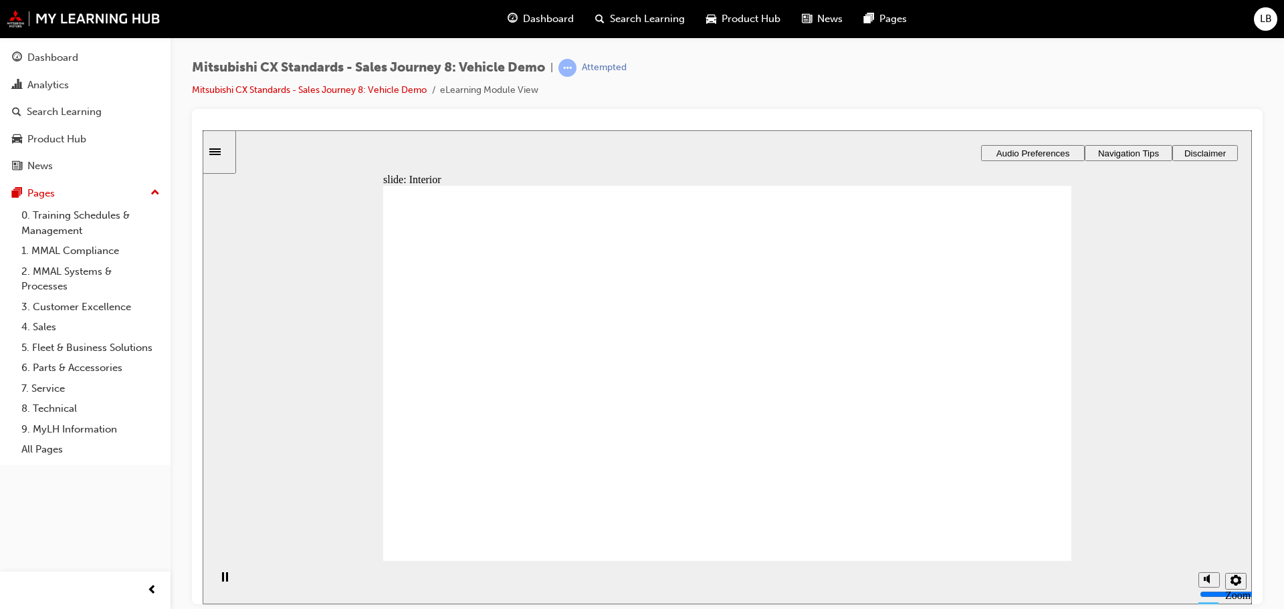
checkbox input "true"
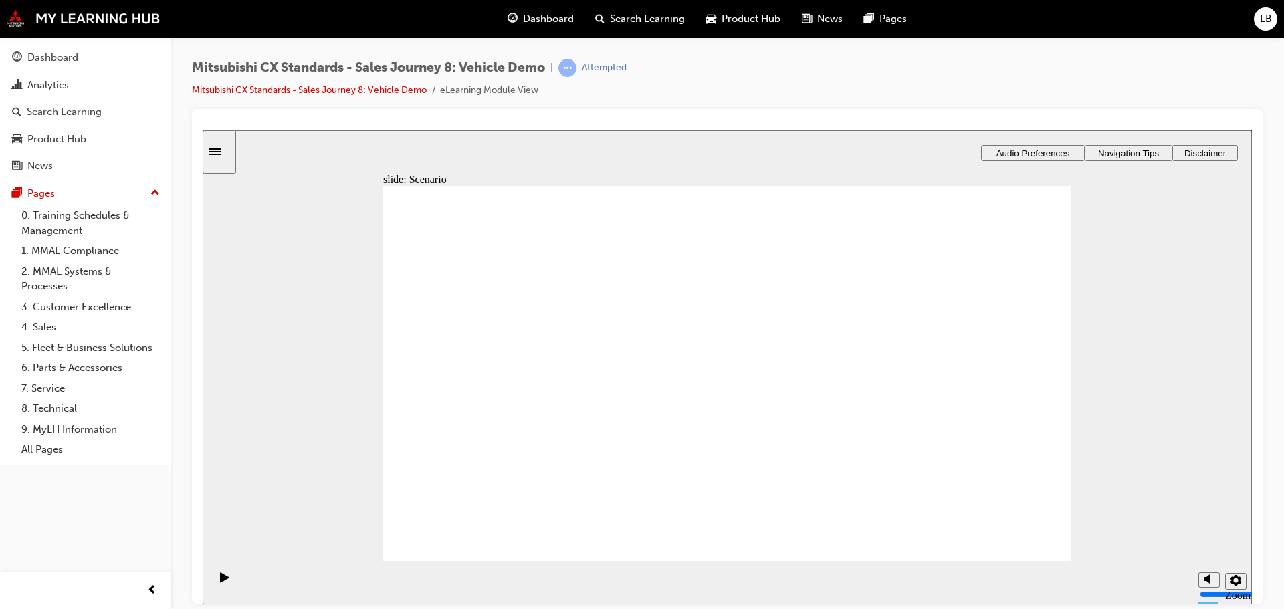
checkbox input "true"
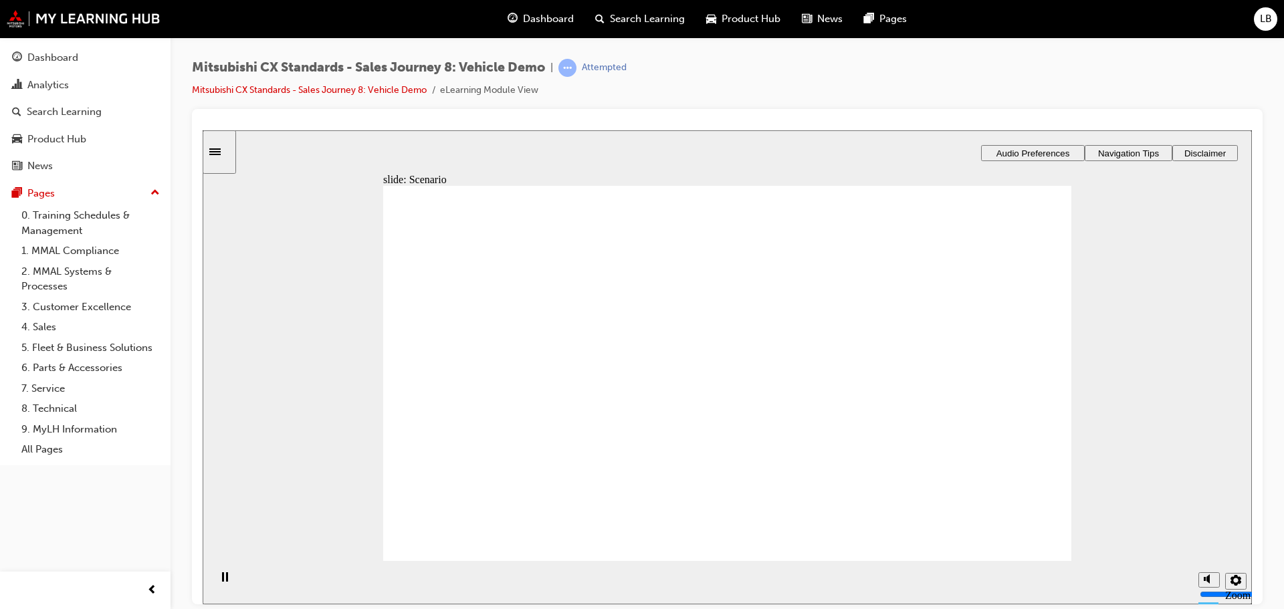
checkbox input "true"
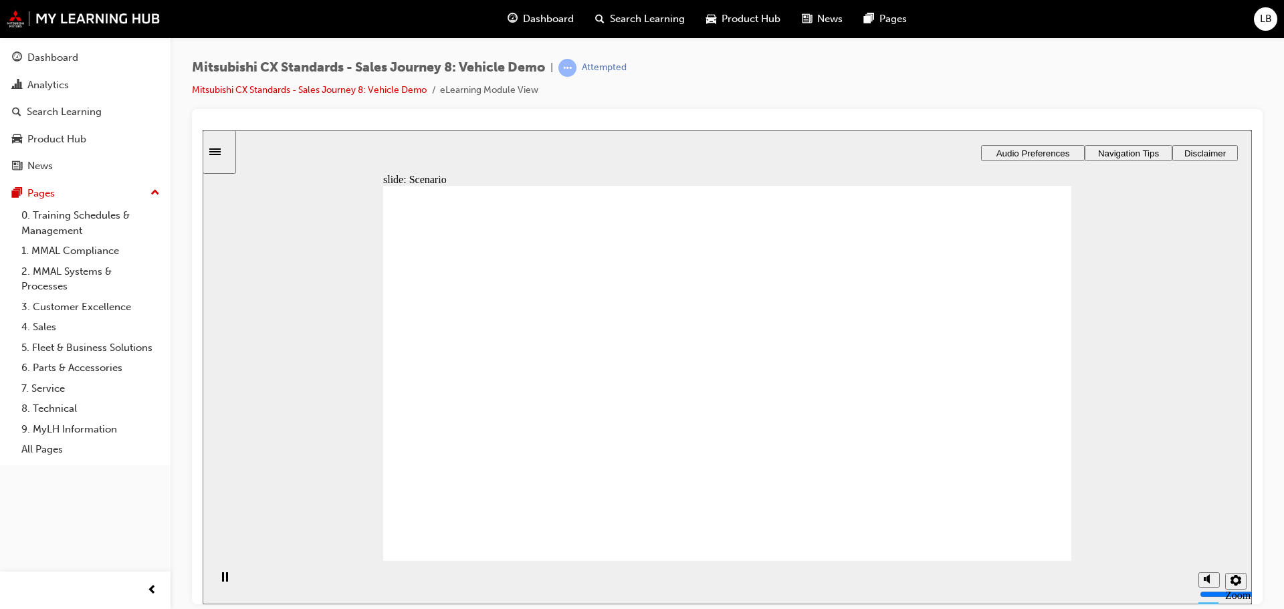
checkbox input "true"
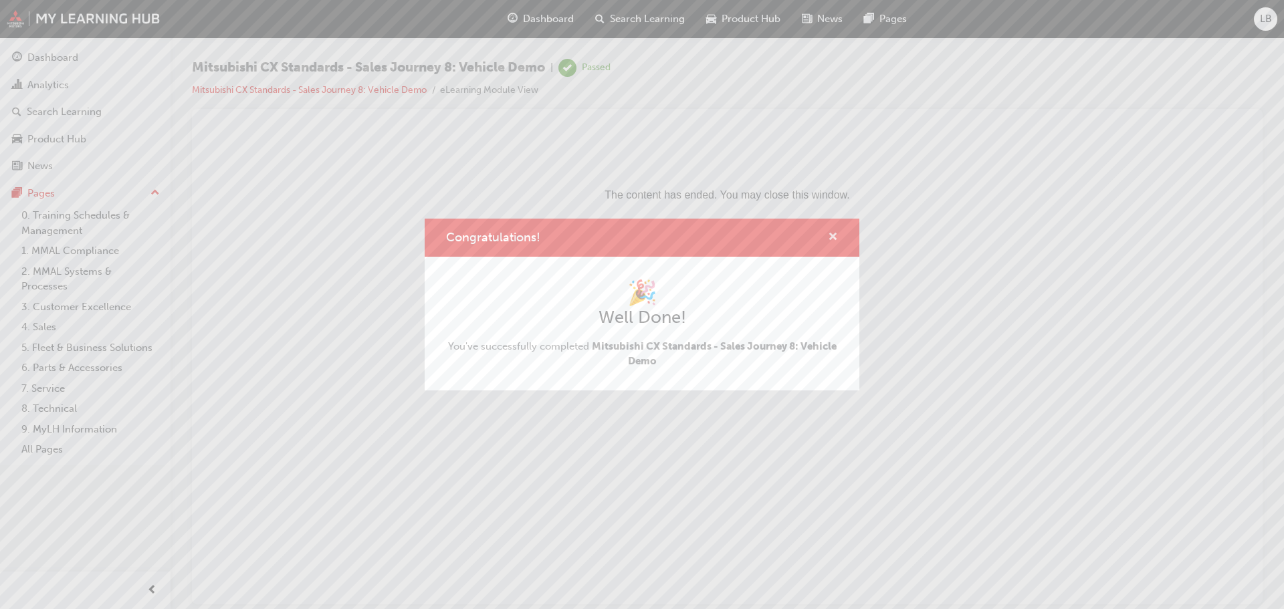
click at [832, 233] on span "cross-icon" at bounding box center [833, 238] width 10 height 12
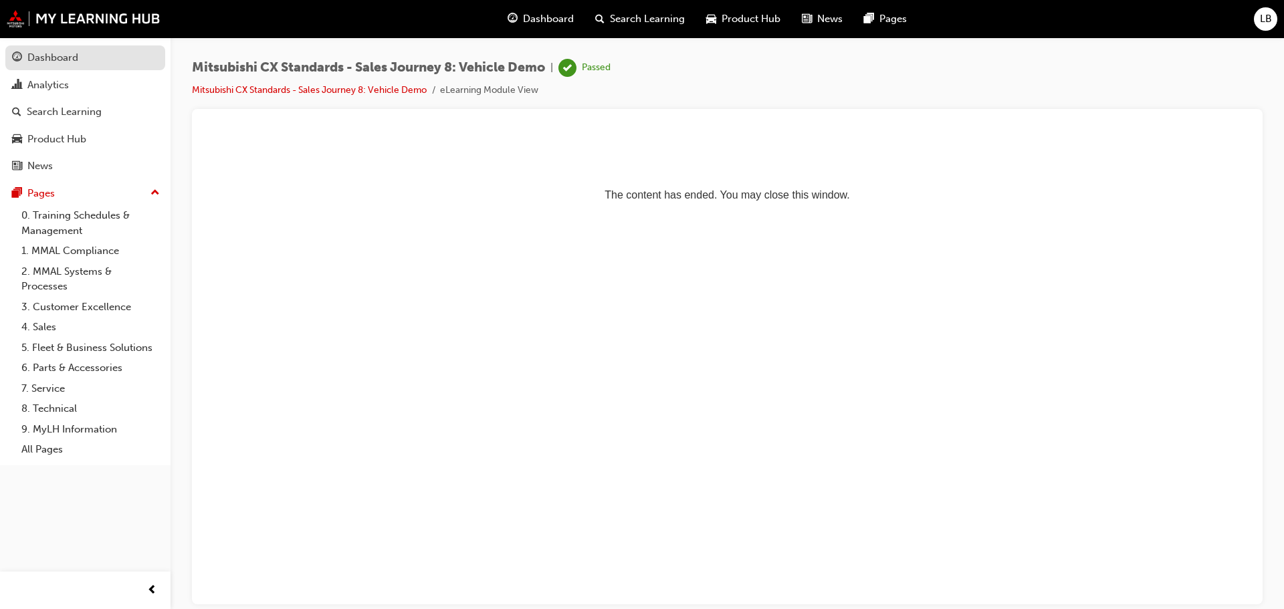
click at [33, 54] on div "Dashboard" at bounding box center [52, 57] width 51 height 15
